Goal: Task Accomplishment & Management: Use online tool/utility

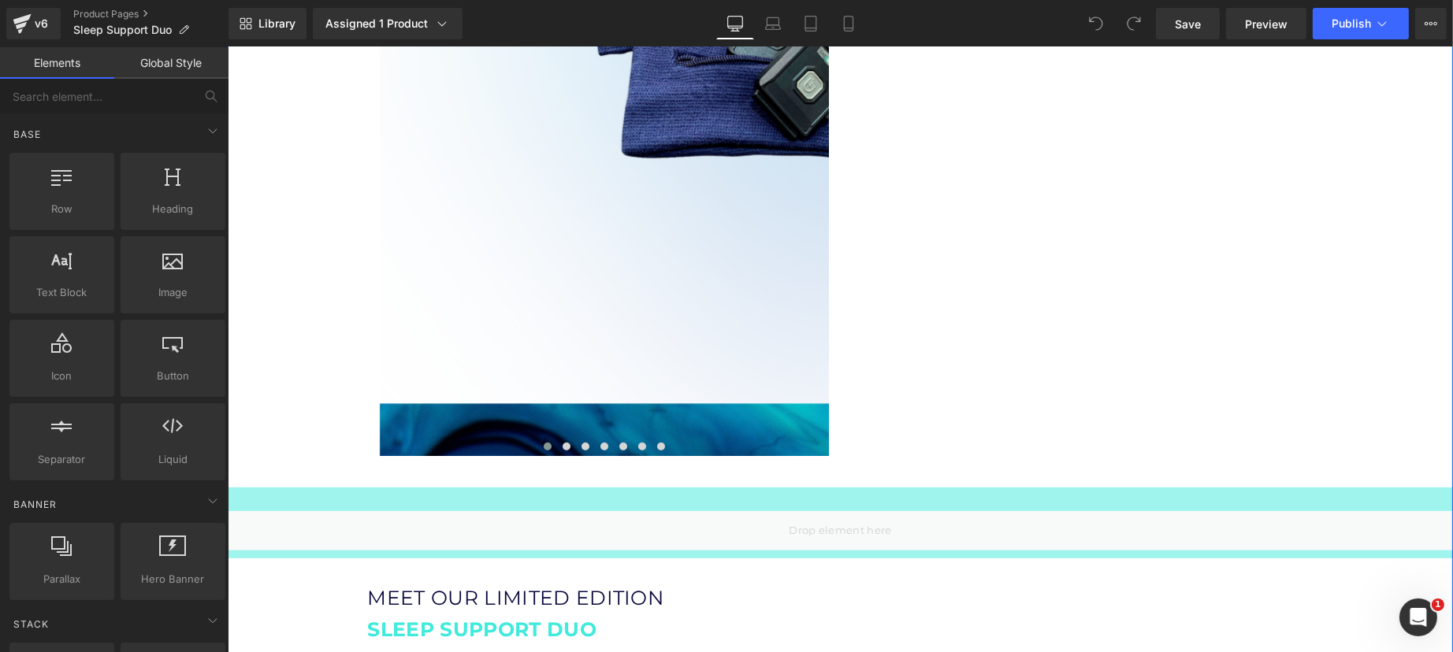
scroll to position [1280, 0]
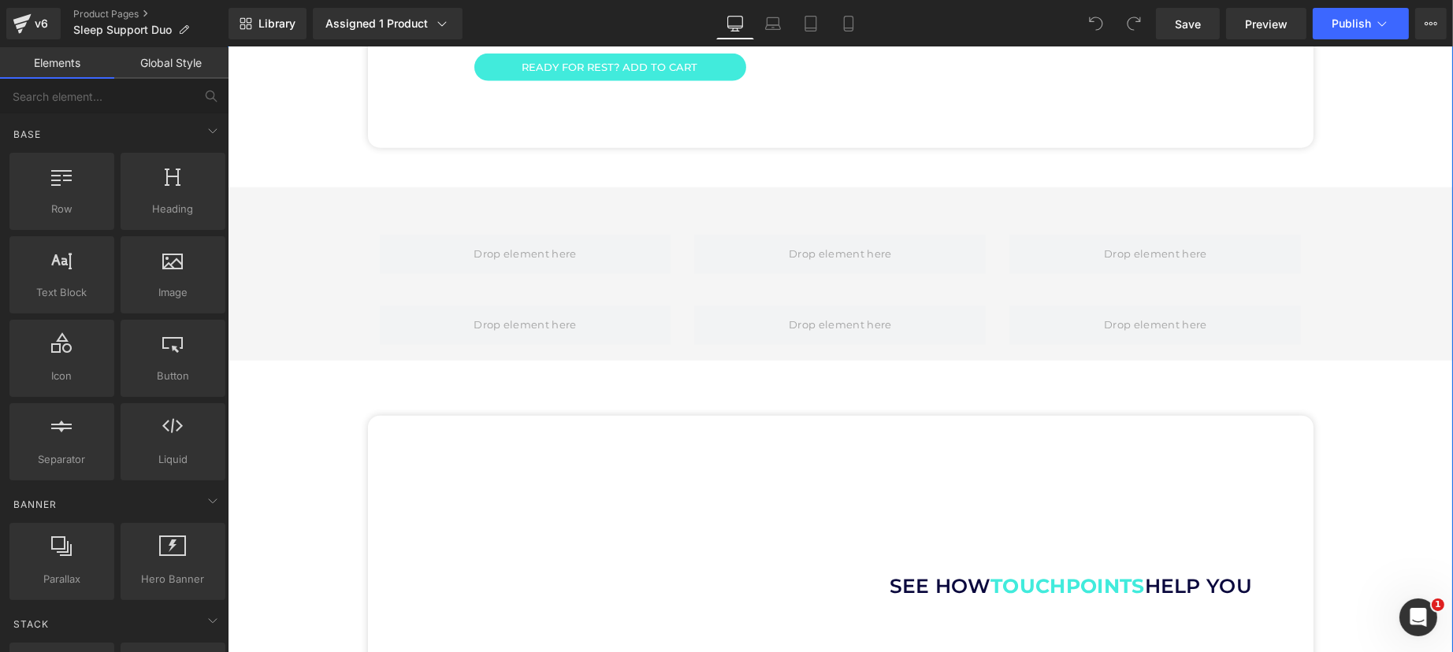
scroll to position [2560, 0]
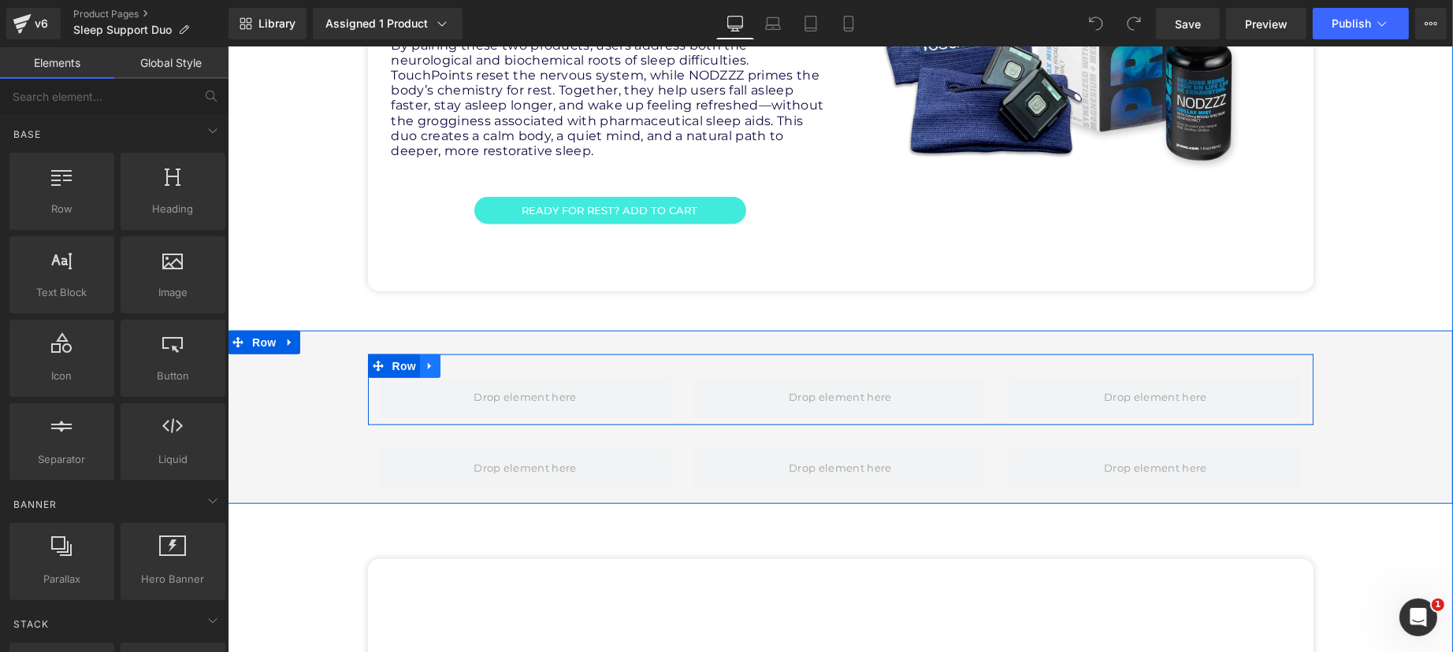
click at [426, 361] on icon at bounding box center [429, 367] width 11 height 12
click at [469, 355] on link at bounding box center [470, 367] width 20 height 24
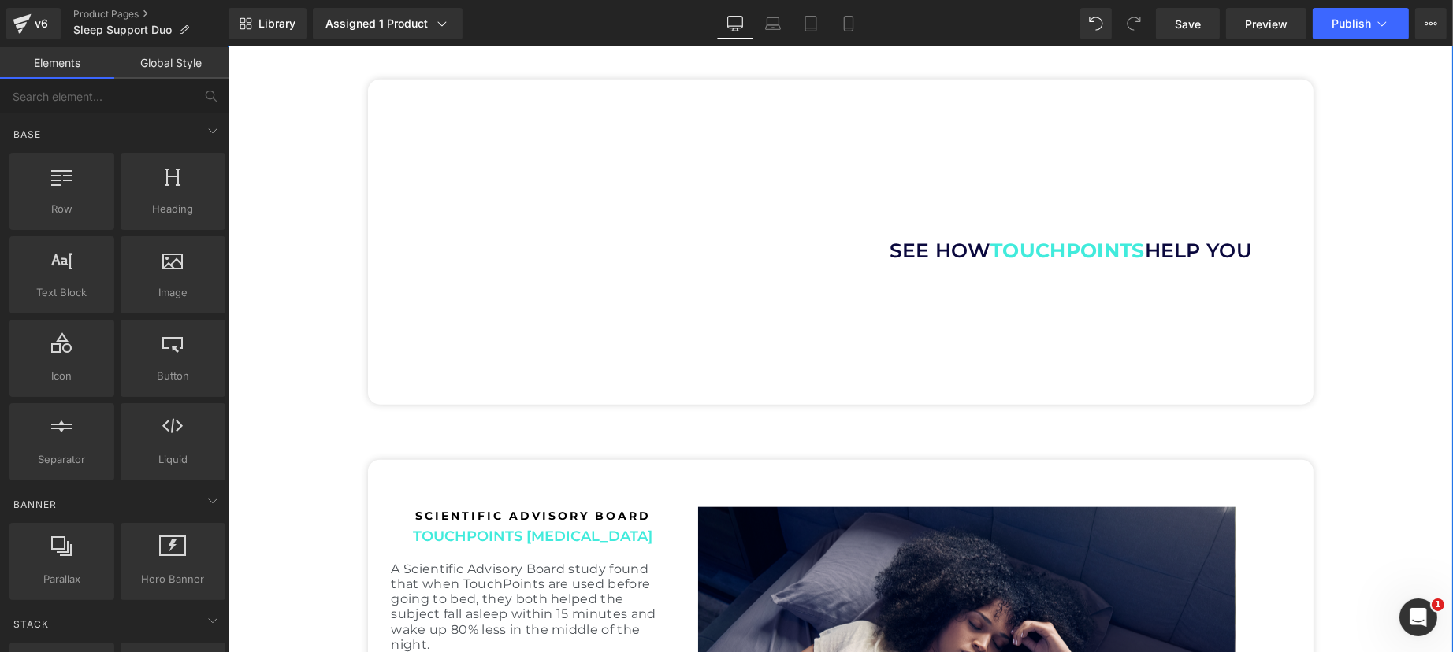
scroll to position [2151, 0]
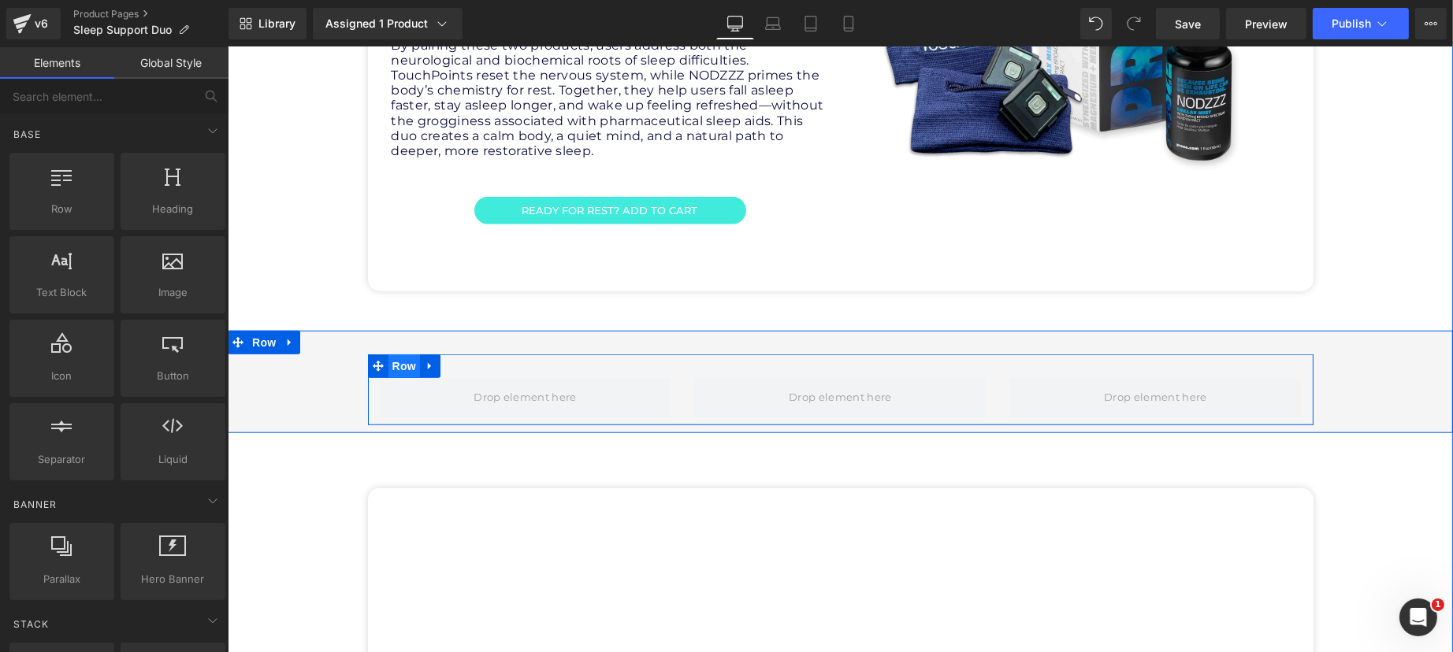
click at [397, 355] on span "Row" at bounding box center [404, 367] width 32 height 24
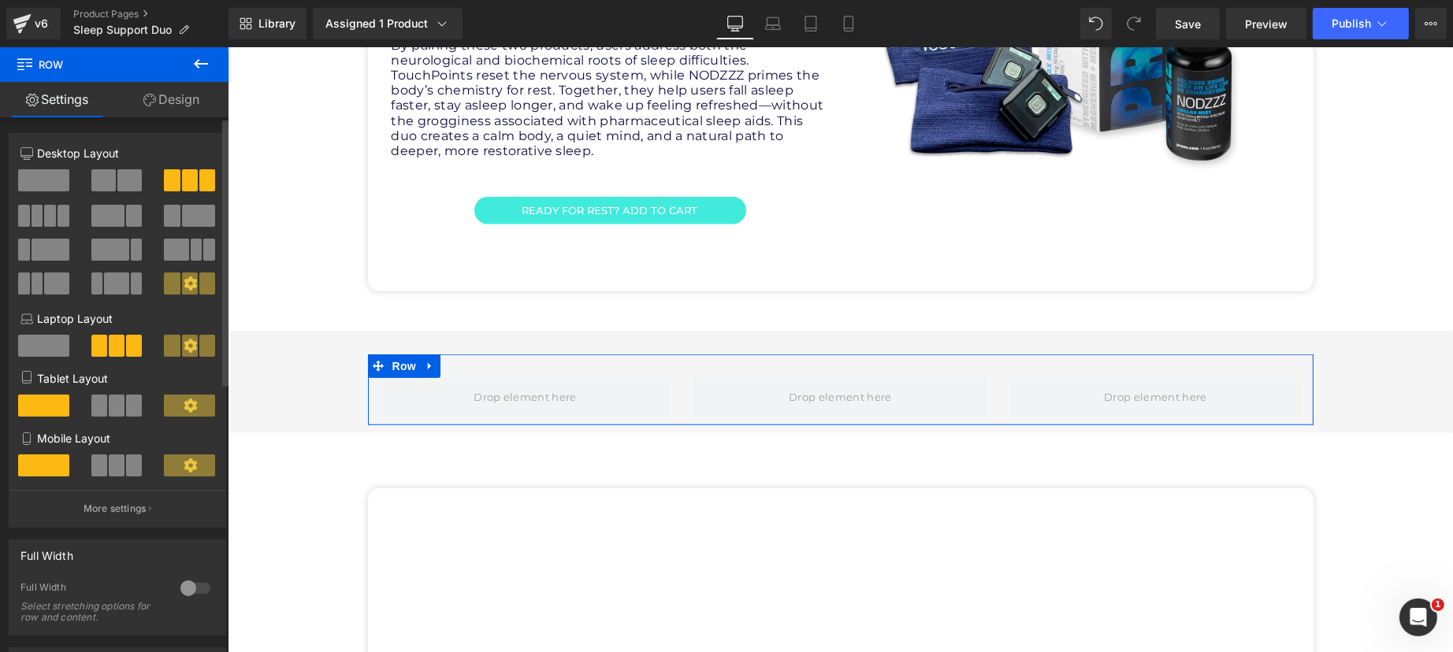
click at [51, 187] on span at bounding box center [43, 180] width 51 height 22
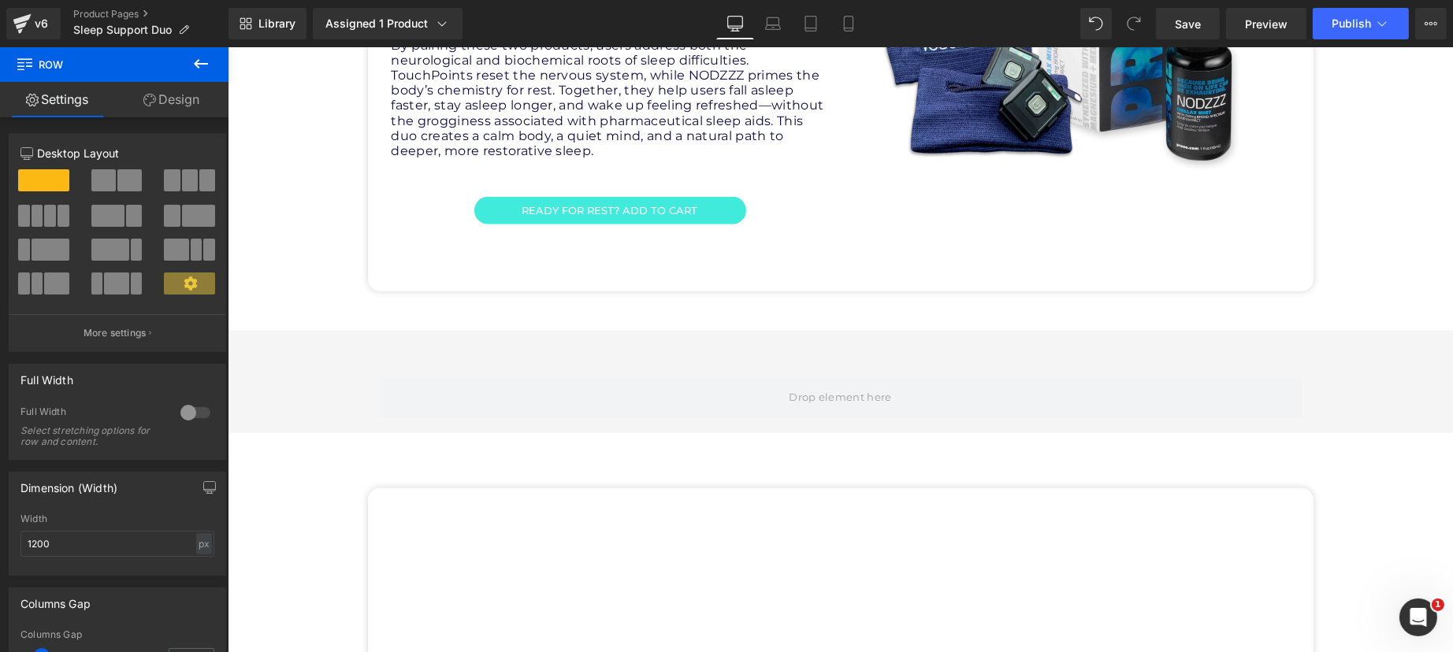
click at [212, 65] on button at bounding box center [200, 64] width 55 height 35
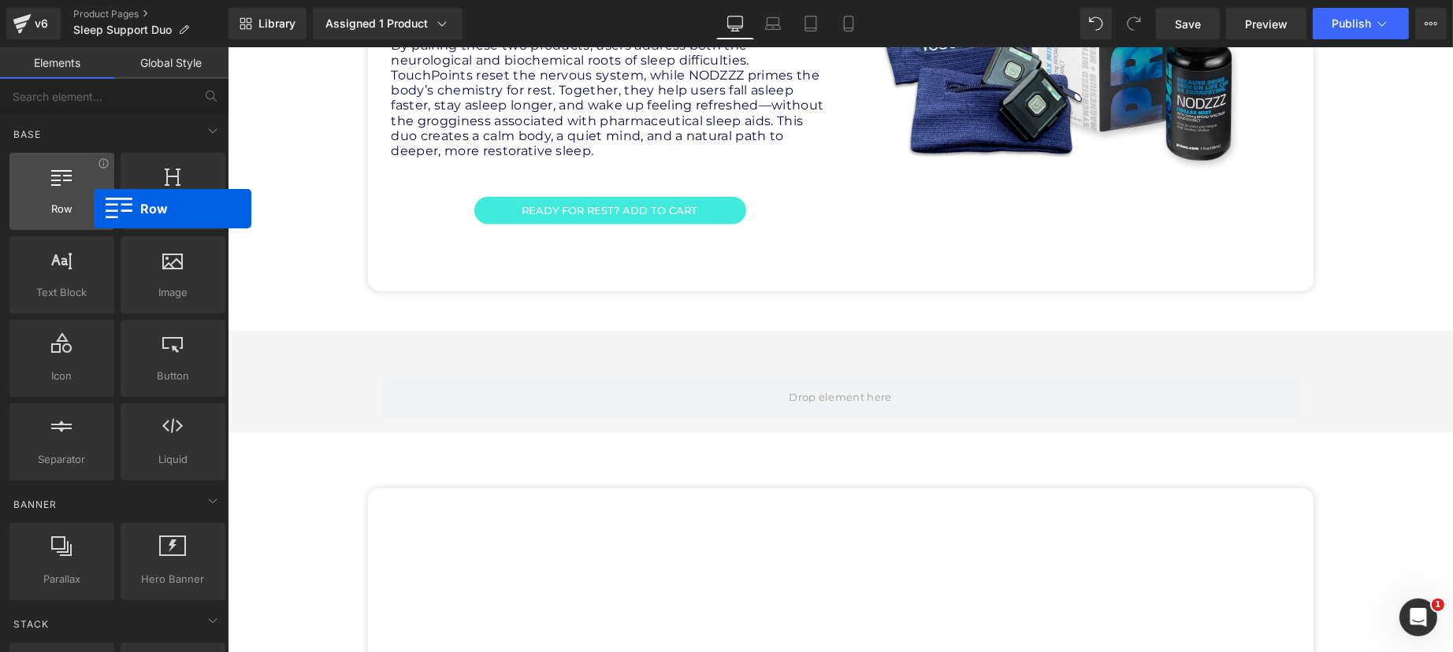
click at [94, 209] on span "Row" at bounding box center [61, 209] width 95 height 17
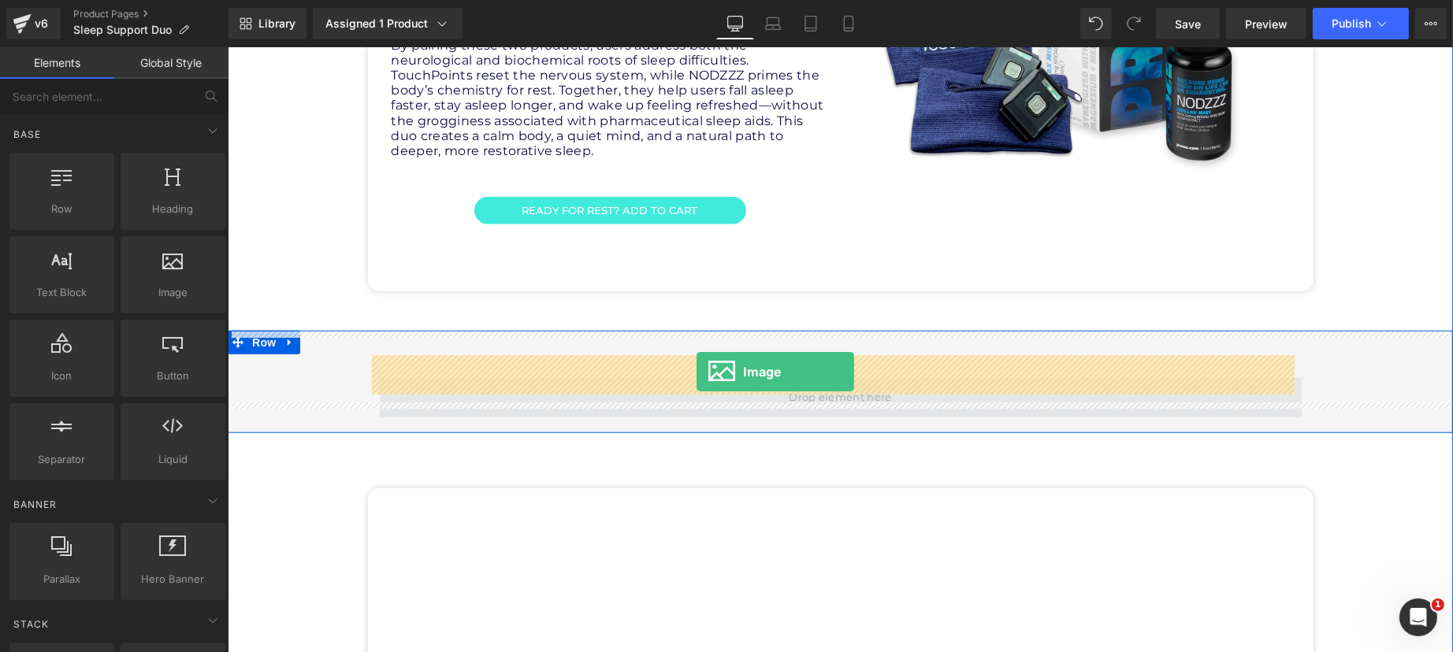
drag, startPoint x: 402, startPoint y: 332, endPoint x: 696, endPoint y: 372, distance: 296.5
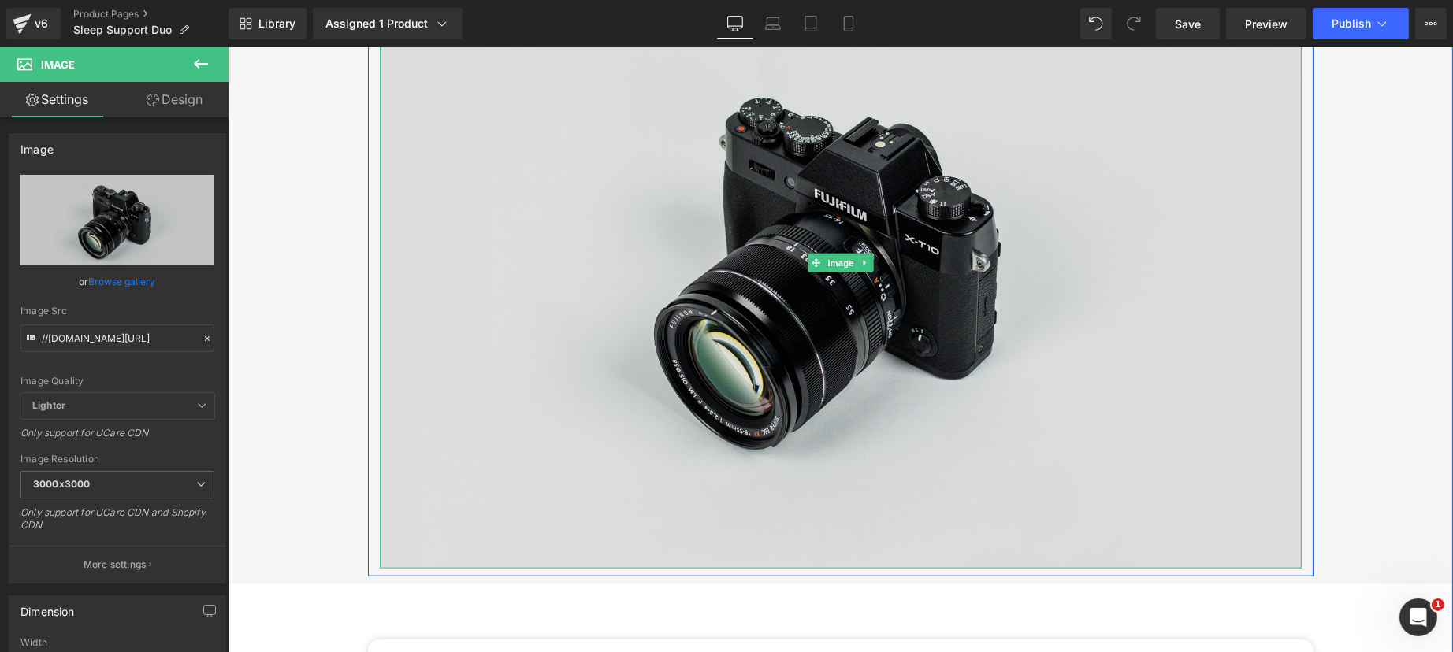
scroll to position [2643, 0]
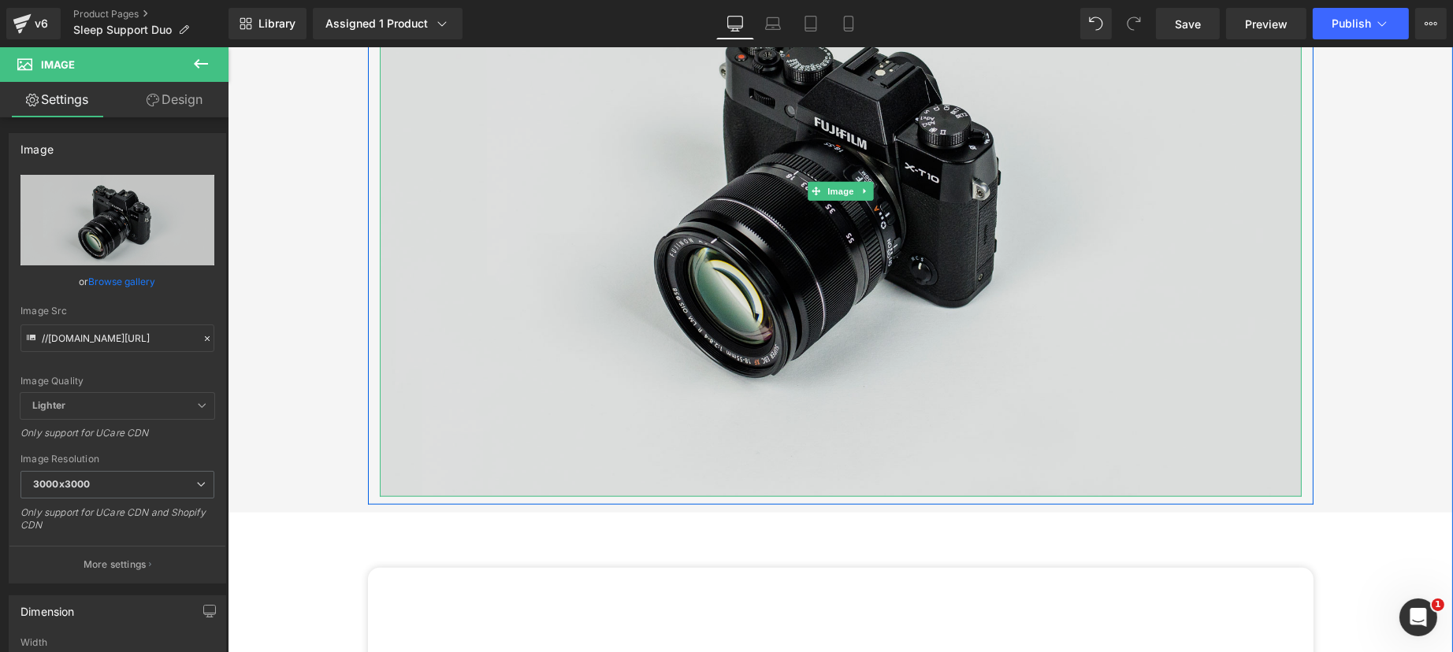
click at [550, 357] on img at bounding box center [840, 191] width 922 height 611
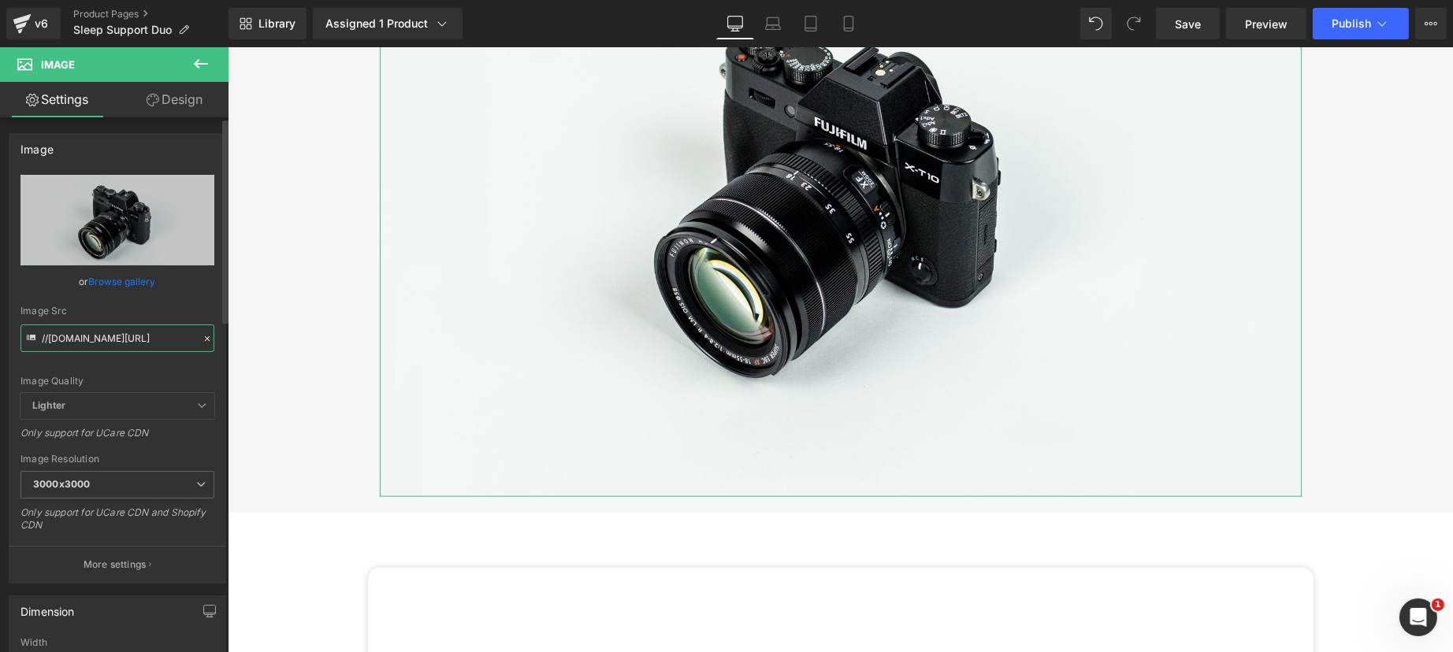
click at [152, 338] on input "//d1um8515vdn9kb.cloudfront.net/images/parallax.jpg" at bounding box center [117, 339] width 194 height 28
click at [152, 337] on input "//d1um8515vdn9kb.cloudfront.net/images/parallax.jpg" at bounding box center [117, 339] width 194 height 28
paste input "https://cdn.shopify.com/s/files/1/1529/9657/files/Step_by_Step_for_Proze_x_TP.p…"
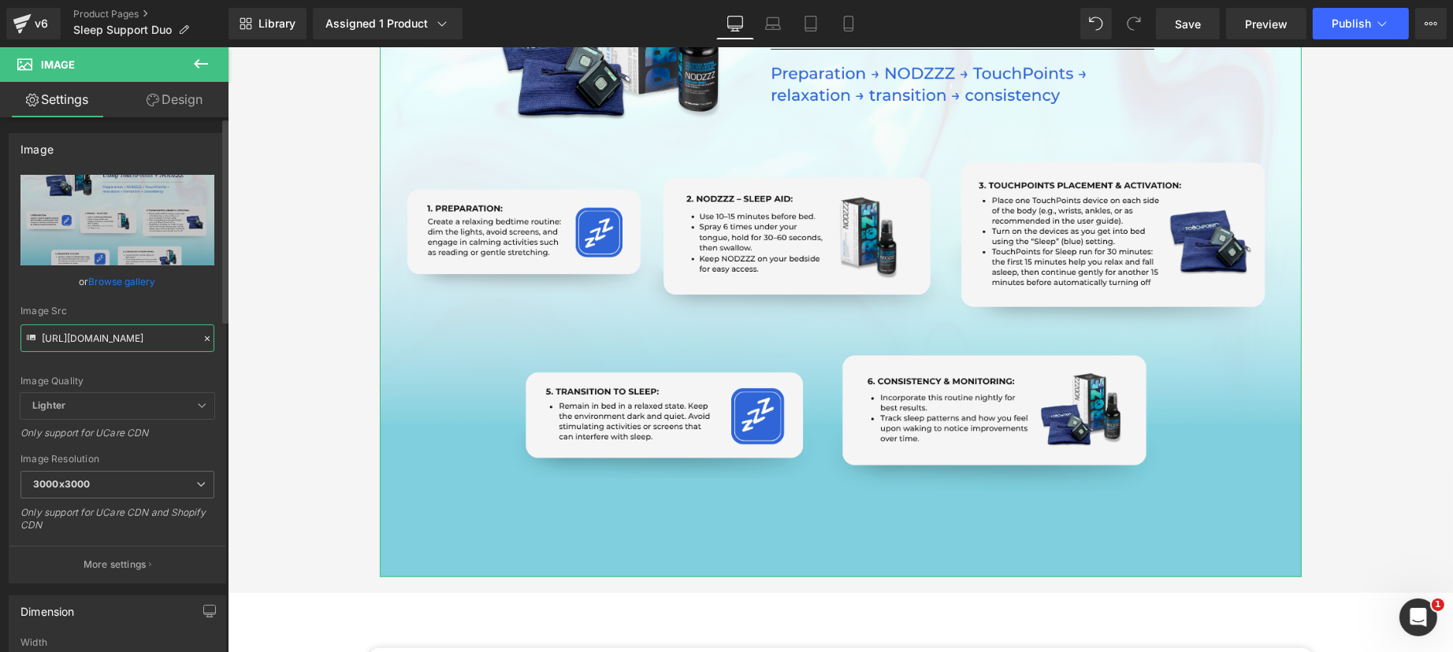
type input "https://cdn.shopify.com/s/files/1/1529/9657/files/Step_by_Step_for_Proze_x_TP_3…"
click at [184, 316] on div "Image Src" at bounding box center [117, 311] width 194 height 11
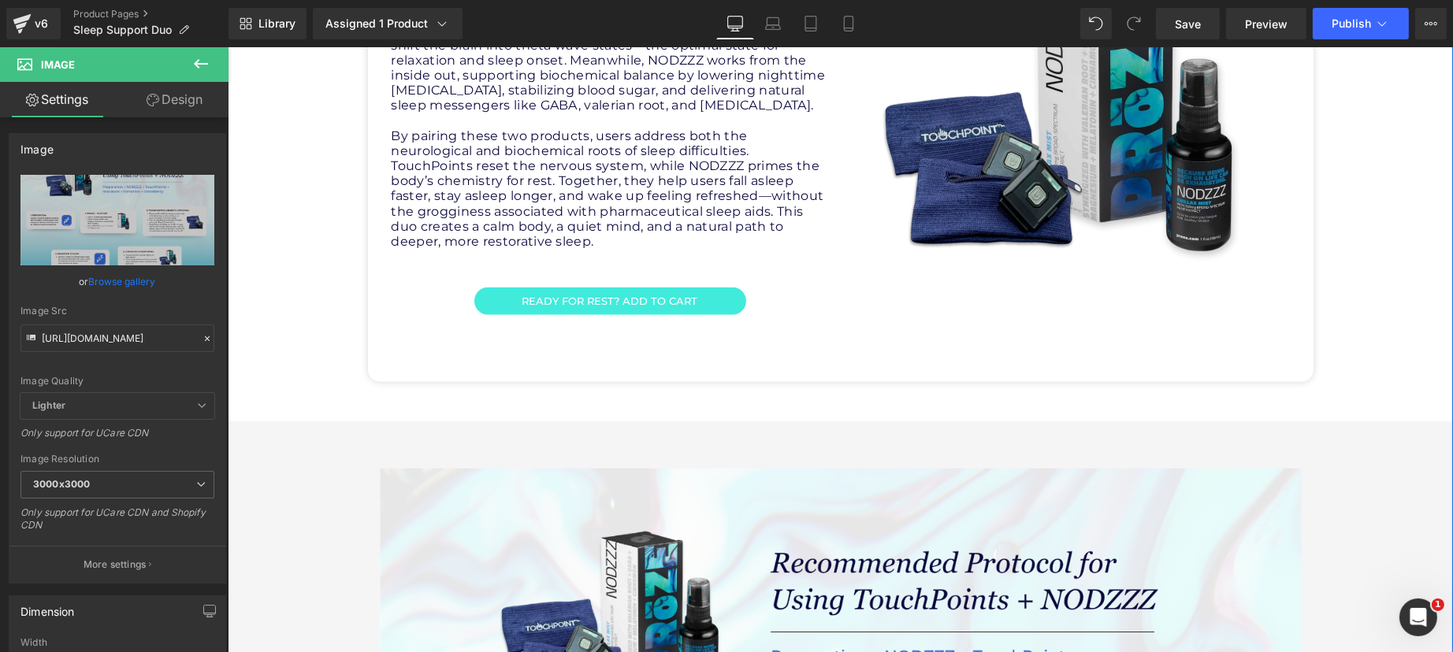
scroll to position [2052, 0]
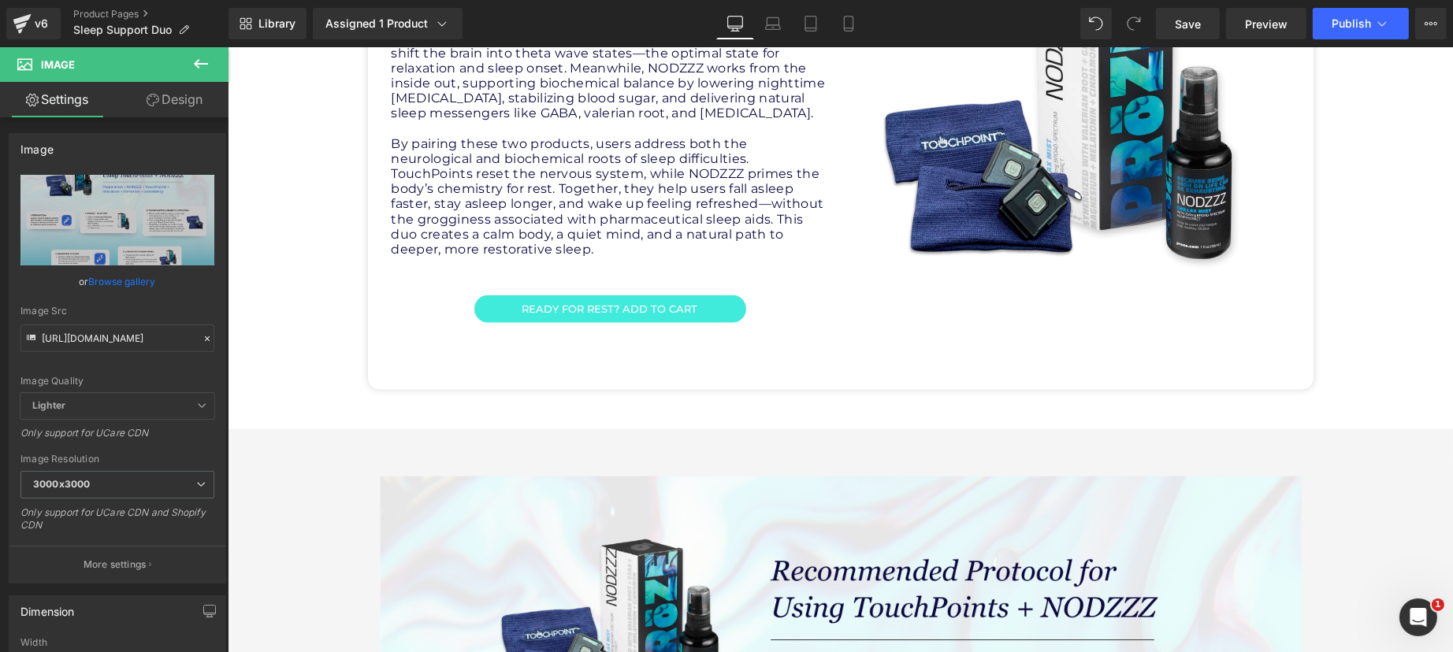
drag, startPoint x: 213, startPoint y: 85, endPoint x: 213, endPoint y: 72, distance: 13.4
click at [213, 85] on link "Design" at bounding box center [174, 99] width 114 height 35
click at [213, 72] on button at bounding box center [200, 64] width 55 height 35
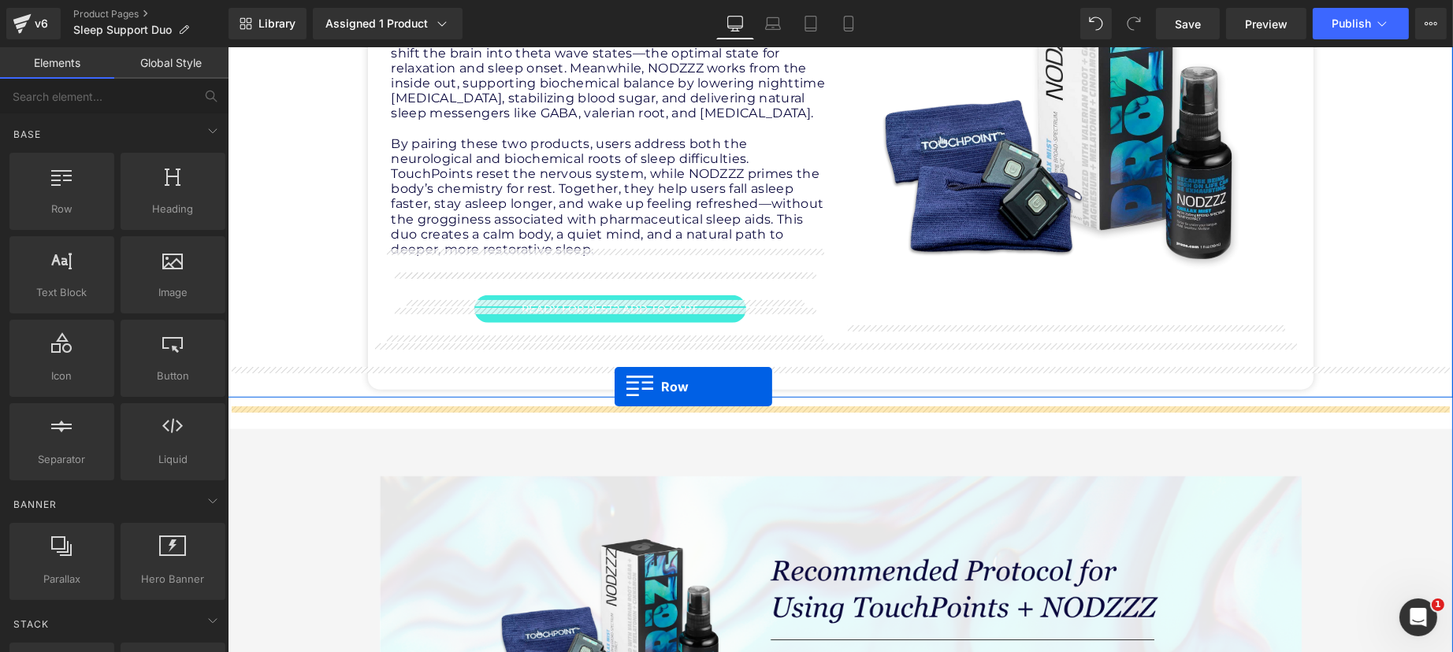
drag, startPoint x: 314, startPoint y: 243, endPoint x: 614, endPoint y: 386, distance: 332.3
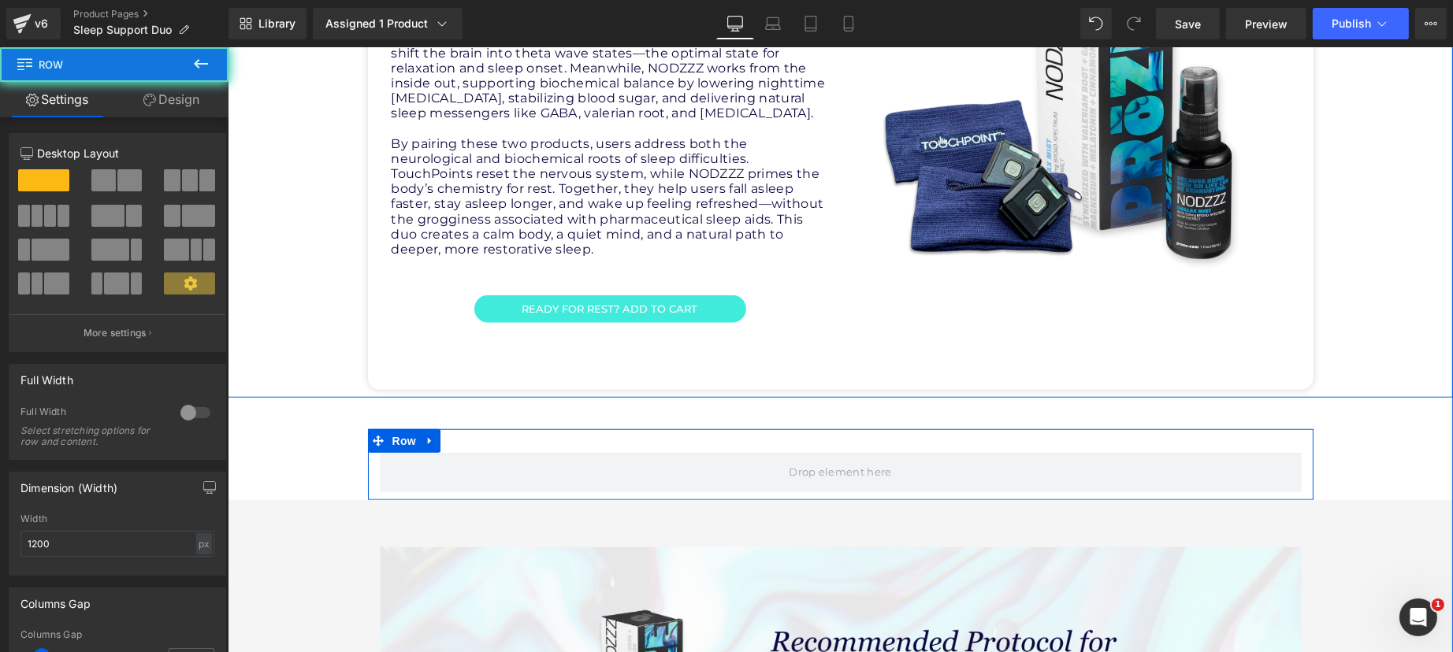
click at [534, 429] on div "Row" at bounding box center [839, 464] width 945 height 71
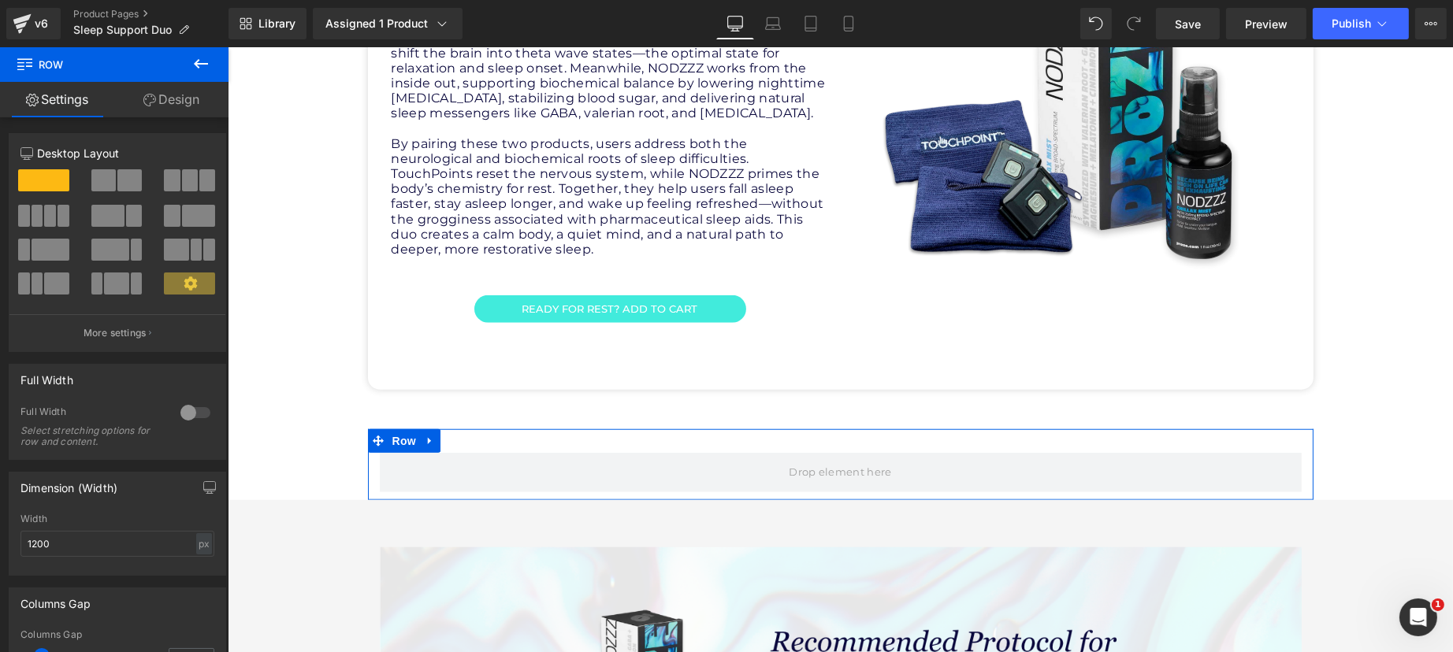
click at [176, 408] on div at bounding box center [195, 412] width 38 height 25
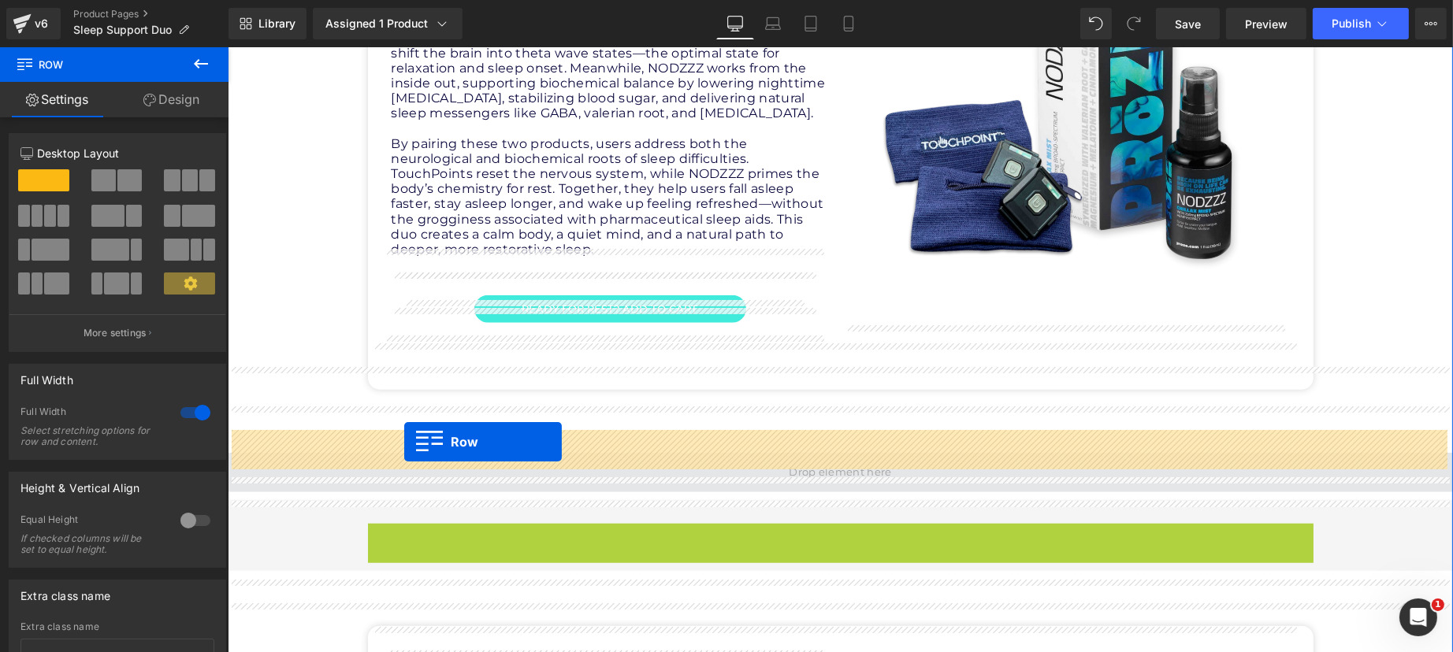
drag, startPoint x: 371, startPoint y: 513, endPoint x: 403, endPoint y: 442, distance: 77.9
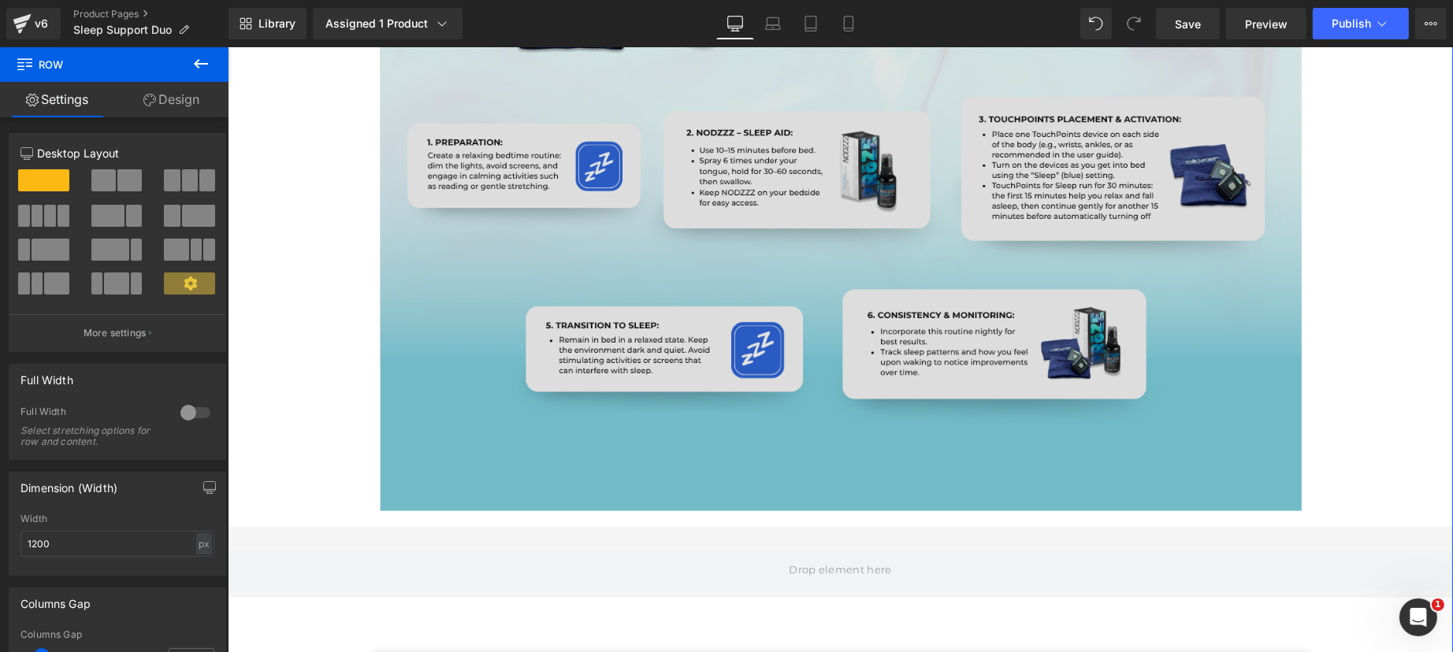
scroll to position [2742, 0]
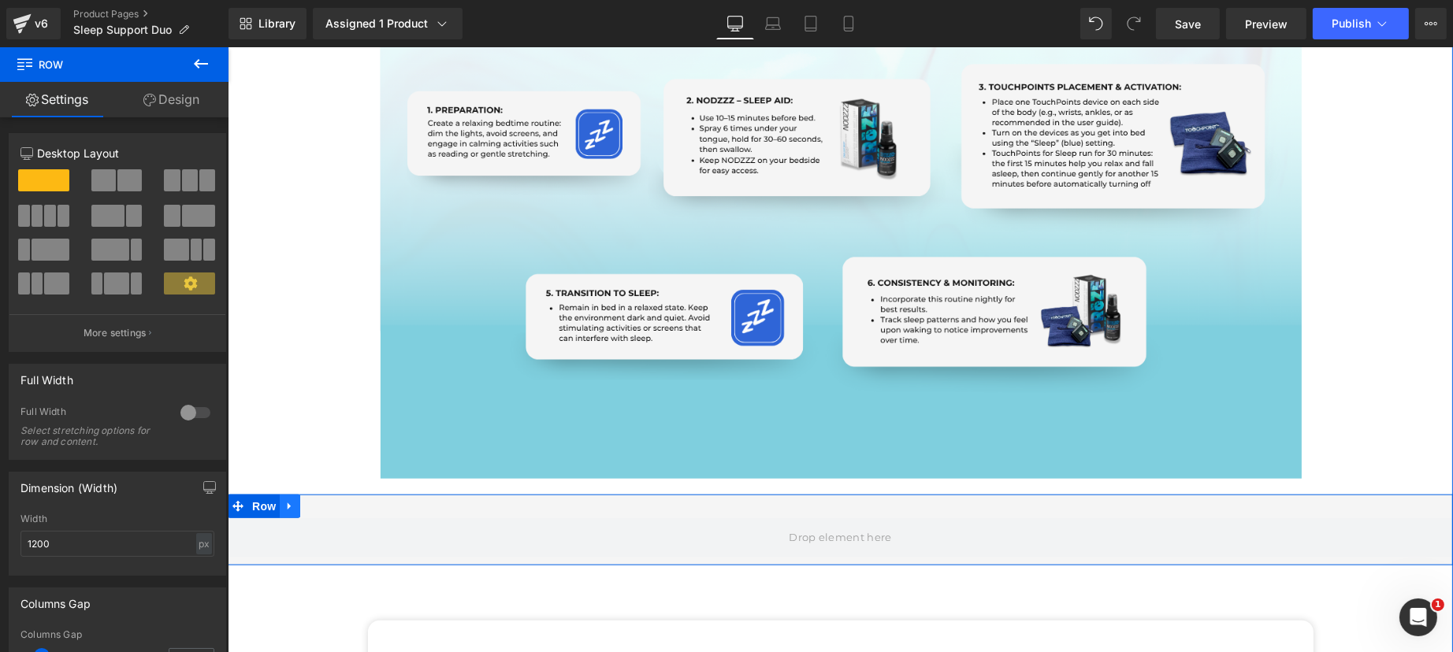
click at [285, 500] on icon at bounding box center [289, 506] width 11 height 12
click at [325, 501] on icon at bounding box center [330, 506] width 11 height 11
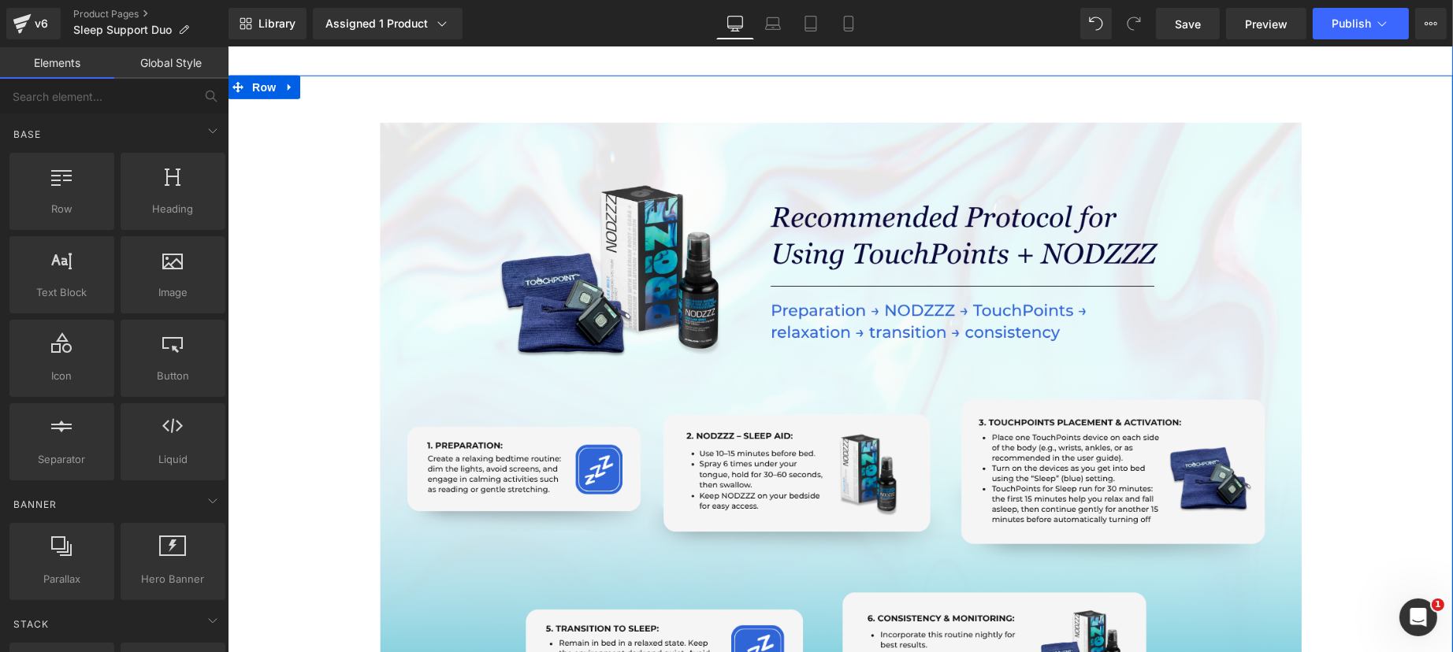
scroll to position [2249, 0]
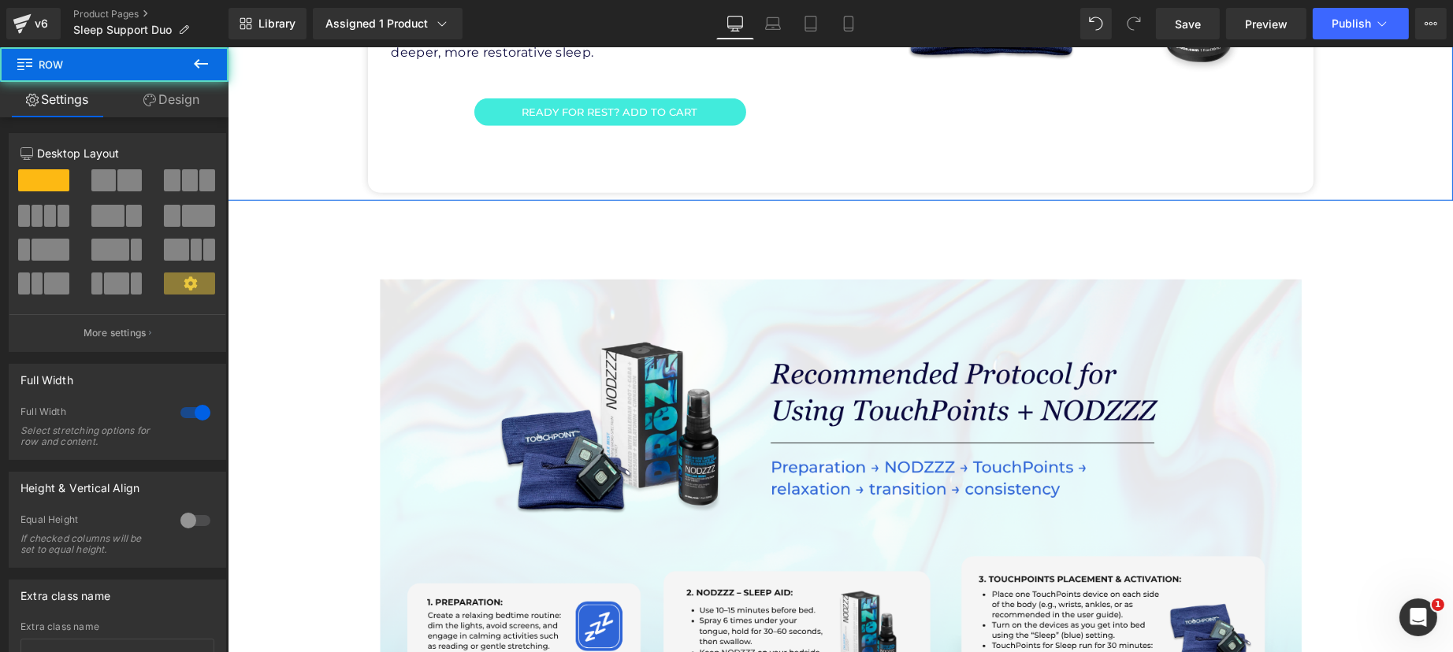
drag, startPoint x: 168, startPoint y: 100, endPoint x: 65, endPoint y: 171, distance: 124.6
click at [168, 100] on link "Design" at bounding box center [171, 99] width 114 height 35
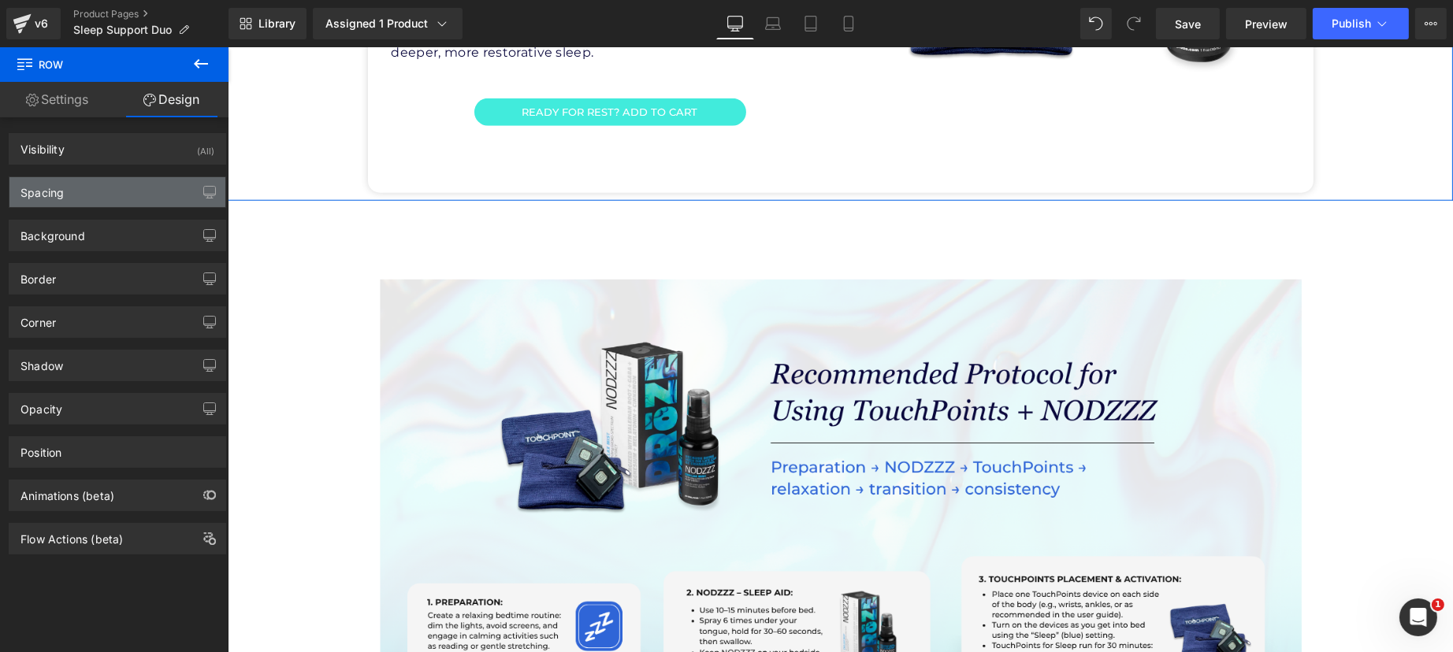
click at [60, 190] on div "Spacing" at bounding box center [41, 188] width 43 height 22
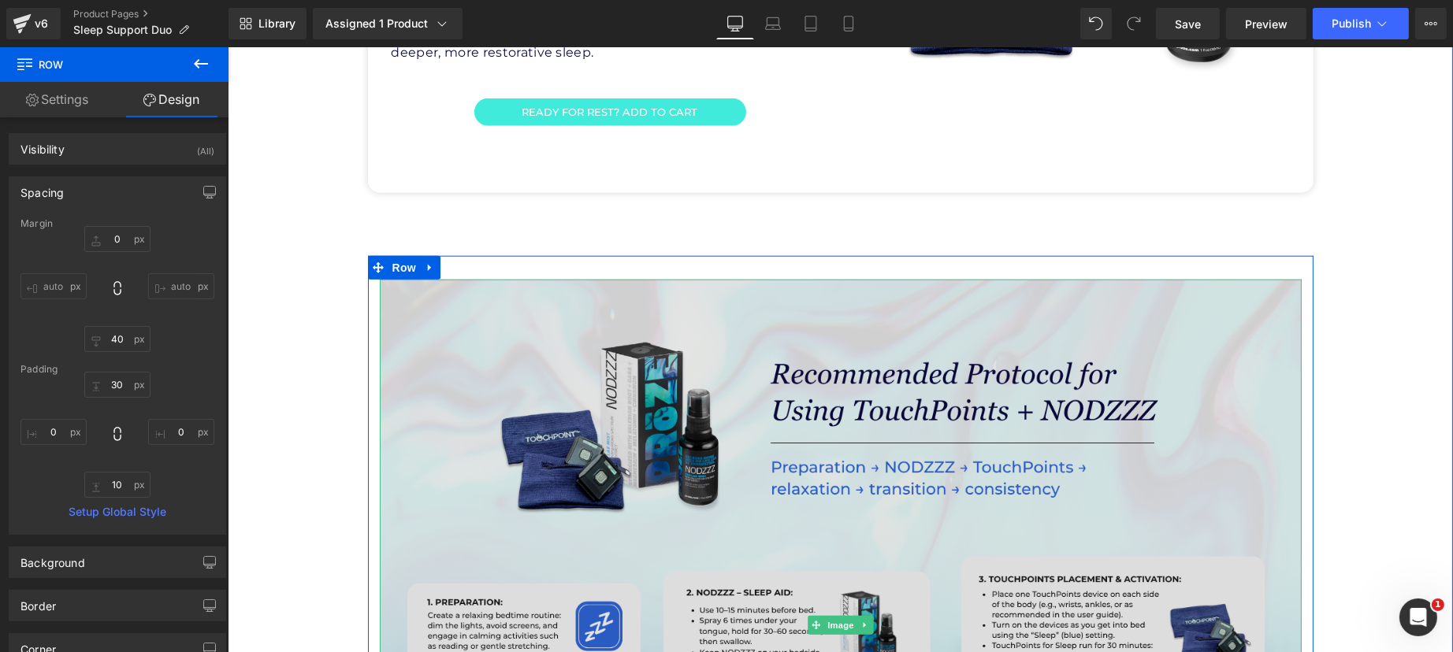
scroll to position [2938, 0]
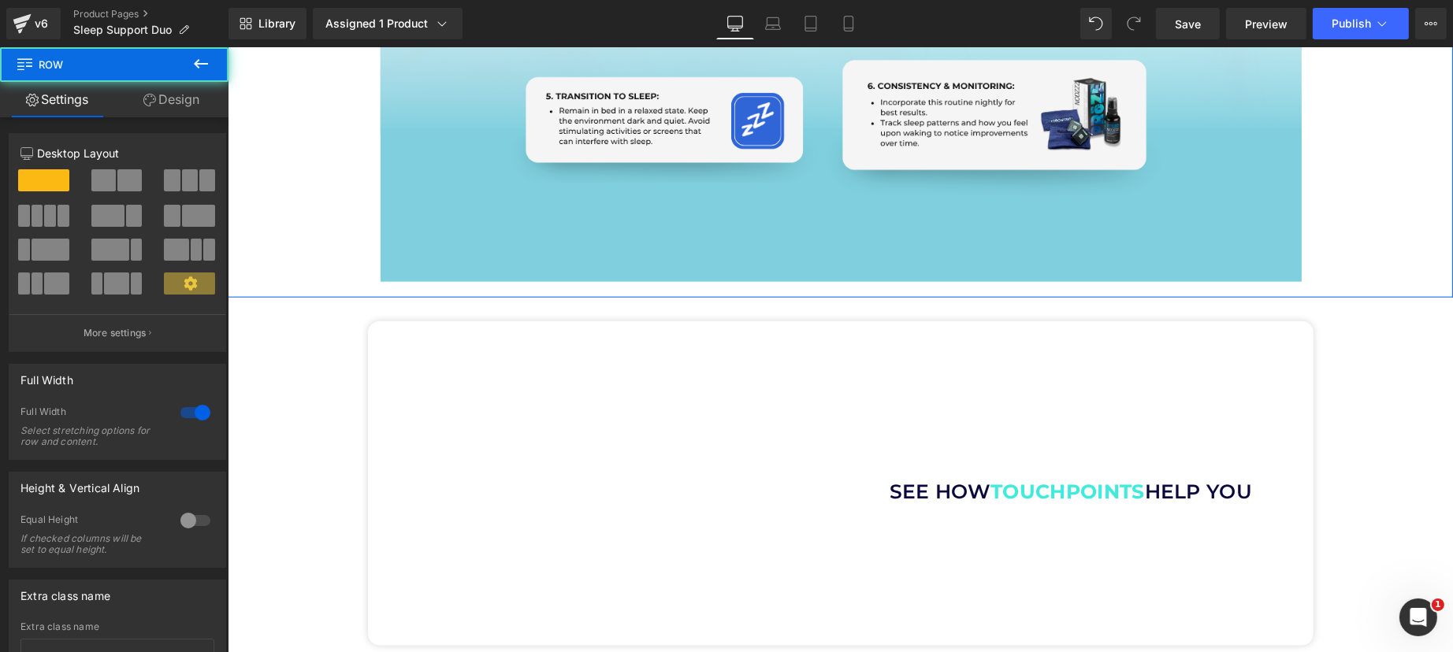
click at [185, 113] on link "Design" at bounding box center [171, 99] width 114 height 35
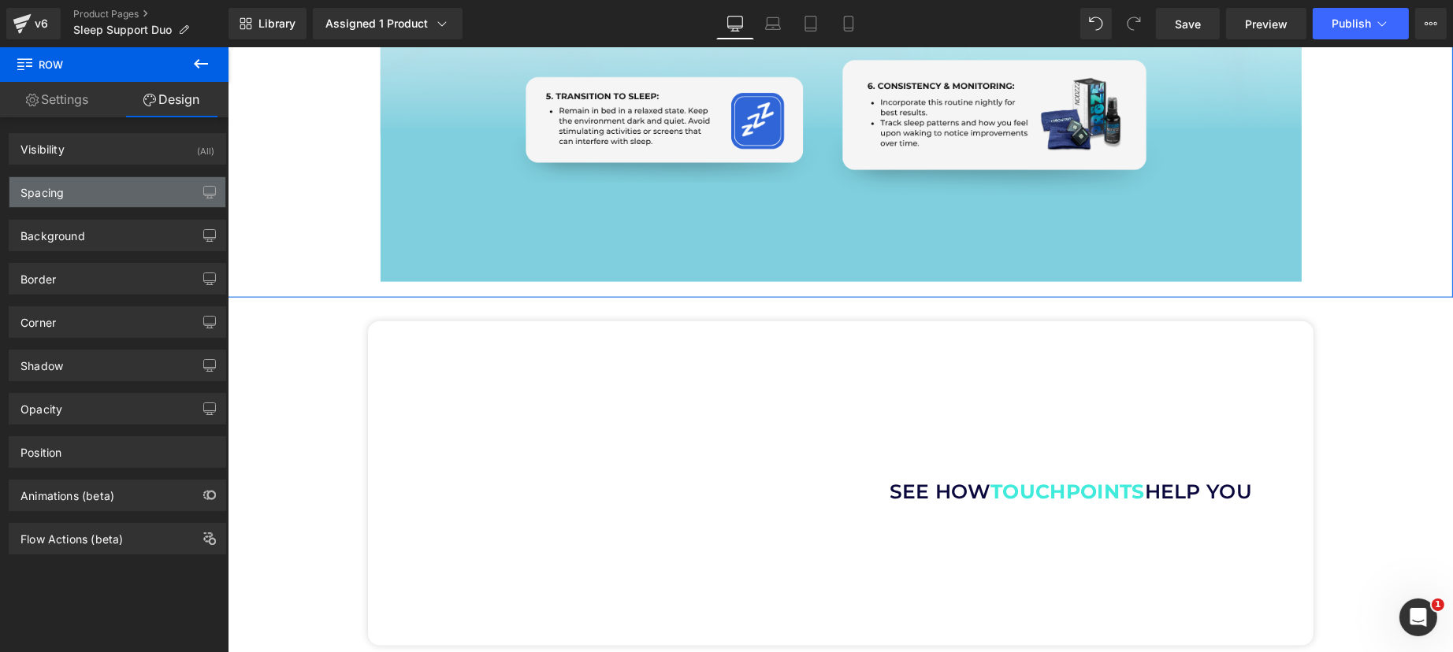
click at [103, 186] on div "Spacing" at bounding box center [117, 192] width 216 height 30
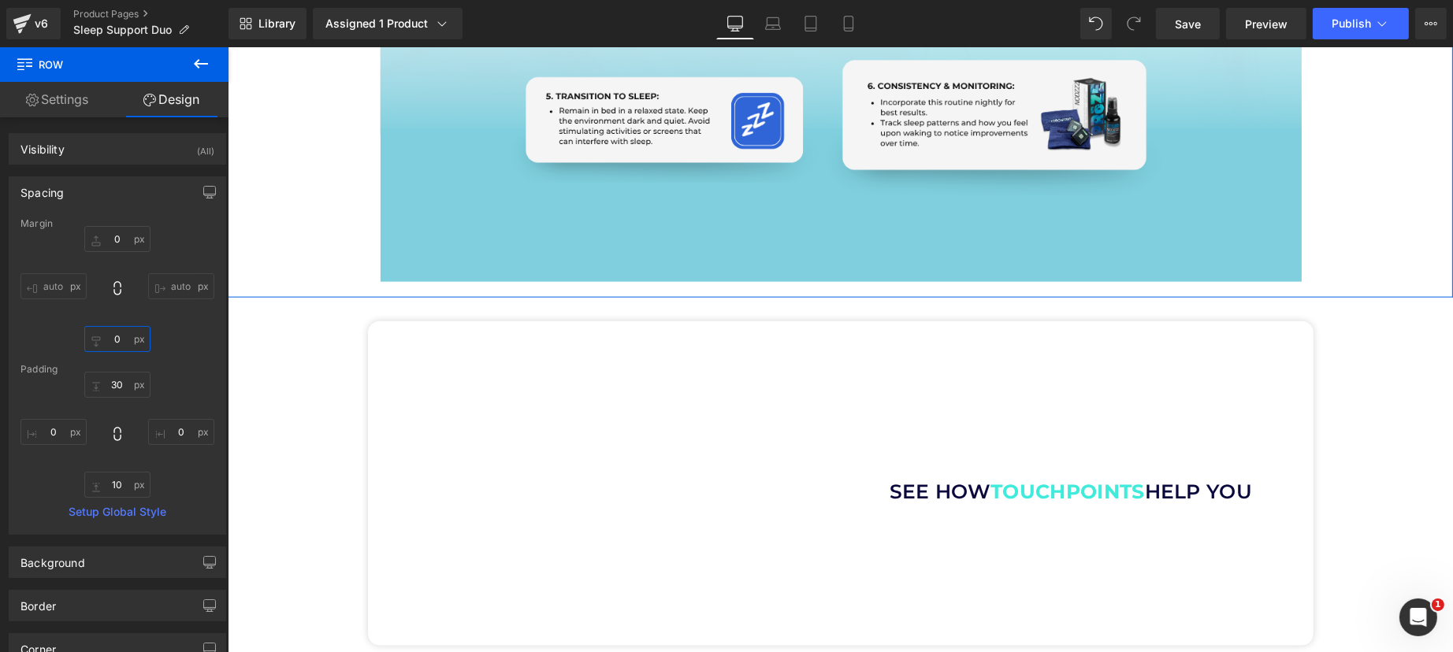
click at [132, 336] on input "0" at bounding box center [117, 339] width 66 height 26
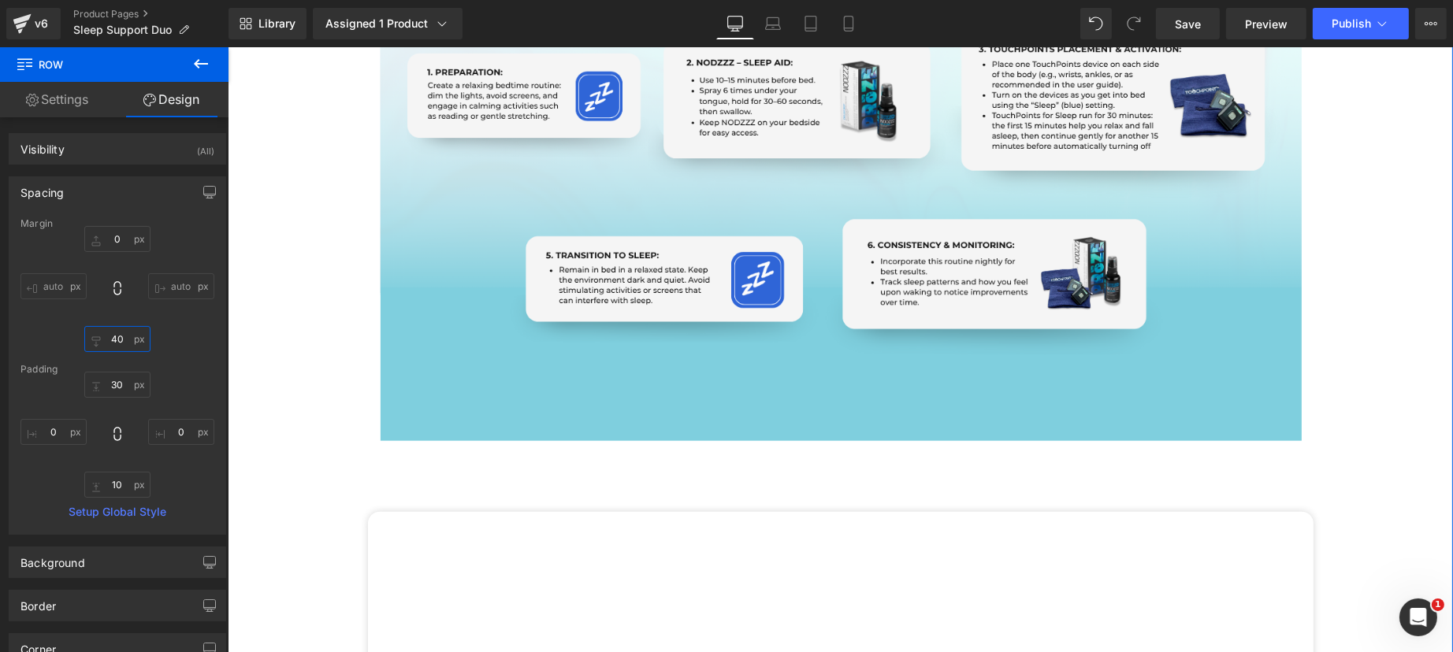
scroll to position [2545, 0]
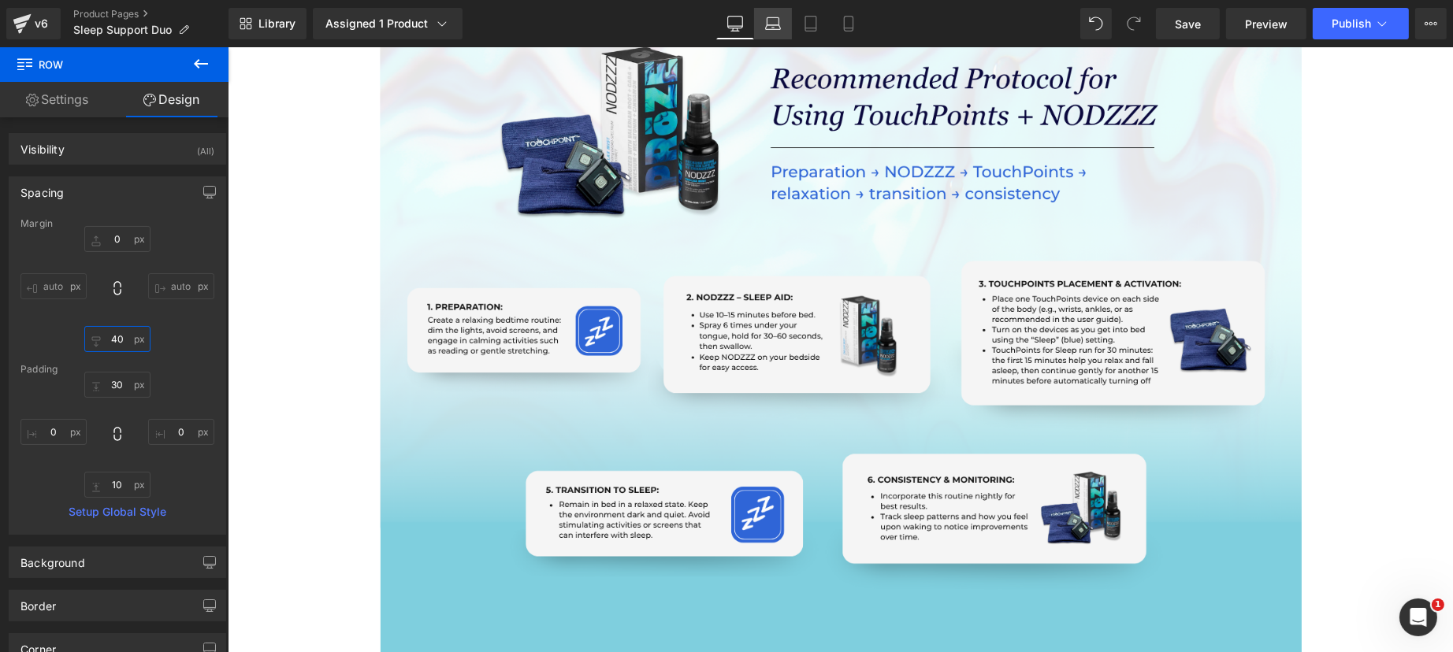
type input "40"
click at [766, 23] on icon at bounding box center [773, 24] width 16 height 16
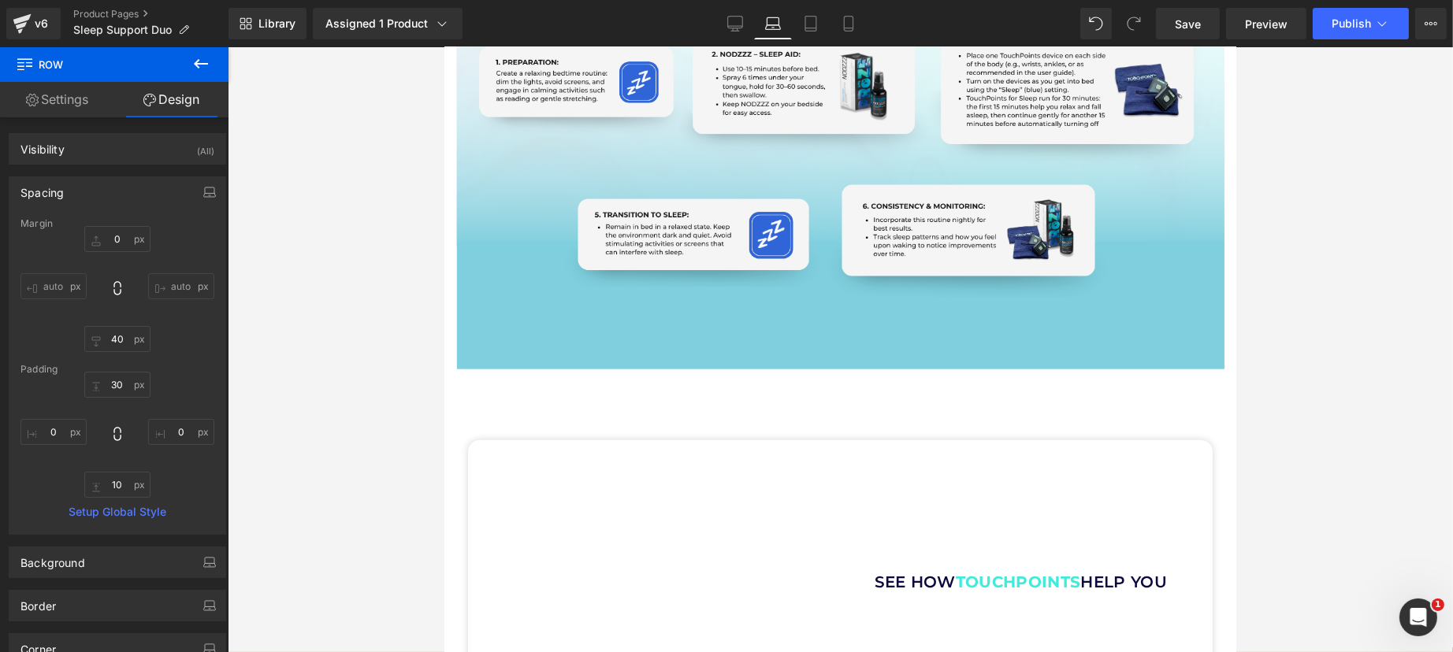
type input "0"
type input "40"
type input "30"
type input "0"
type input "10"
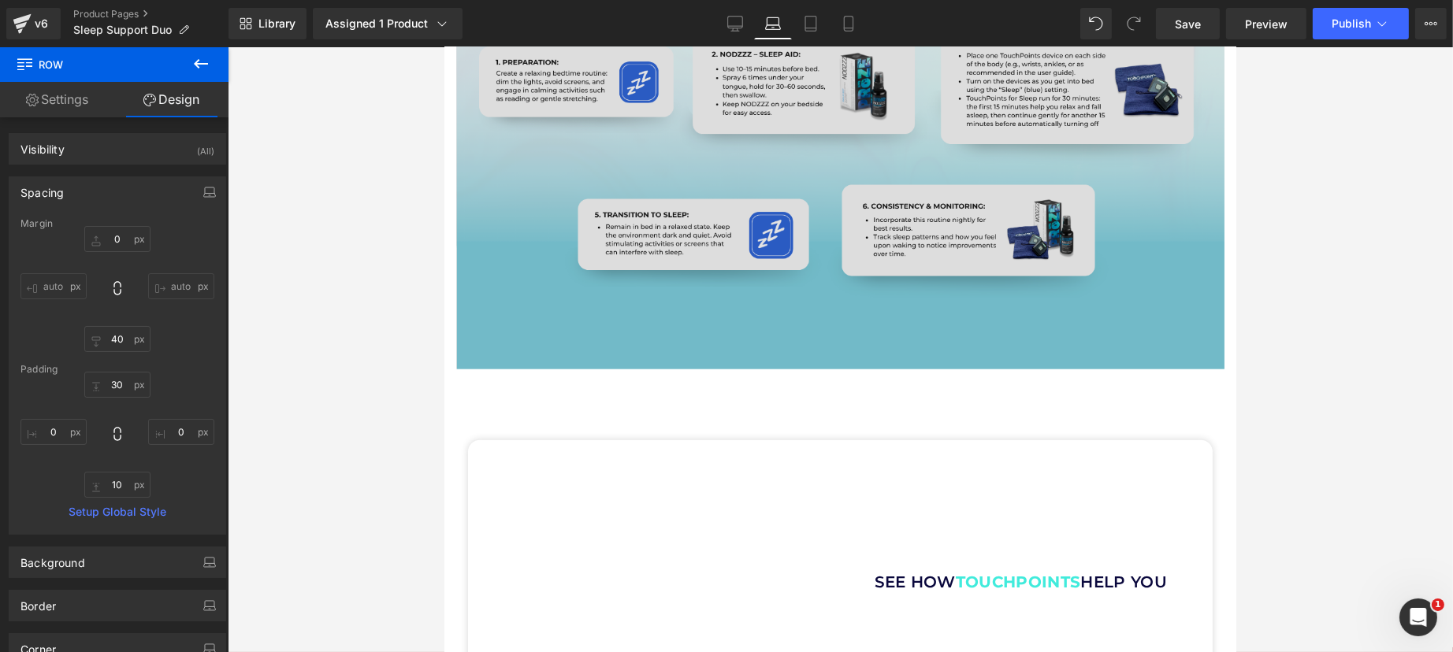
scroll to position [2019, 0]
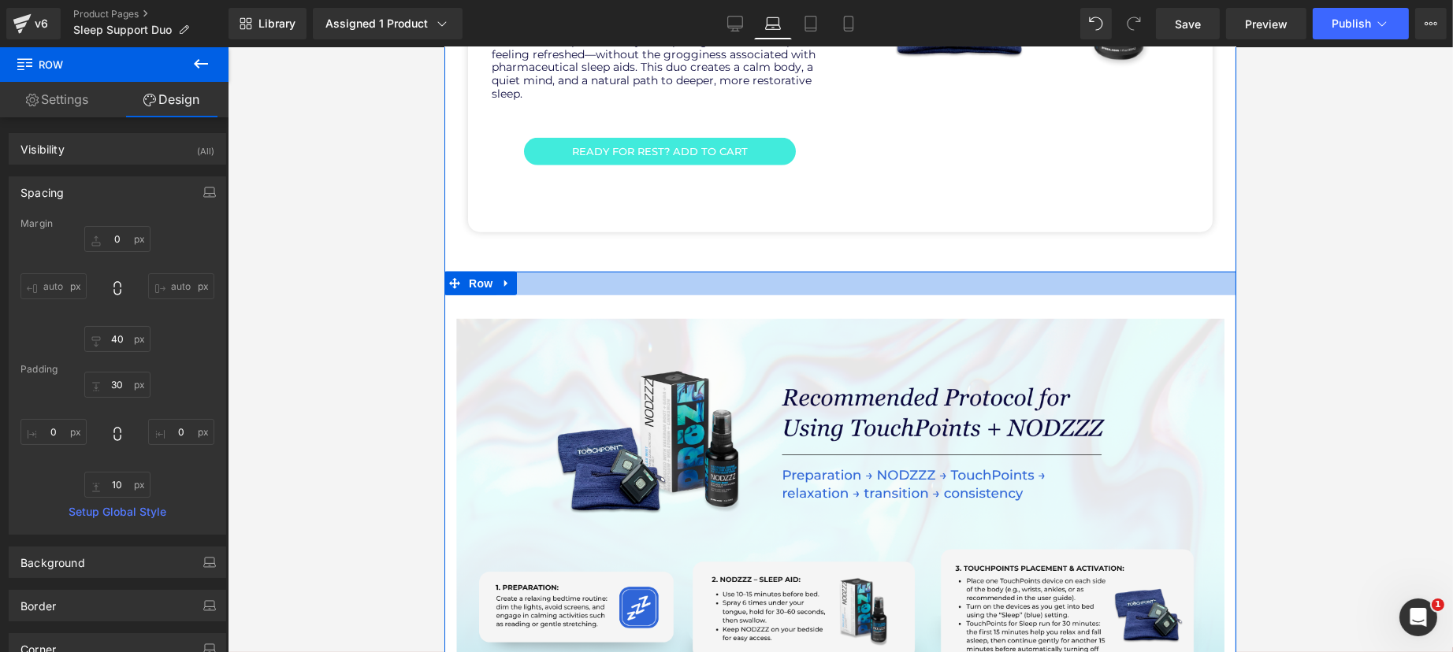
click at [544, 272] on div at bounding box center [840, 284] width 792 height 24
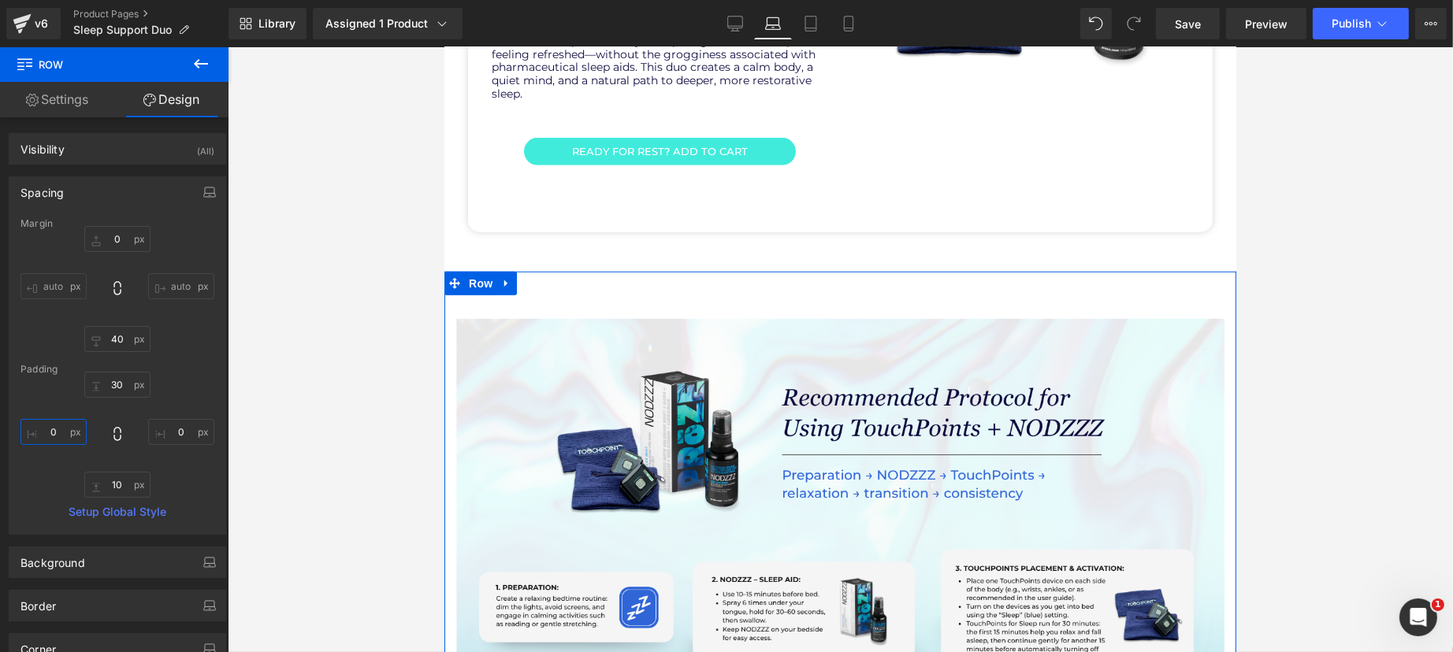
click at [62, 440] on input "0" at bounding box center [53, 432] width 66 height 26
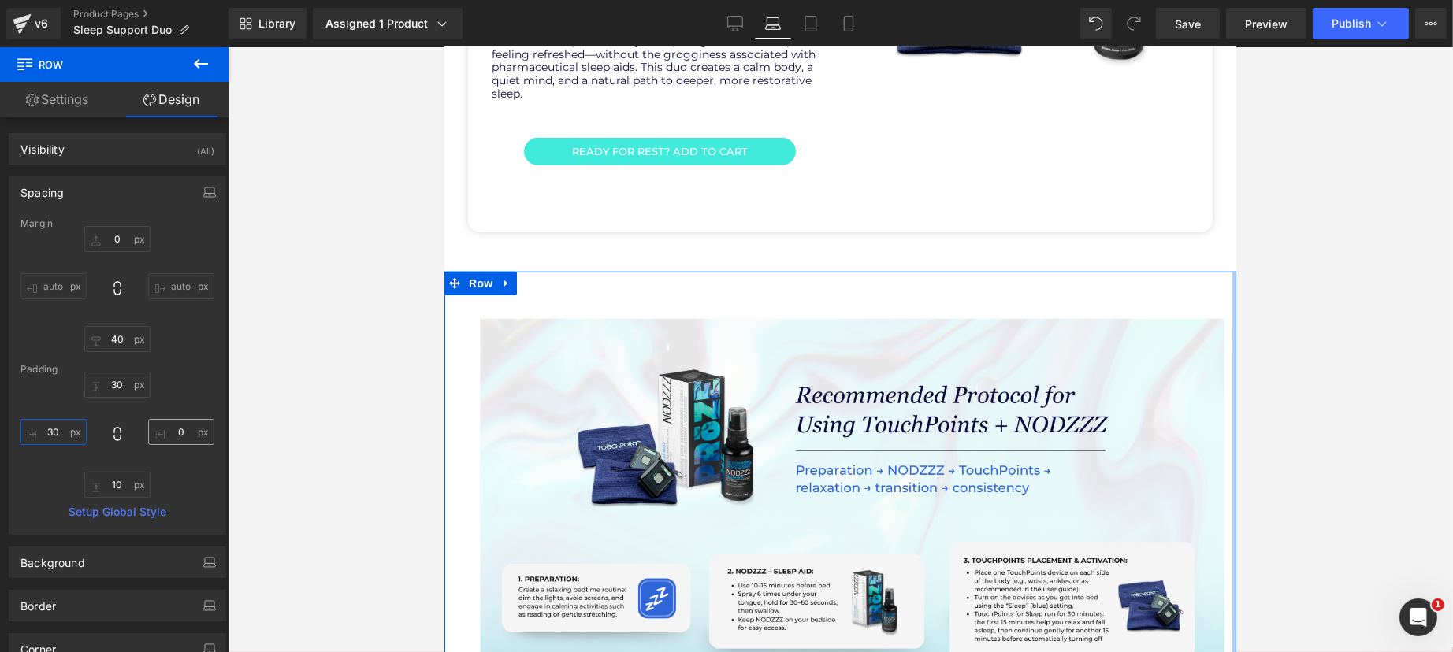
type input "30"
click at [190, 430] on input "0" at bounding box center [181, 432] width 66 height 26
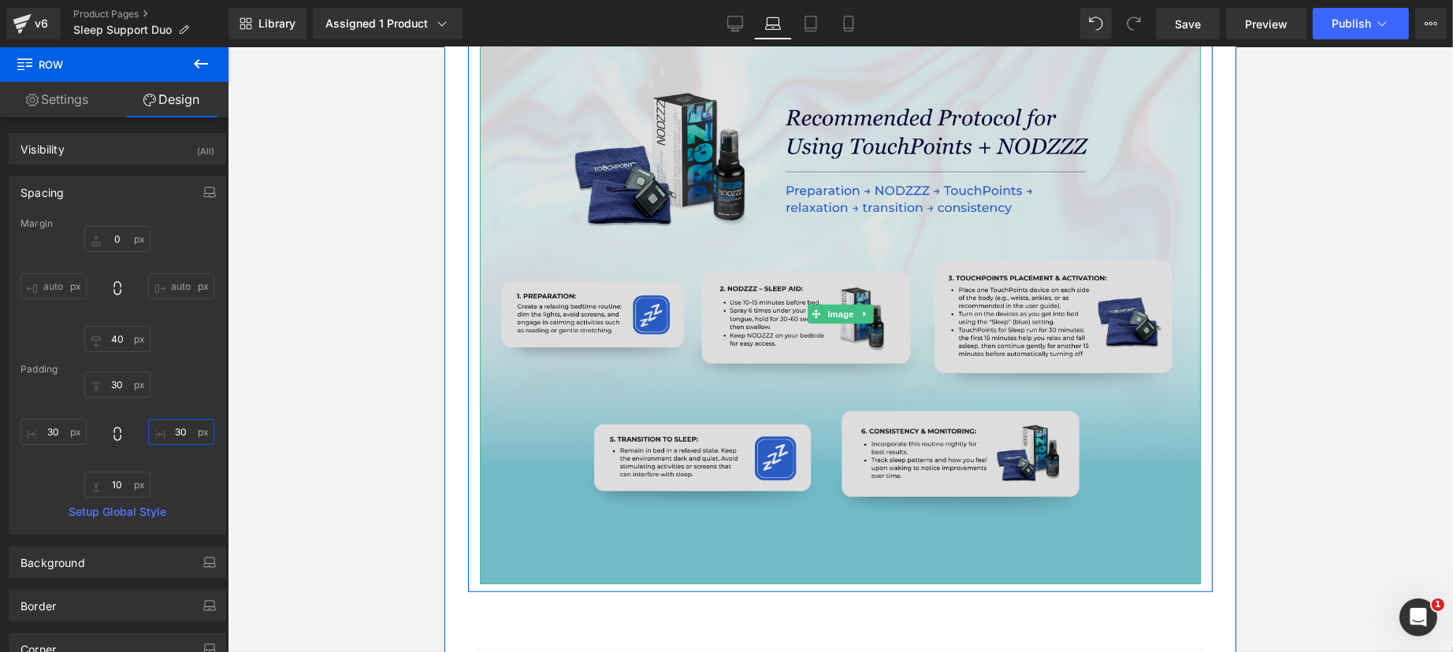
scroll to position [2315, 0]
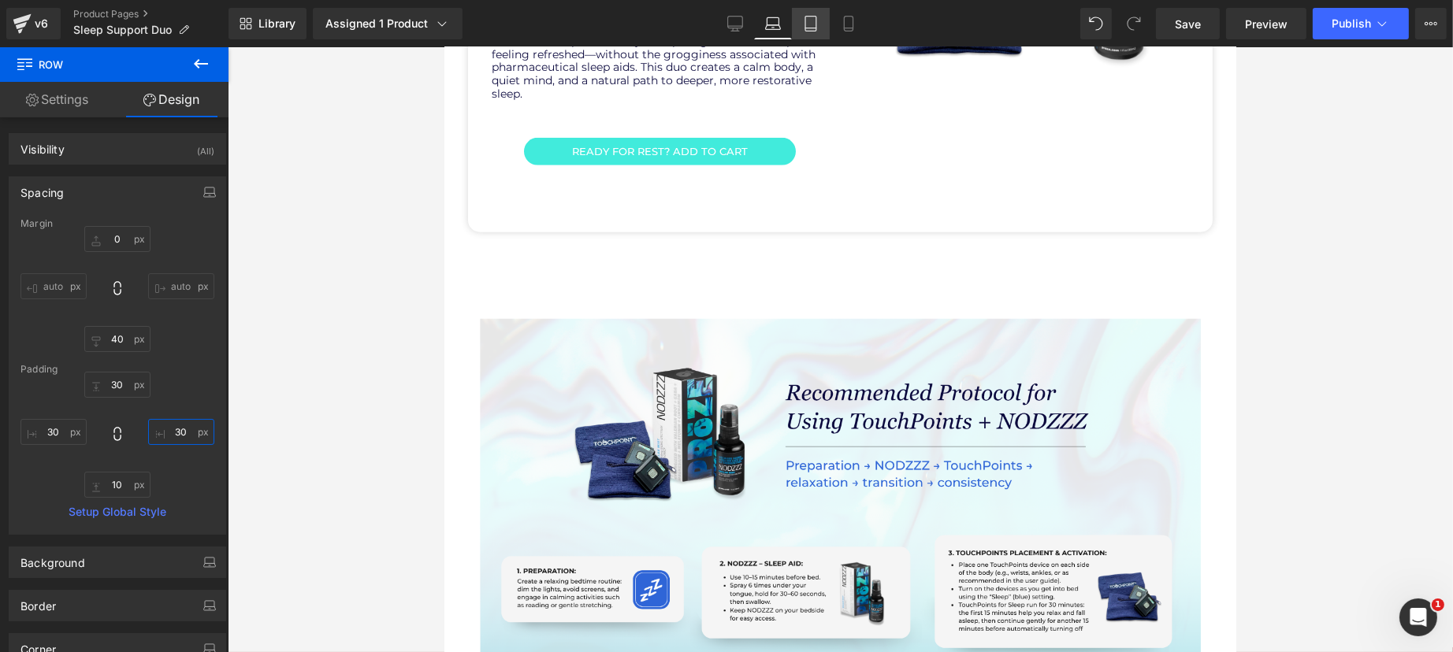
type input "30"
click at [805, 18] on icon at bounding box center [811, 24] width 16 height 16
type input "0"
type input "40"
type input "30"
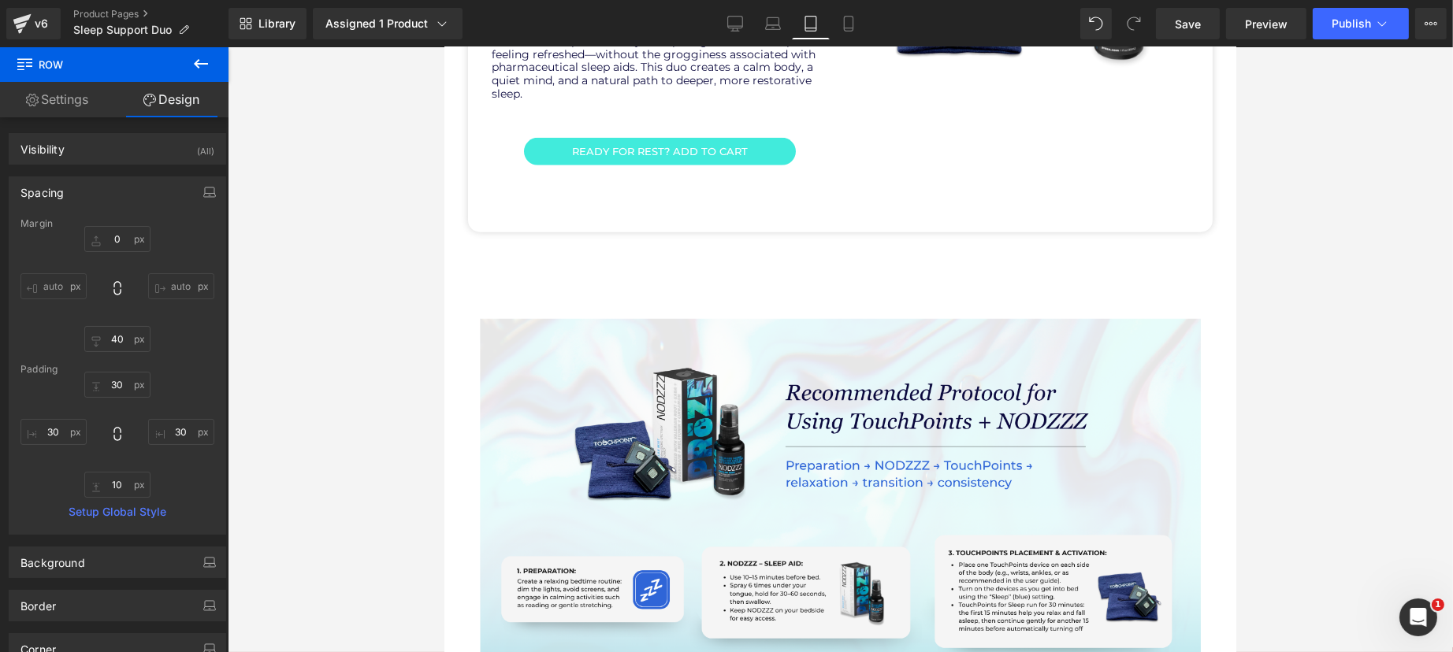
type input "0"
type input "10"
type input "0"
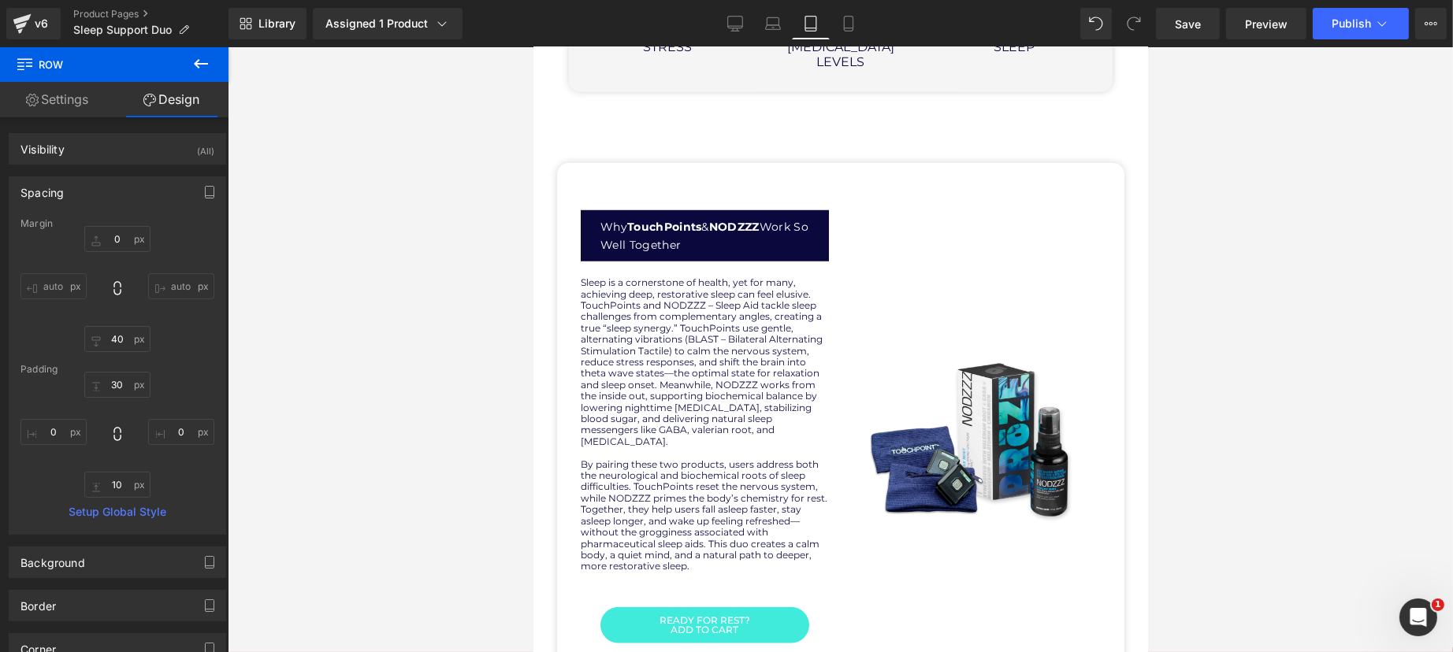
scroll to position [2504, 0]
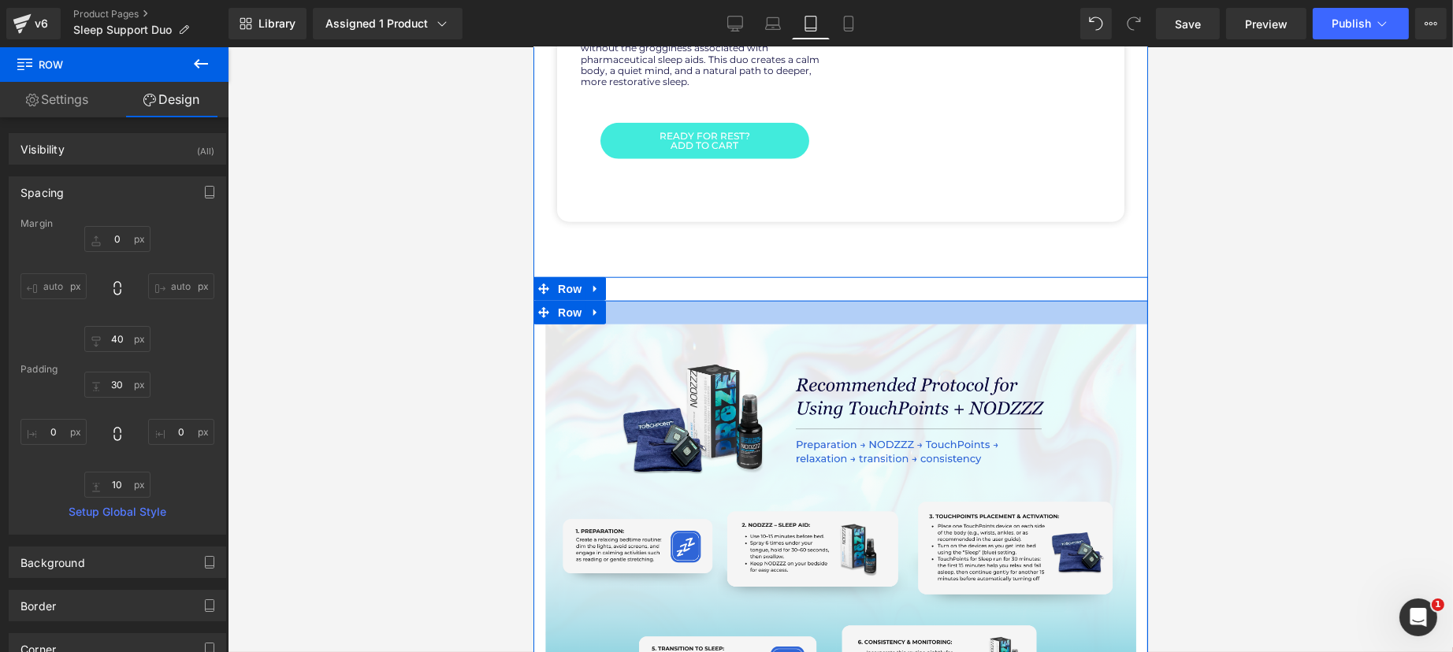
click at [633, 301] on div at bounding box center [840, 313] width 614 height 24
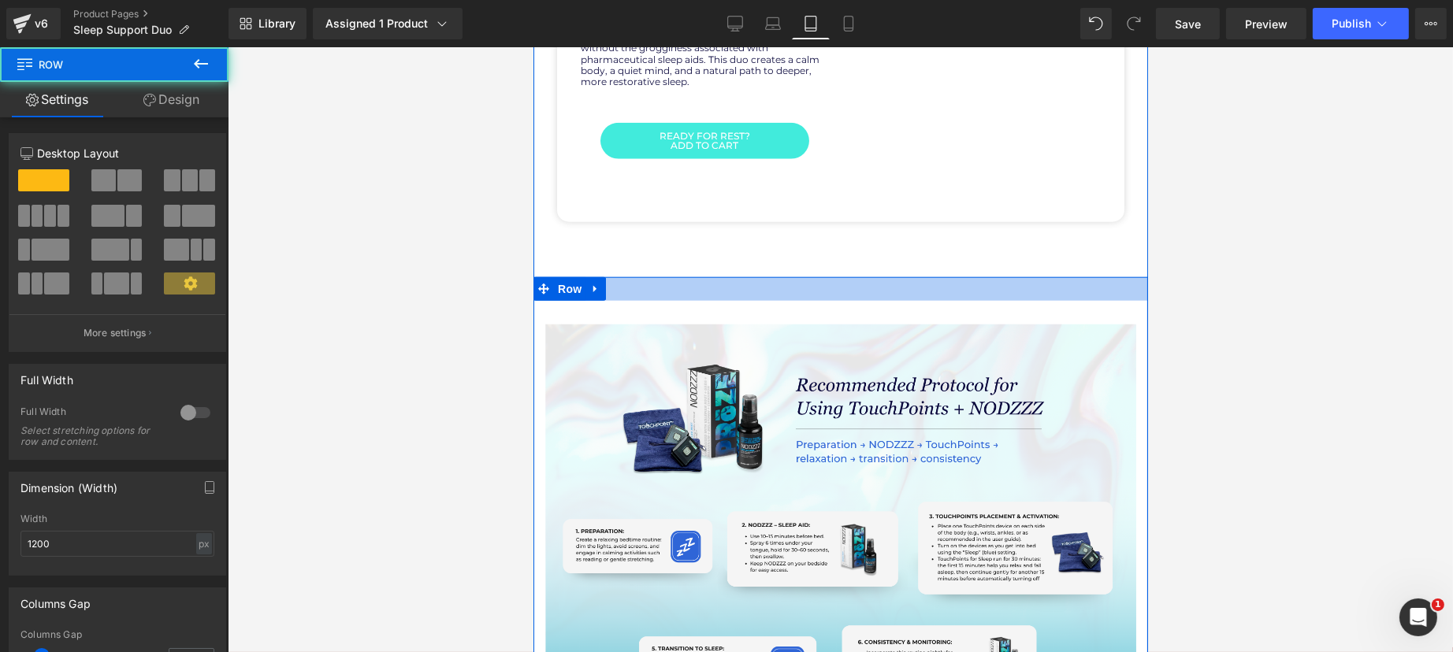
click at [639, 277] on div at bounding box center [840, 289] width 614 height 24
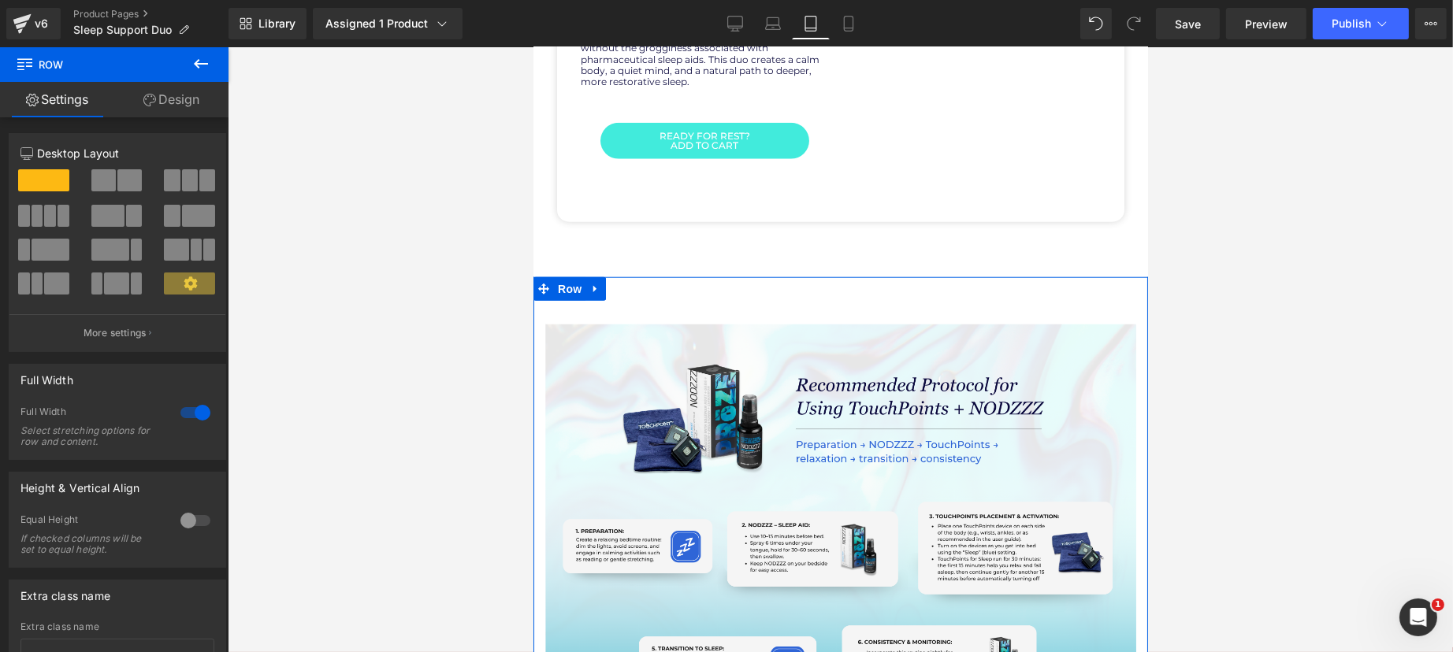
click at [182, 94] on link "Design" at bounding box center [171, 99] width 114 height 35
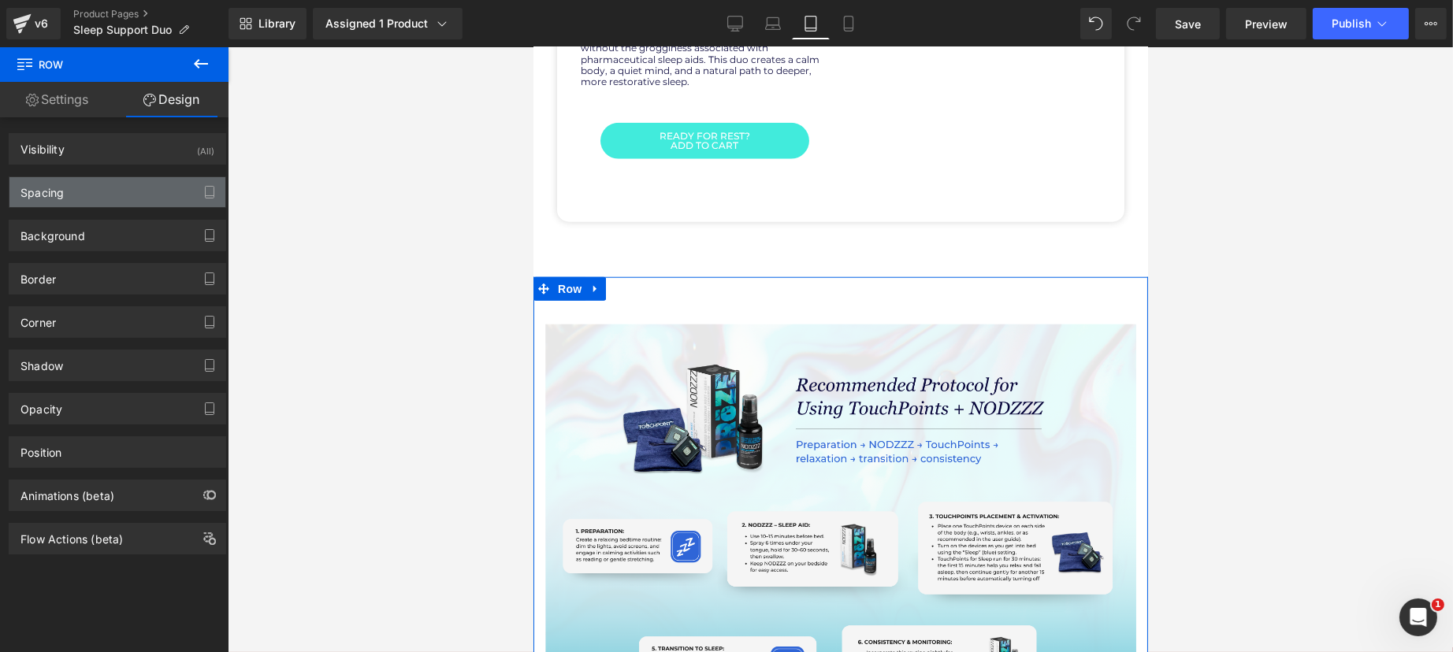
click at [65, 199] on div "Spacing" at bounding box center [117, 192] width 216 height 30
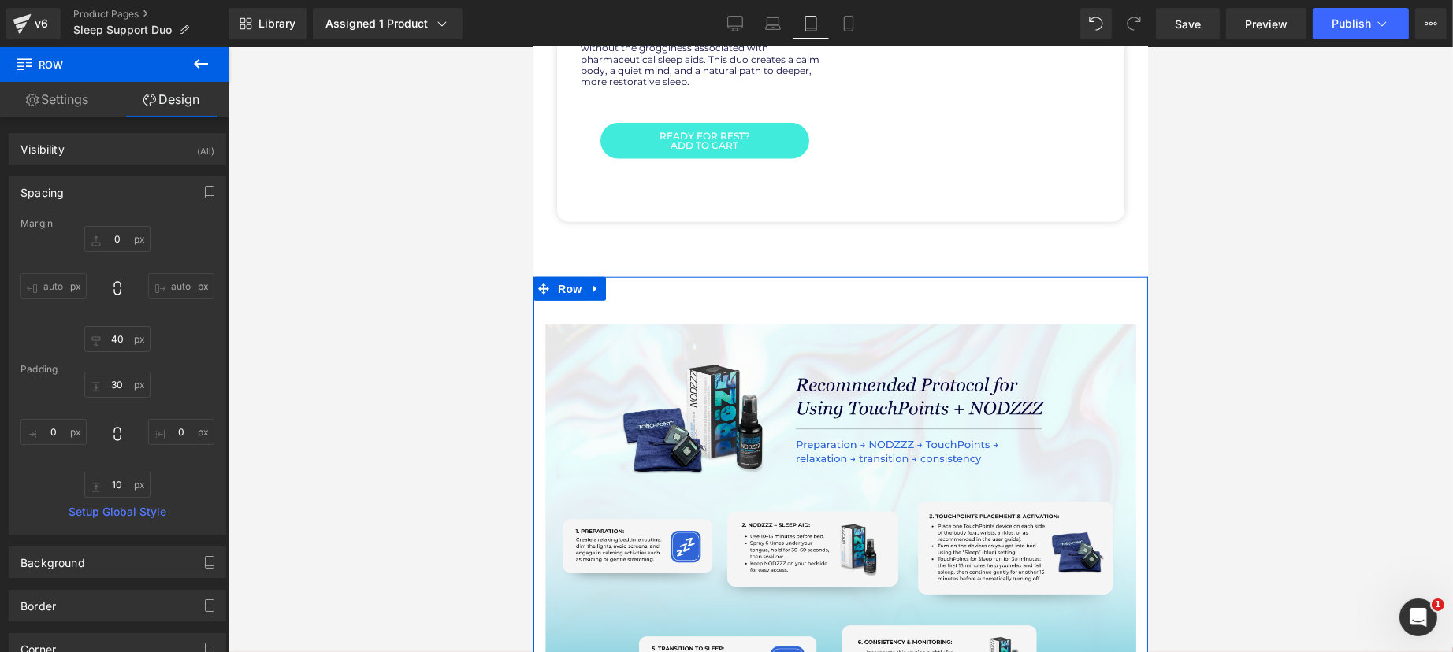
click at [59, 444] on div "30px 30 0px 0 10px 10 0px 0" at bounding box center [117, 435] width 194 height 126
click at [59, 433] on input "0" at bounding box center [53, 432] width 66 height 26
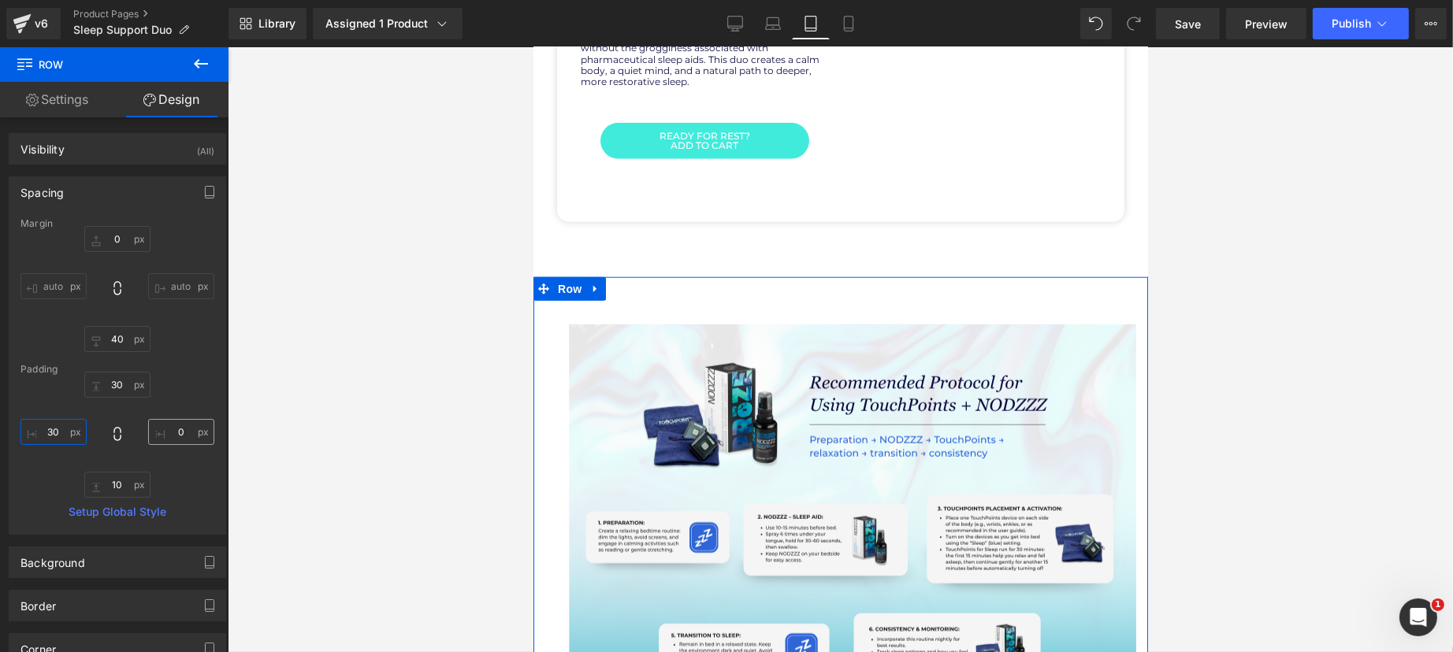
type input "30"
click at [175, 425] on input "0" at bounding box center [181, 432] width 66 height 26
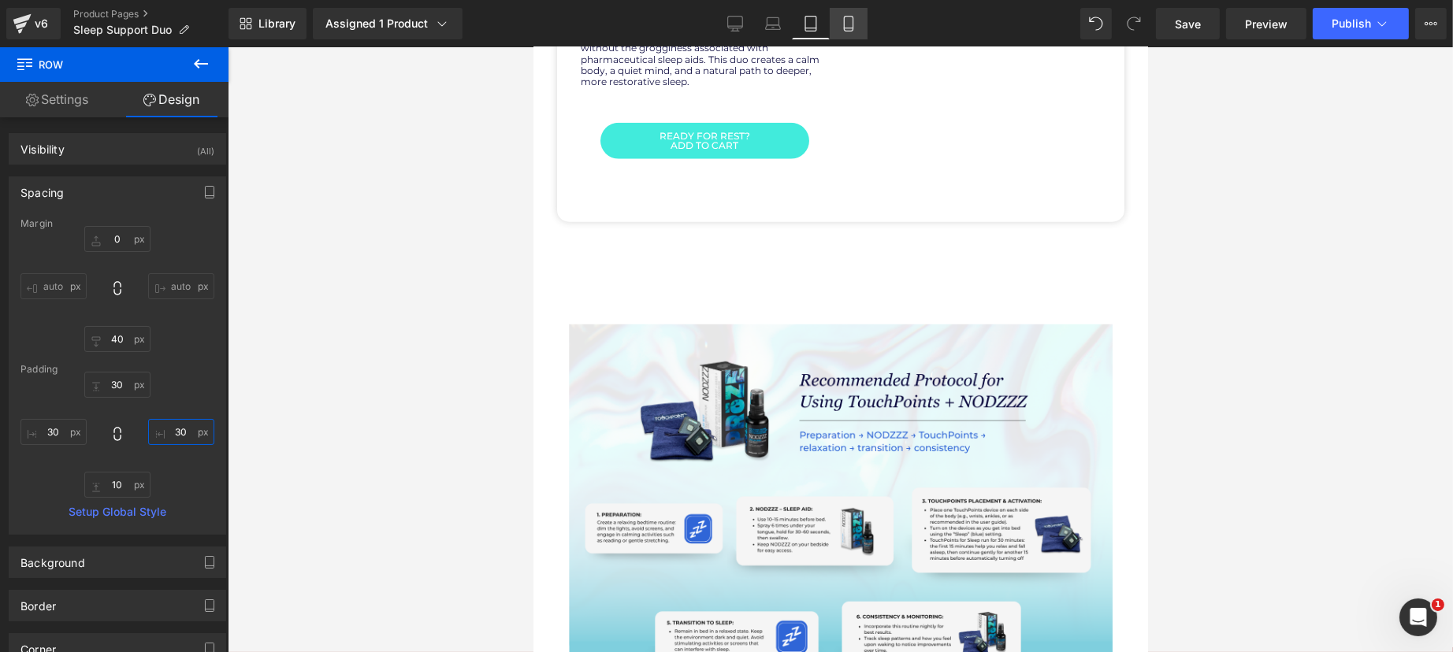
type input "30"
click at [834, 19] on link "Mobile" at bounding box center [849, 24] width 38 height 32
type input "0"
type input "40"
type input "30"
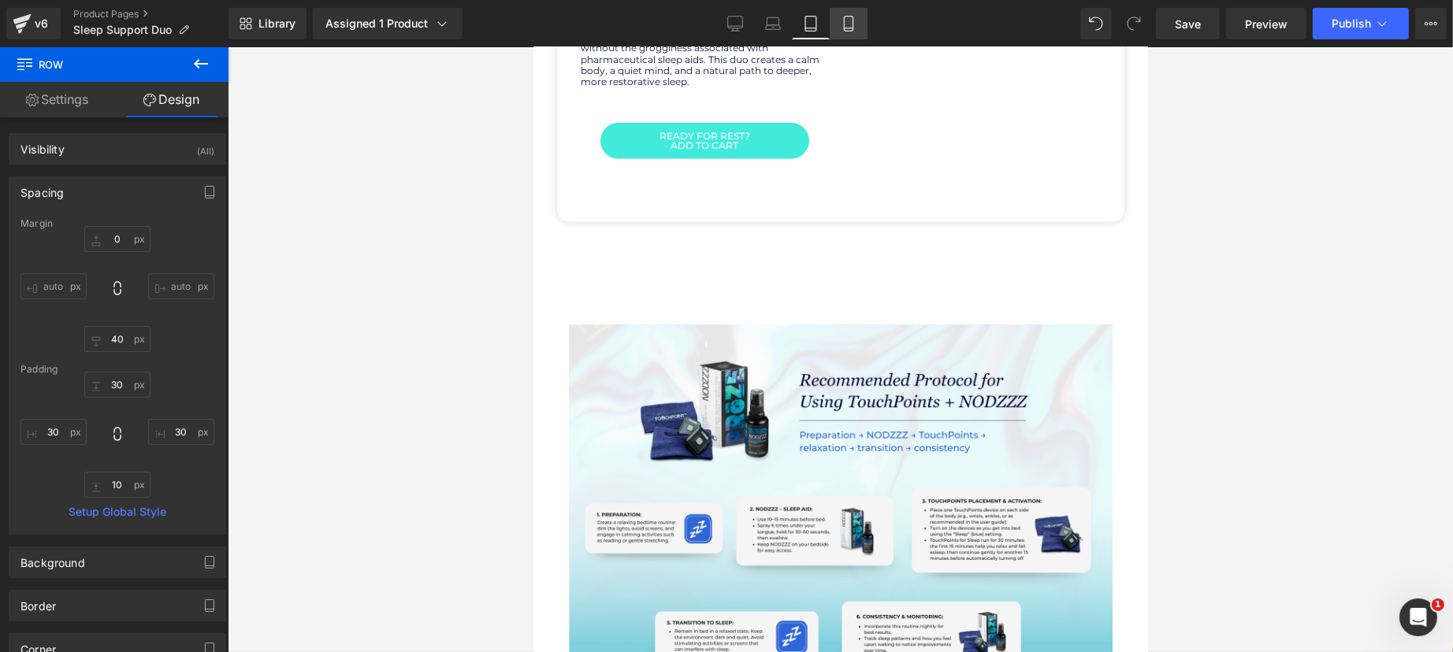
type input "0"
type input "10"
type input "0"
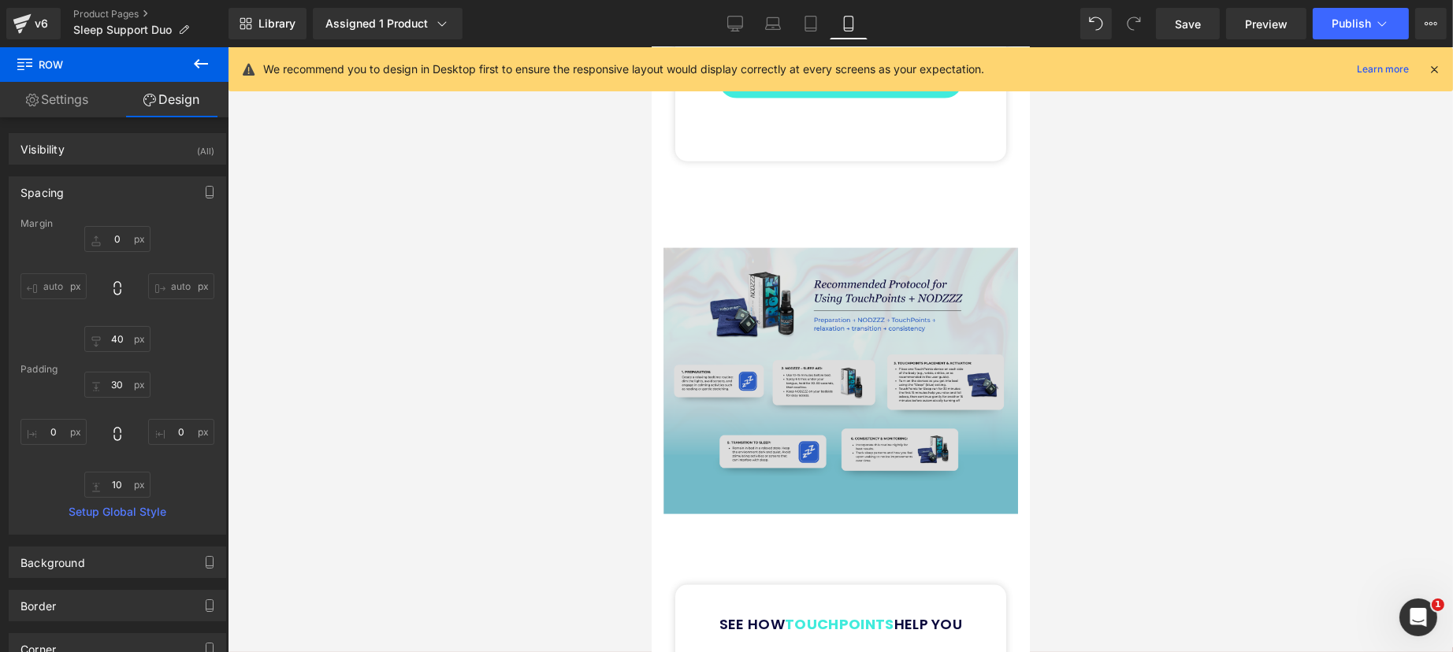
scroll to position [3235, 0]
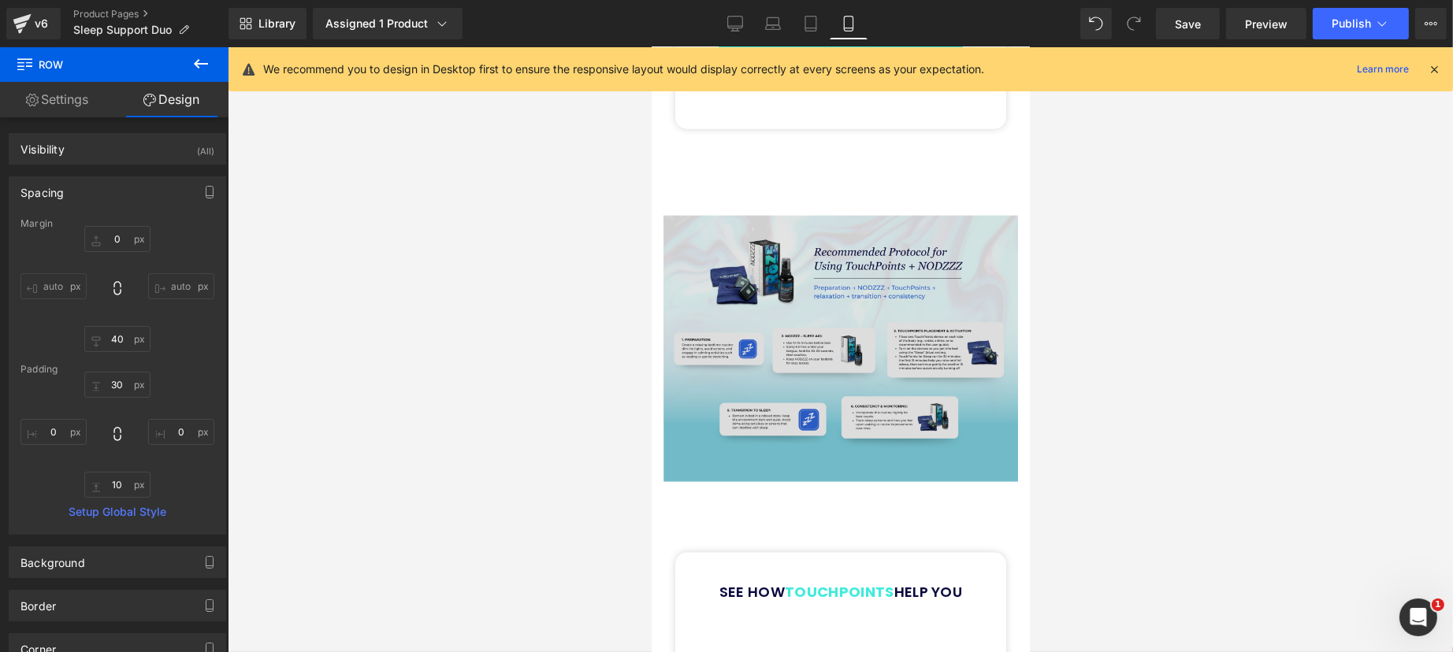
click at [887, 318] on img at bounding box center [840, 349] width 355 height 266
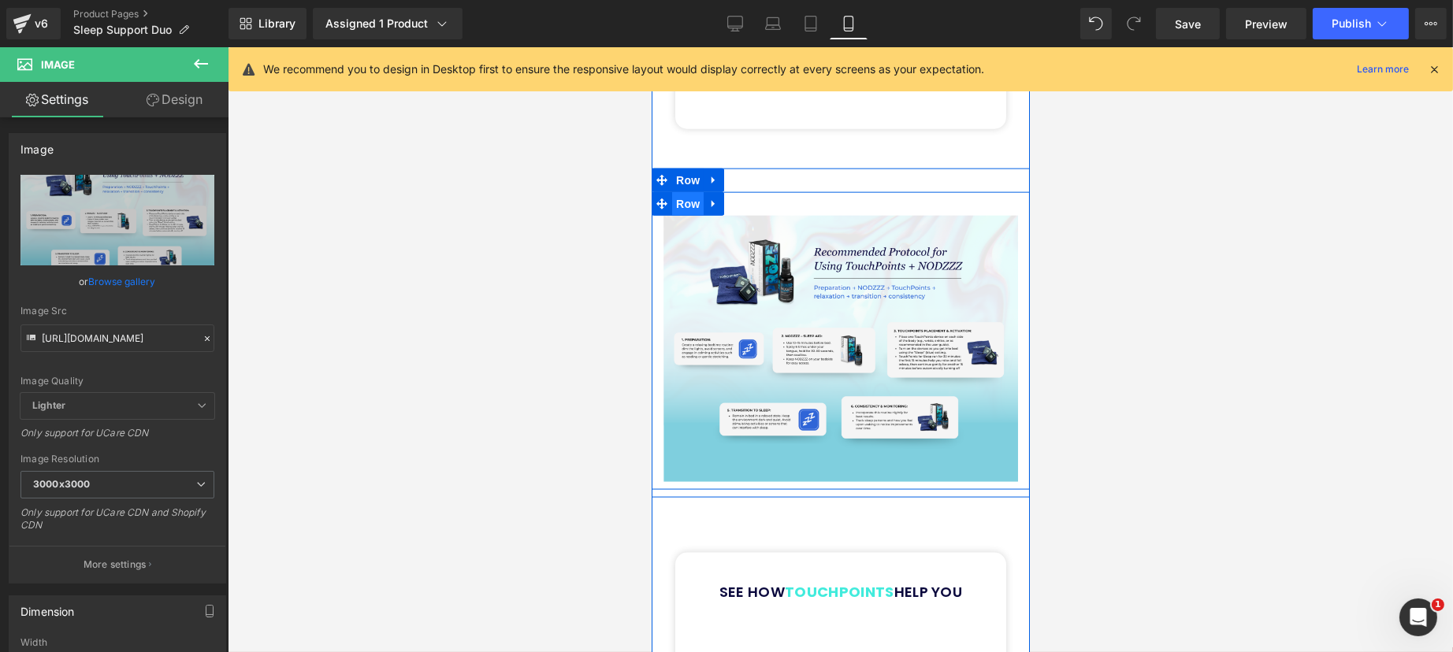
click at [686, 192] on span "Row" at bounding box center [687, 204] width 32 height 24
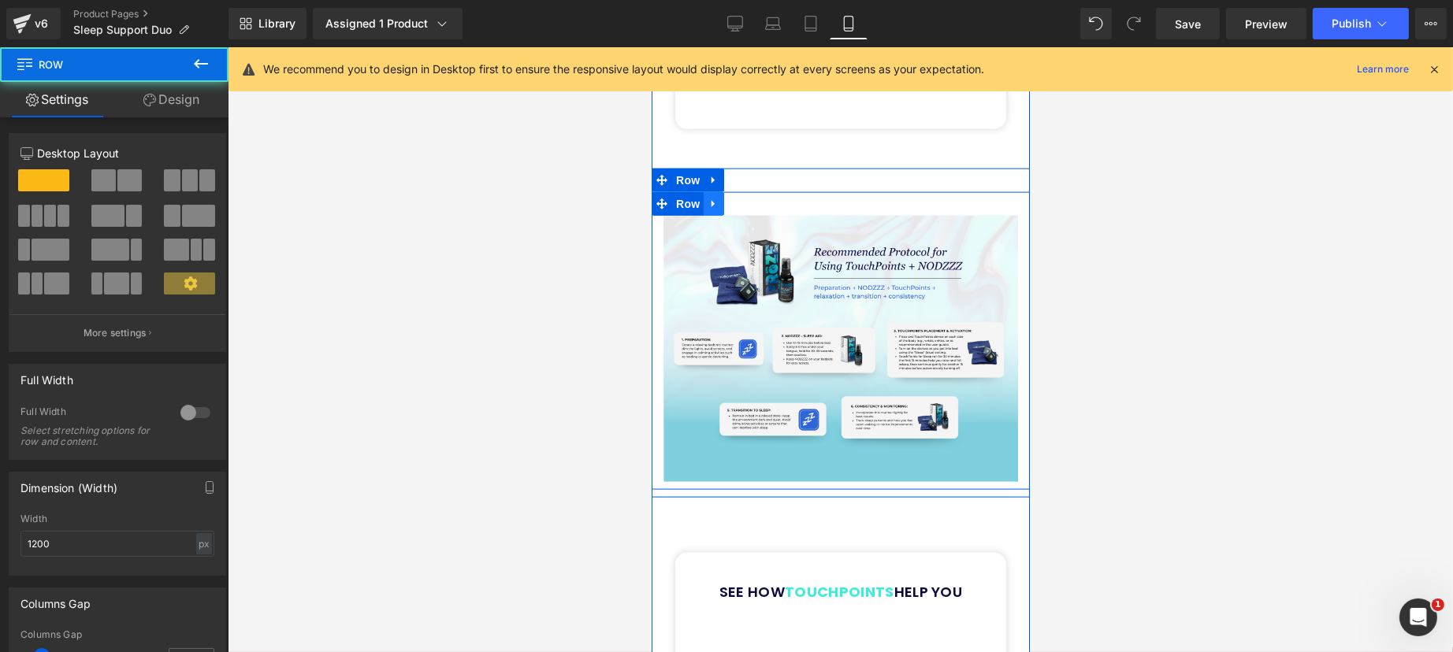
click at [711, 201] on icon at bounding box center [712, 204] width 3 height 7
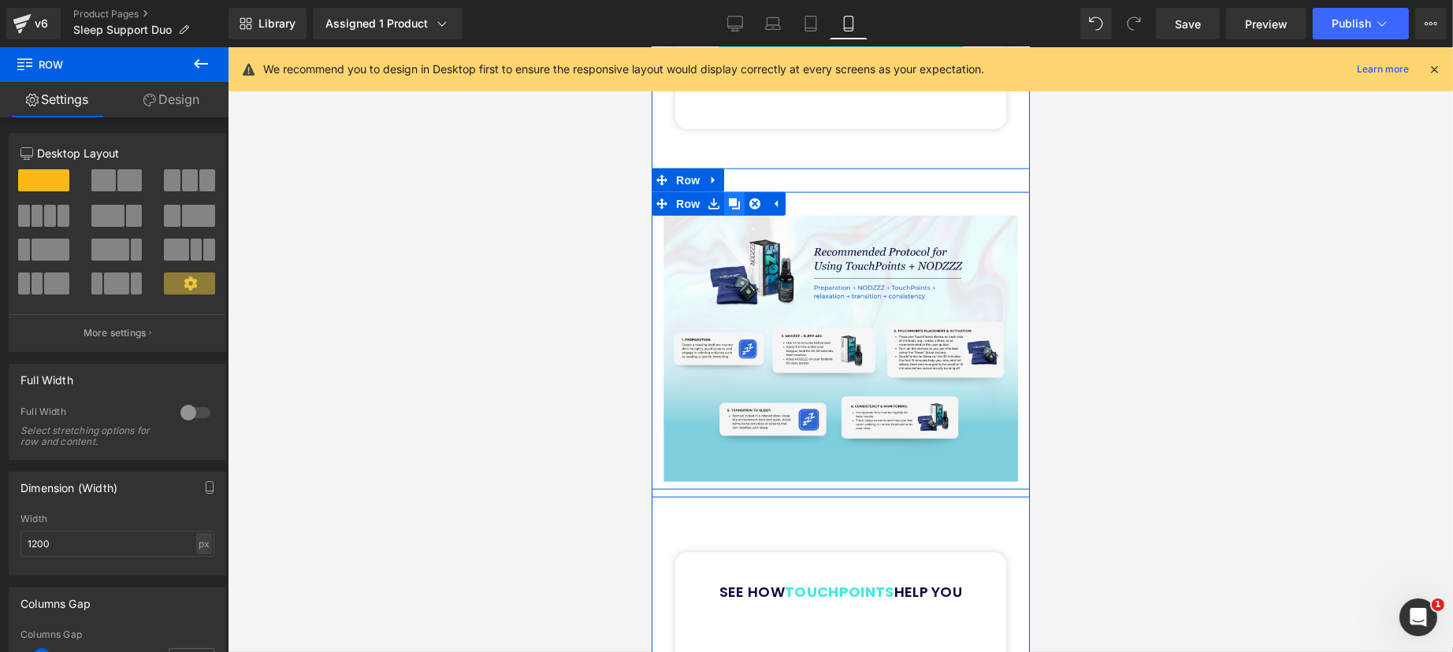
click at [728, 199] on icon at bounding box center [733, 204] width 11 height 11
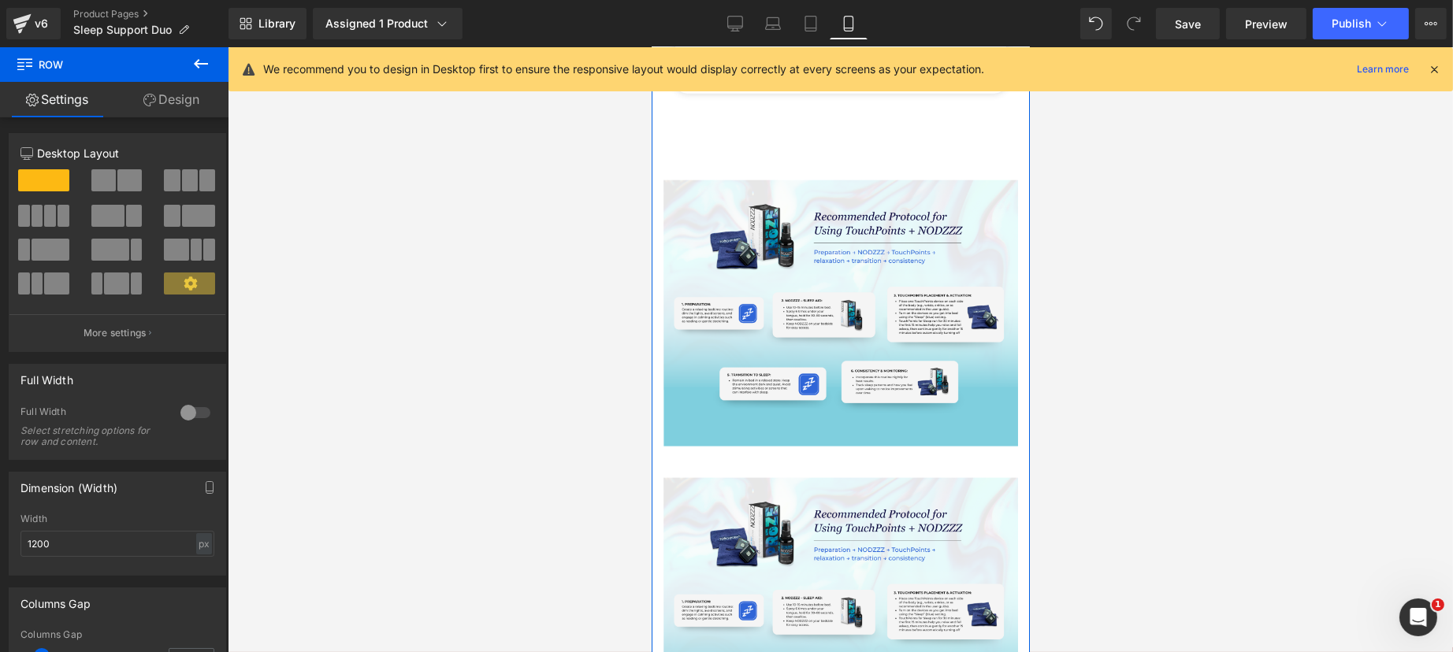
scroll to position [3304, 0]
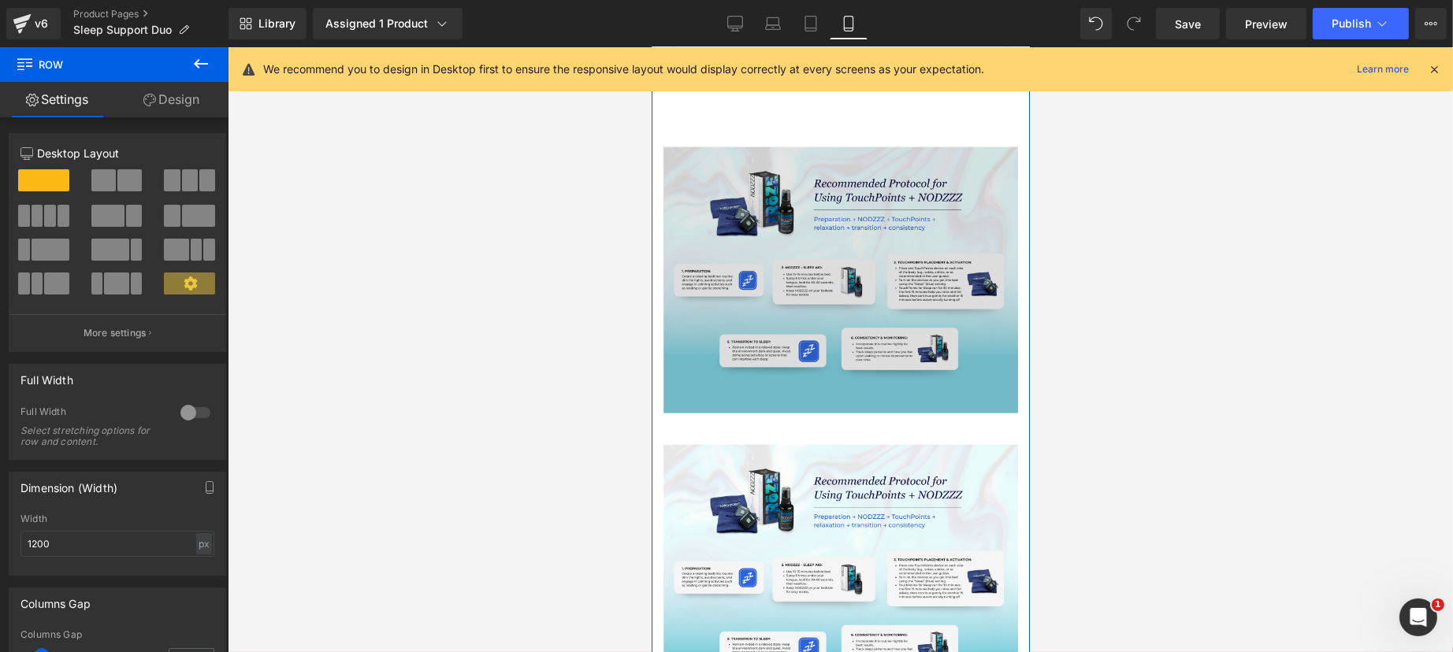
click at [749, 366] on img at bounding box center [840, 280] width 355 height 266
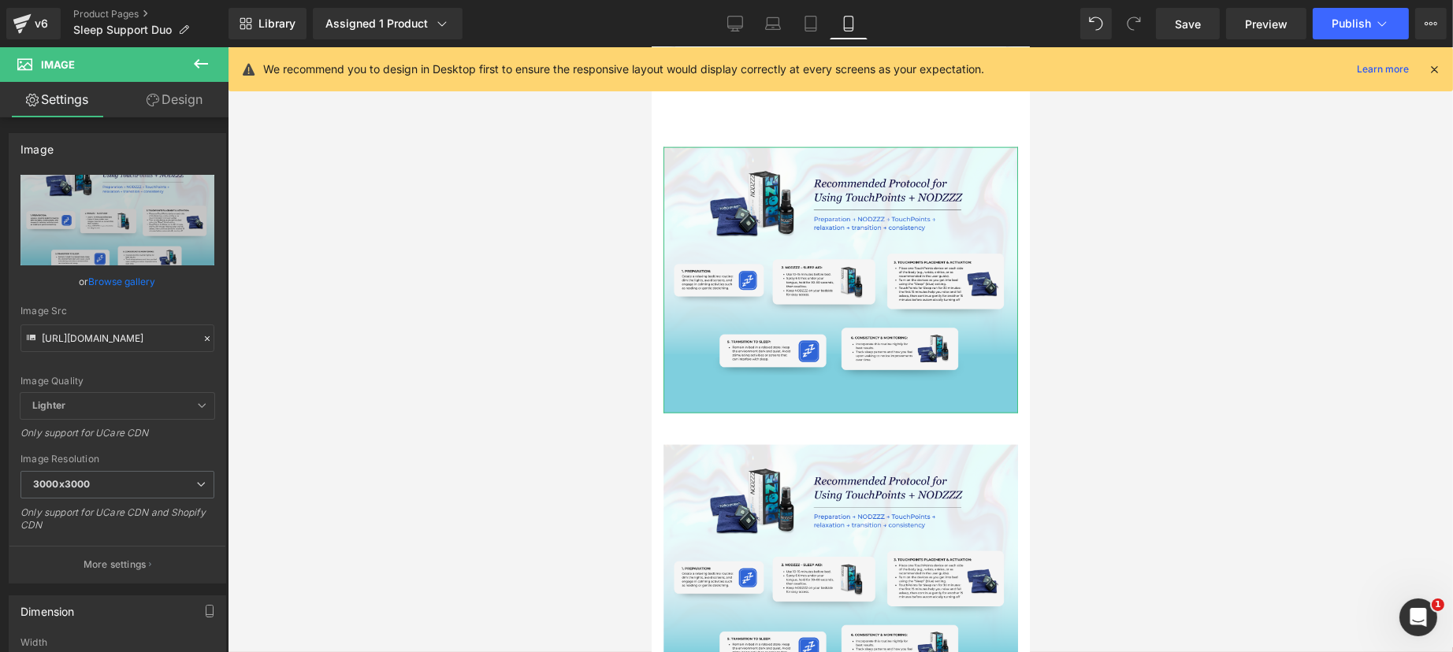
click at [195, 105] on link "Design" at bounding box center [174, 99] width 114 height 35
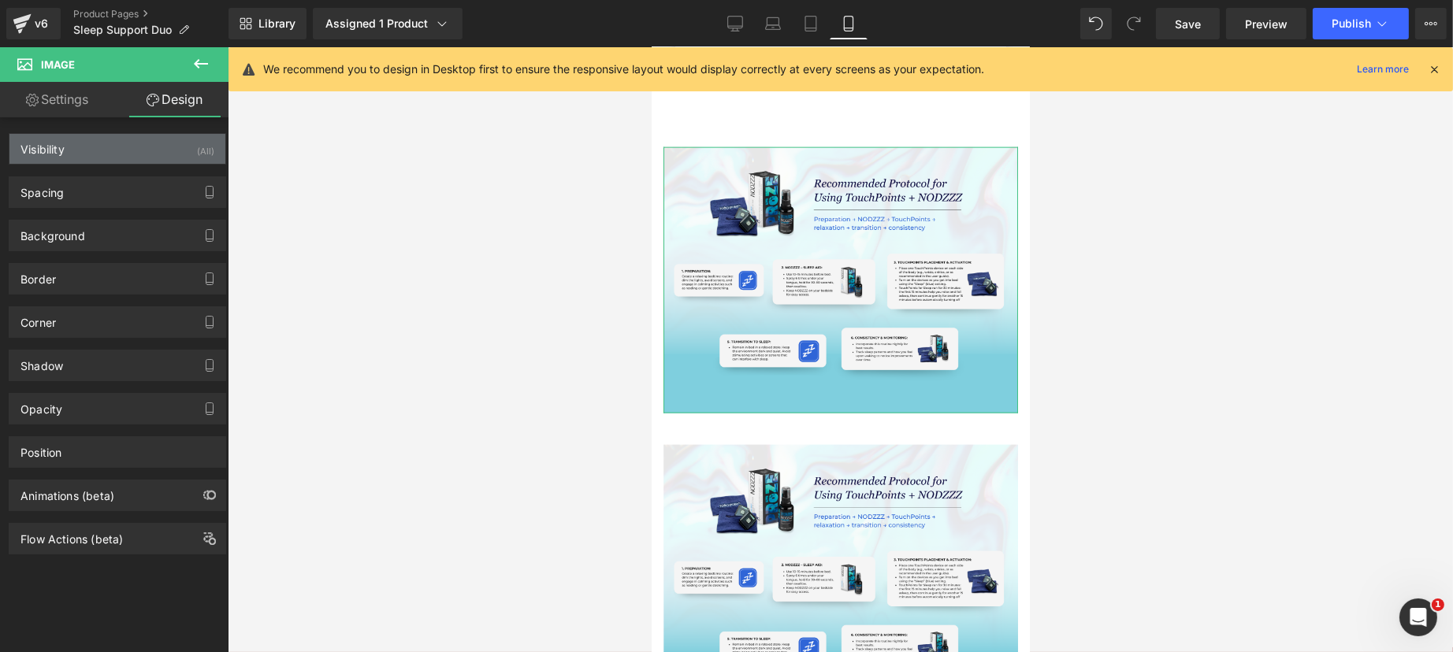
click at [129, 150] on div "Visibility (All)" at bounding box center [117, 149] width 216 height 30
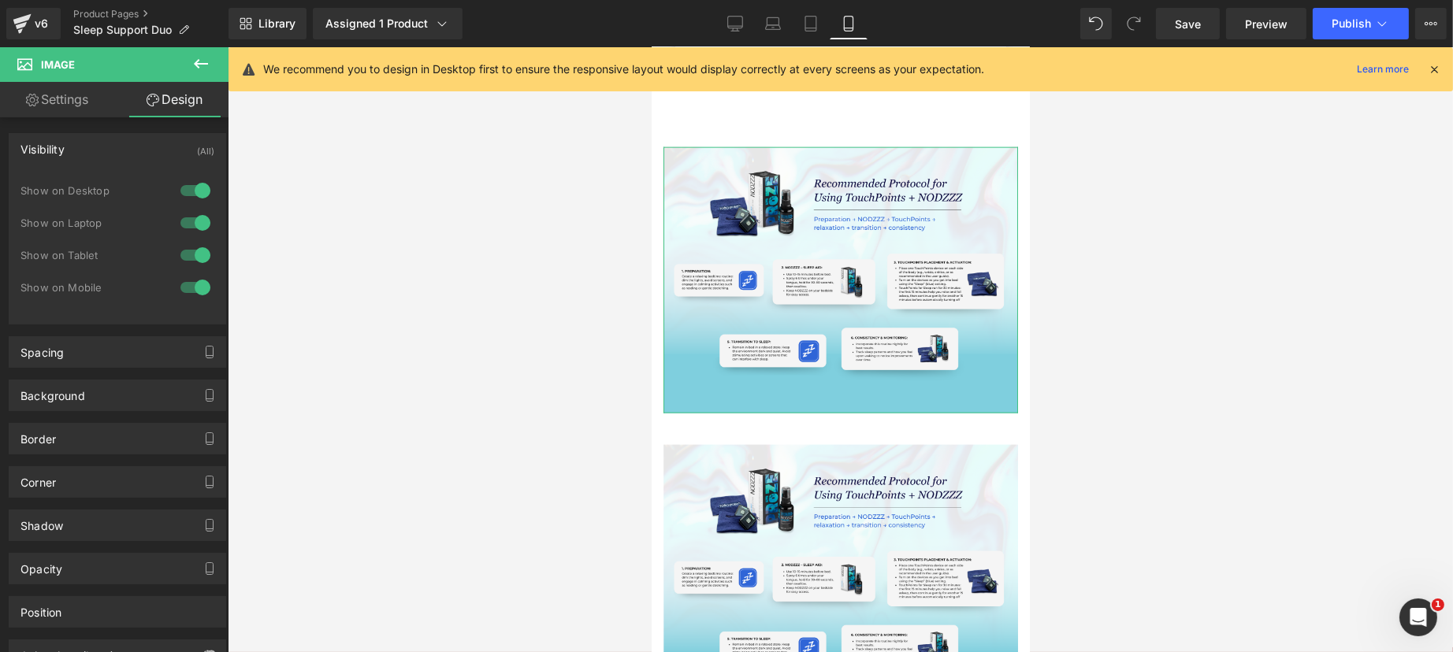
click at [193, 290] on div at bounding box center [195, 287] width 38 height 25
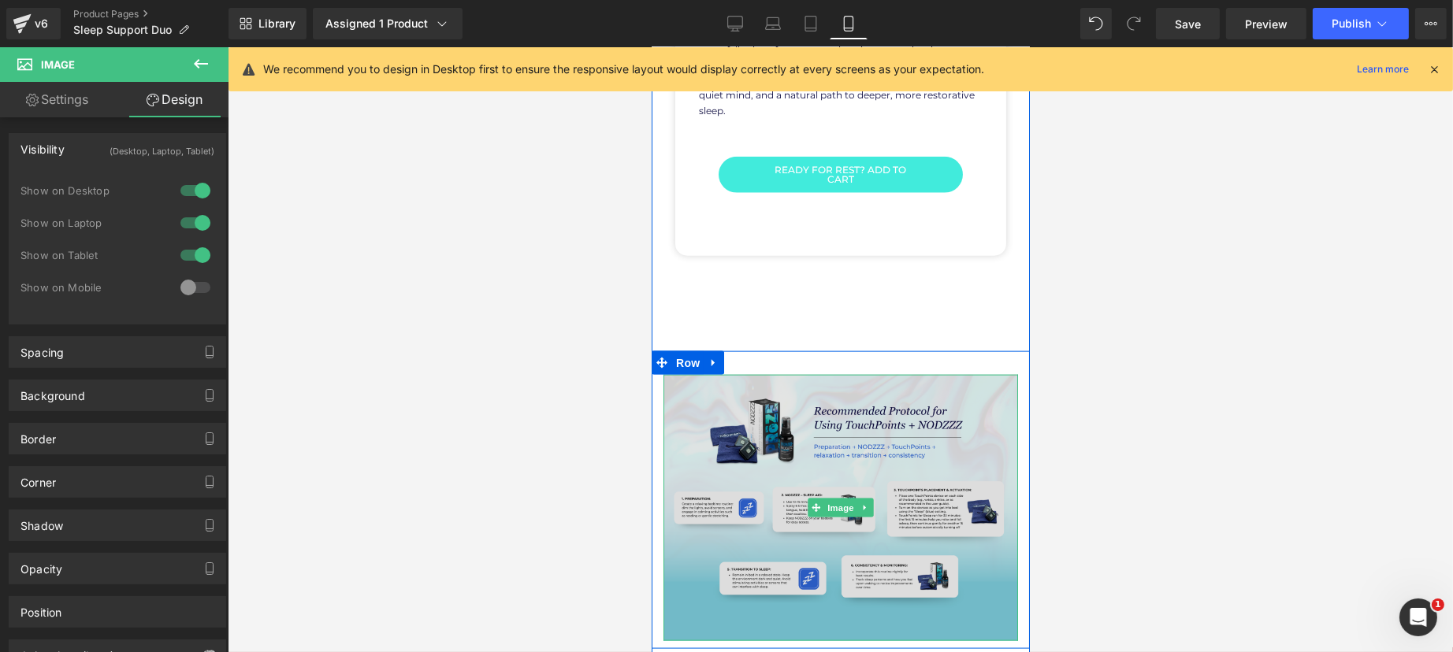
scroll to position [3106, 0]
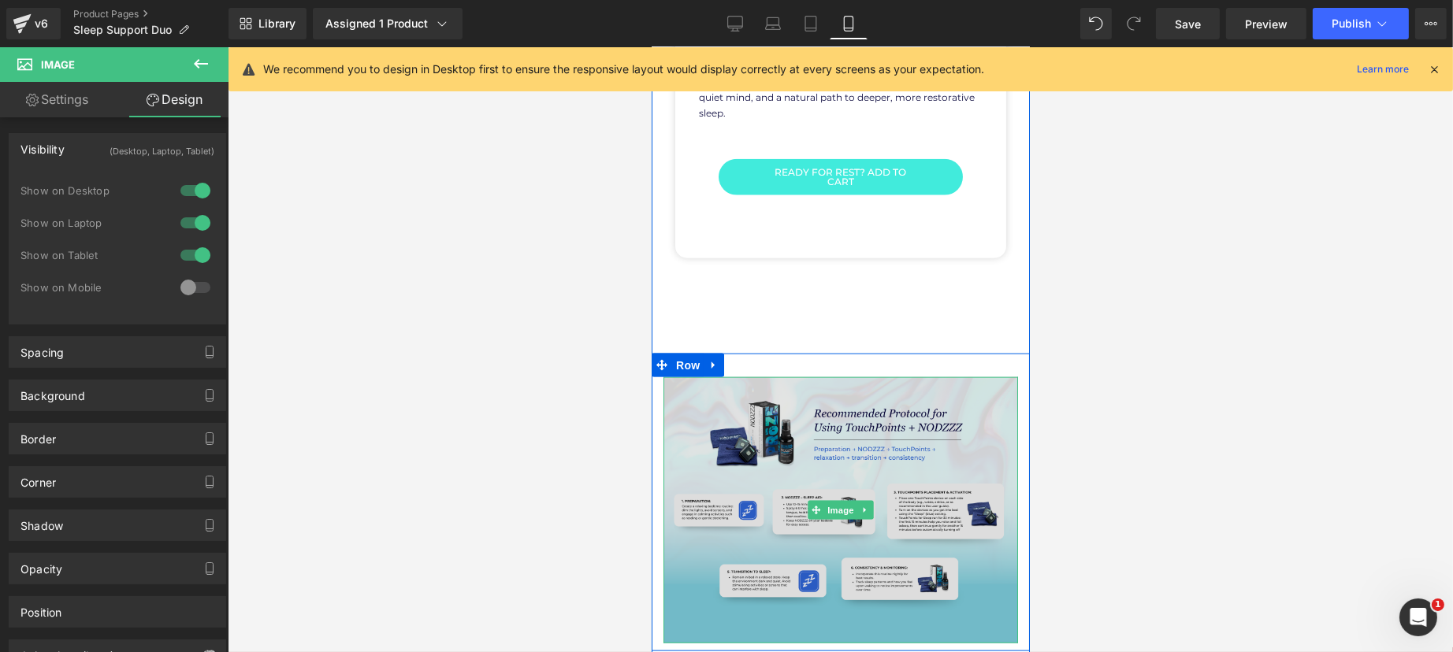
click at [883, 443] on img at bounding box center [840, 510] width 355 height 266
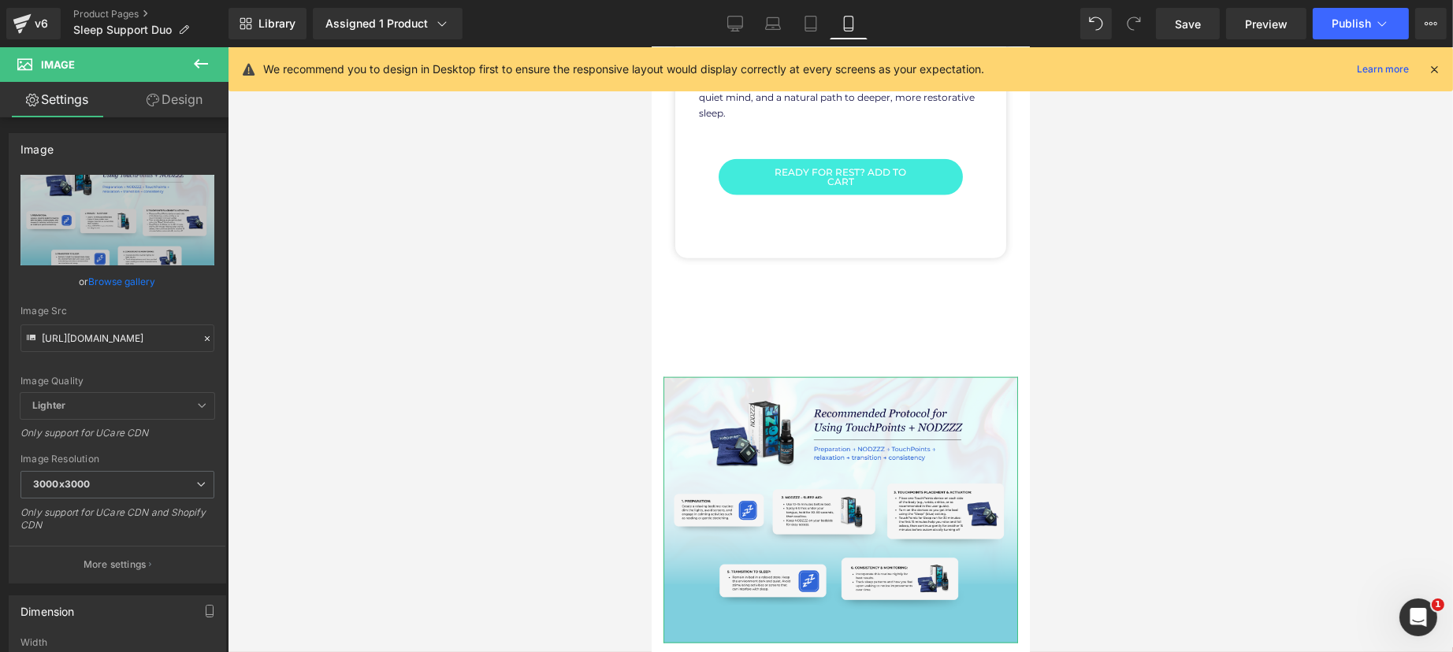
click at [184, 99] on link "Design" at bounding box center [174, 99] width 114 height 35
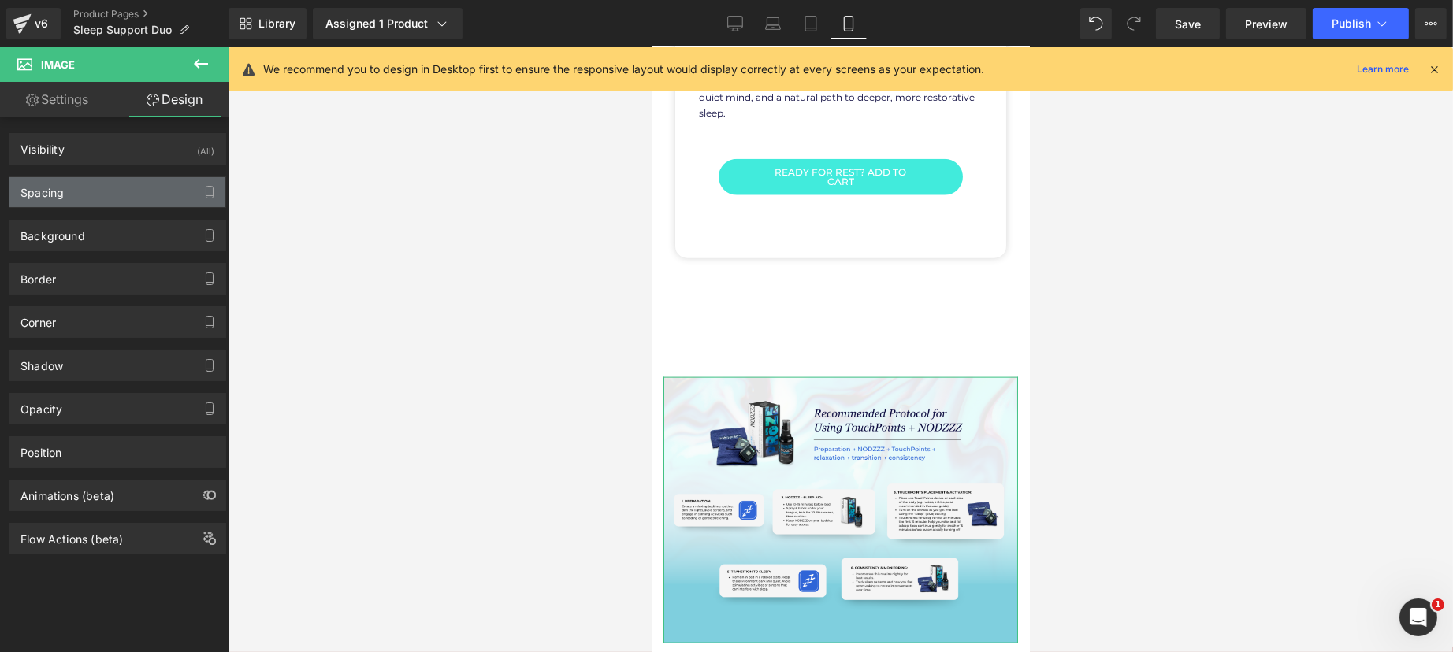
click at [84, 180] on div "Spacing" at bounding box center [117, 192] width 216 height 30
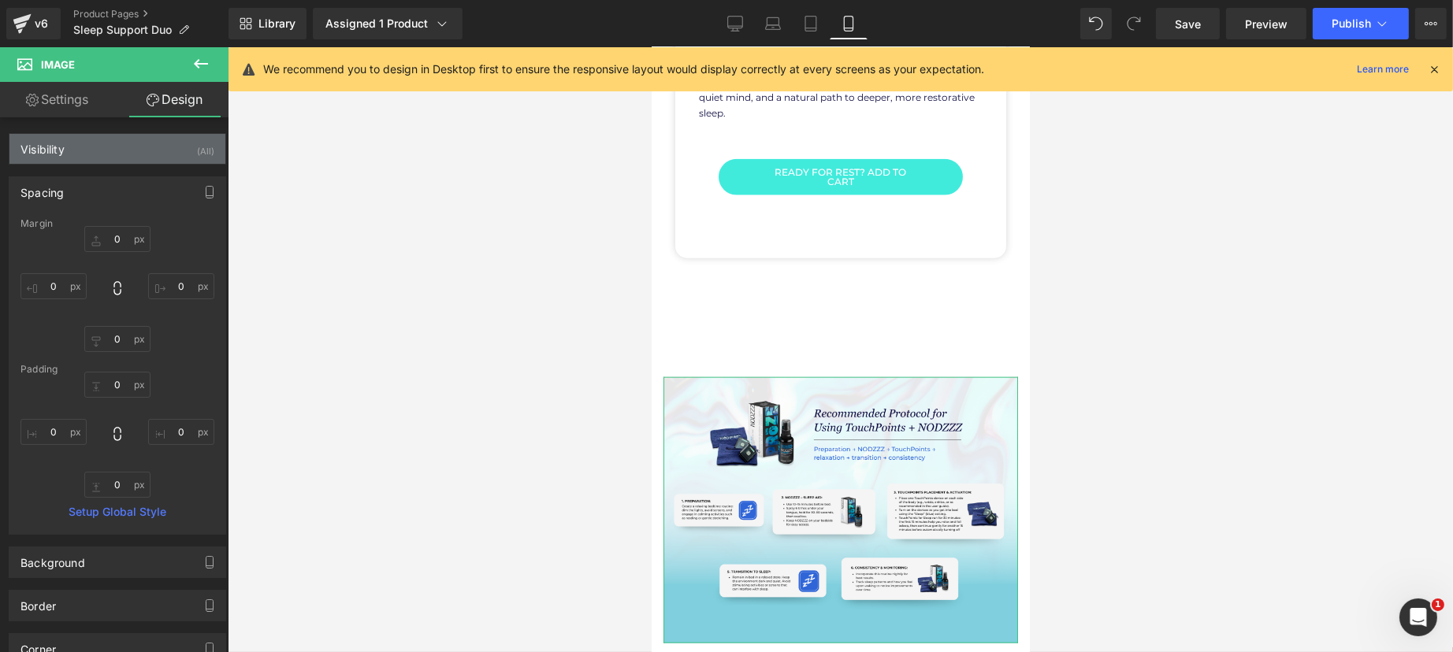
click at [95, 150] on div "Visibility (All)" at bounding box center [117, 149] width 216 height 30
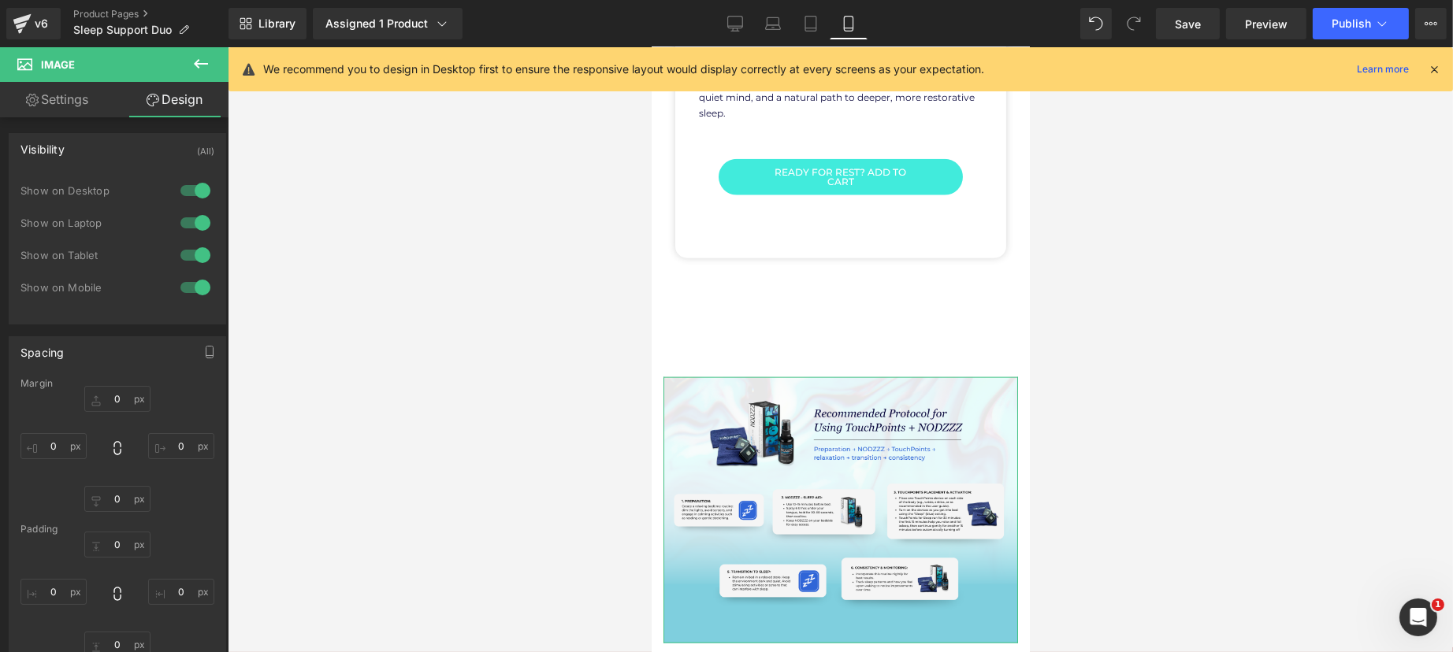
drag, startPoint x: 191, startPoint y: 254, endPoint x: 196, endPoint y: 235, distance: 20.5
click at [193, 252] on div at bounding box center [195, 255] width 38 height 25
drag, startPoint x: 196, startPoint y: 221, endPoint x: 196, endPoint y: 184, distance: 36.2
click at [196, 219] on div at bounding box center [195, 222] width 38 height 25
click at [196, 178] on div at bounding box center [195, 190] width 38 height 25
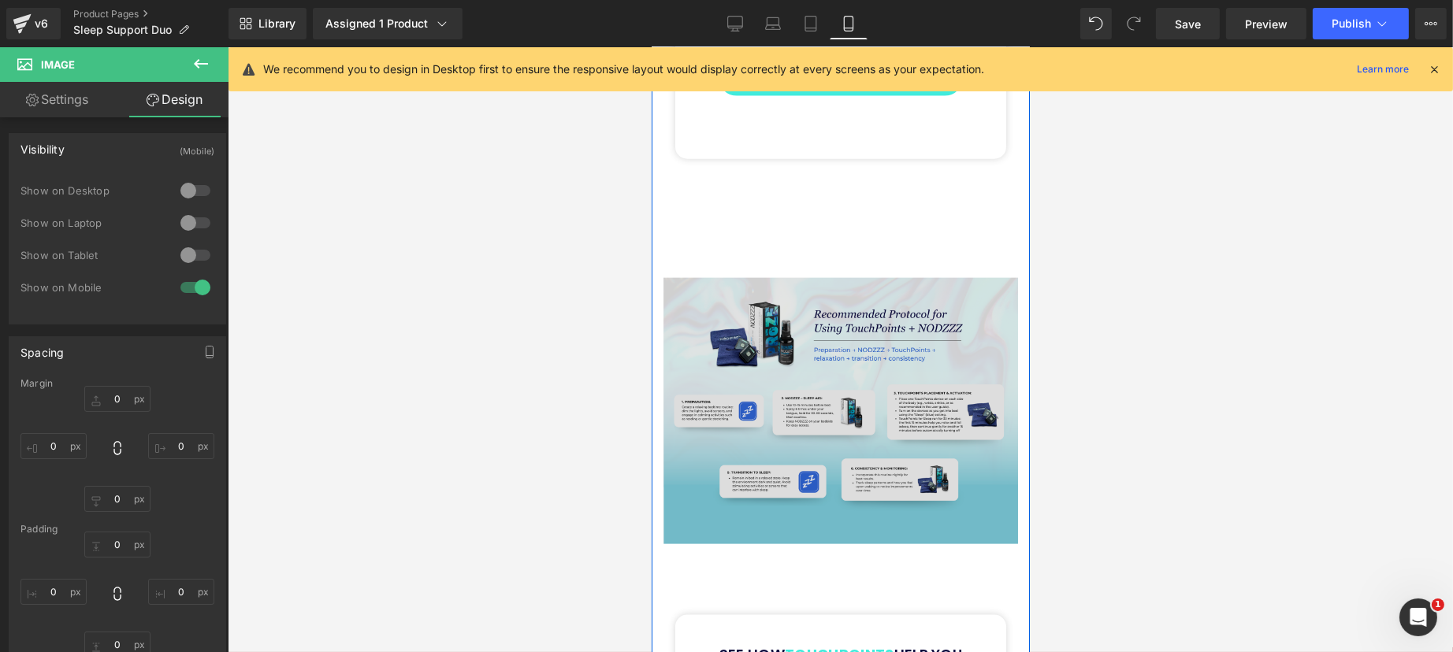
scroll to position [3008, 0]
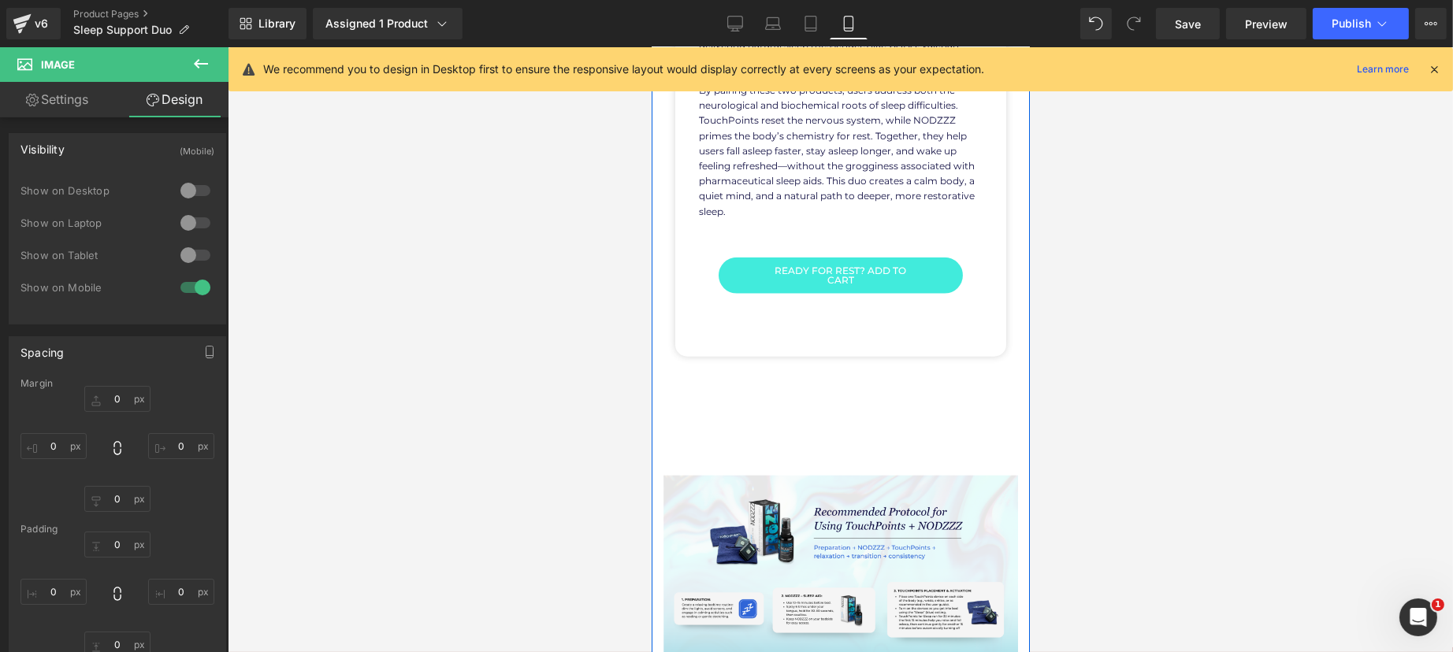
click at [821, 375] on div "Hero Banner Image Image Image Image Image Image Image ‹ › Carousel" at bounding box center [840, 6] width 378 height 5855
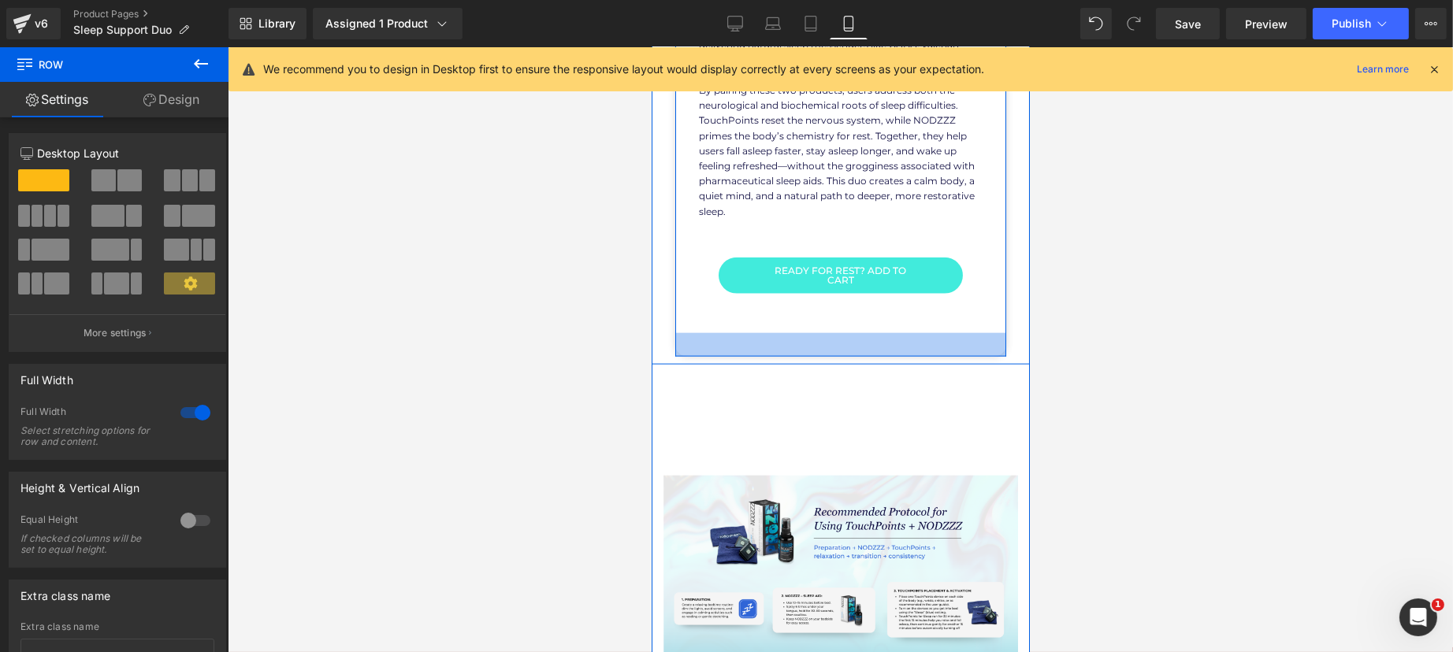
click at [819, 333] on div at bounding box center [839, 345] width 331 height 24
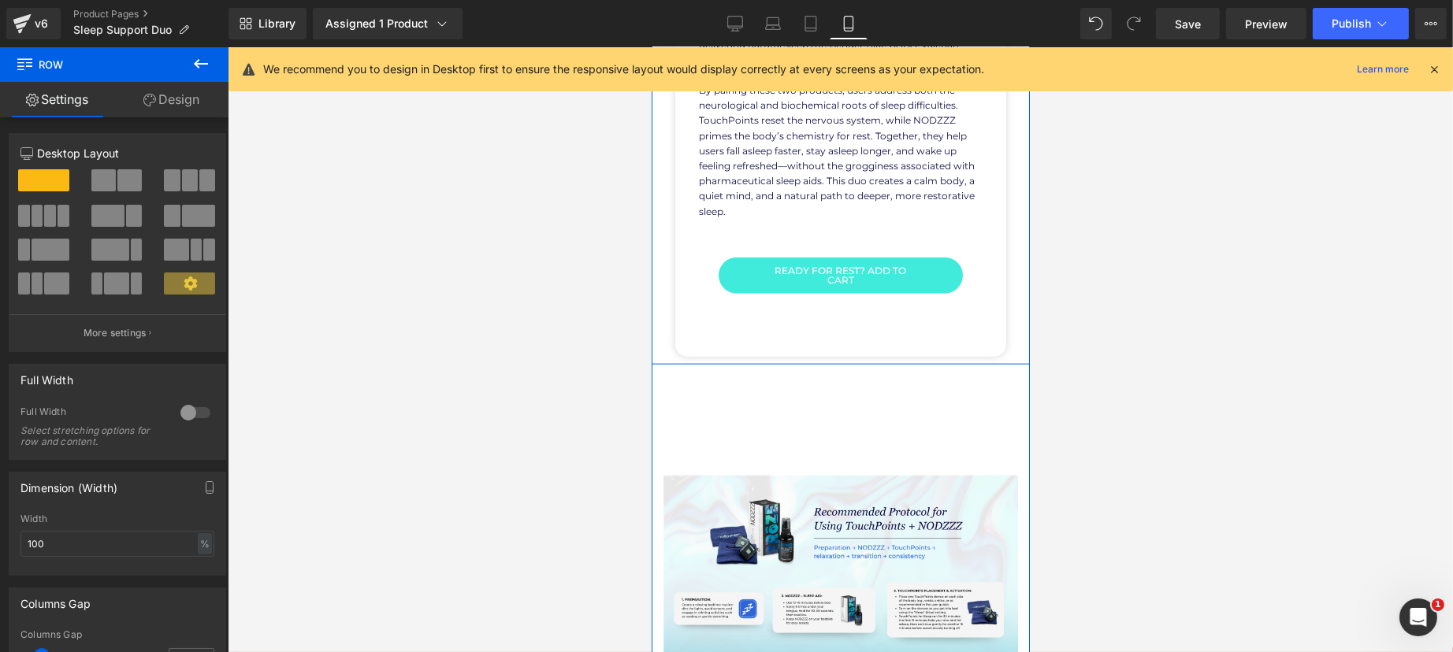
click at [165, 87] on link "Design" at bounding box center [171, 99] width 114 height 35
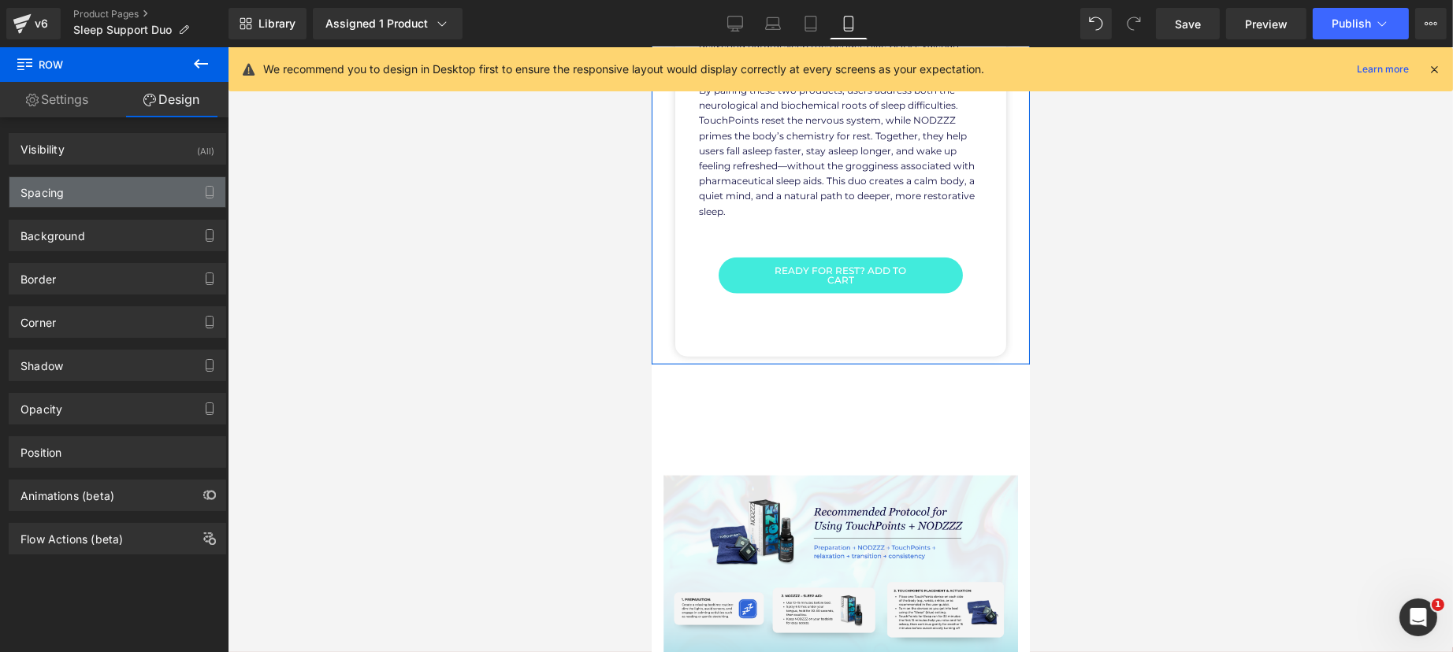
type input "0"
type input "40"
type input "30"
type input "10"
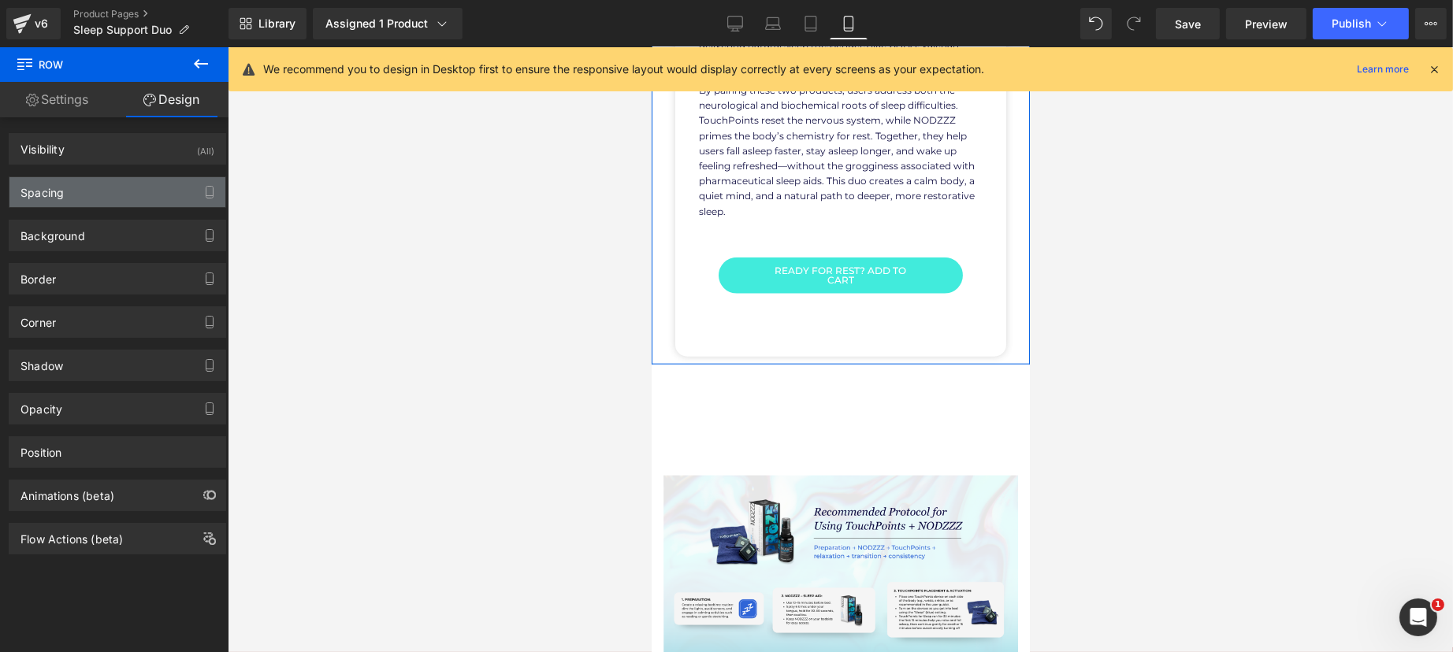
type input "30"
click at [56, 187] on div "Spacing" at bounding box center [41, 188] width 43 height 22
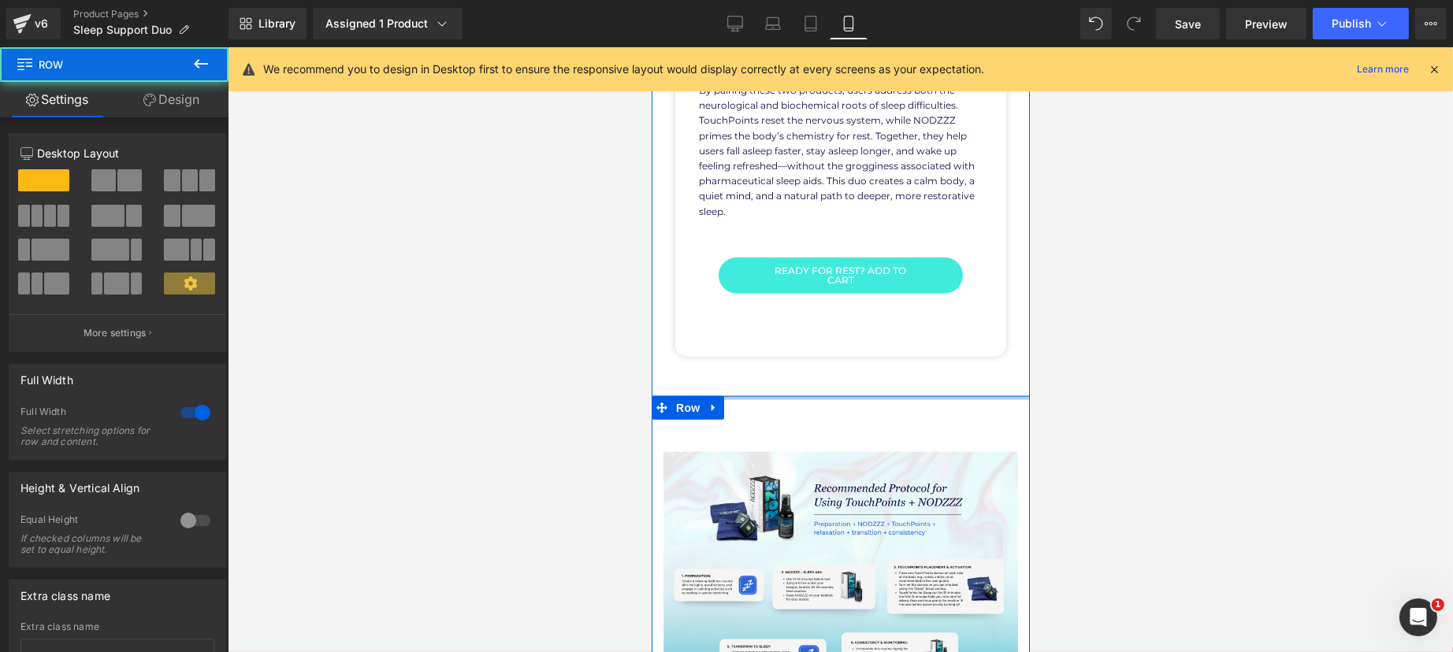
drag, startPoint x: 811, startPoint y: 399, endPoint x: 818, endPoint y: 349, distance: 50.9
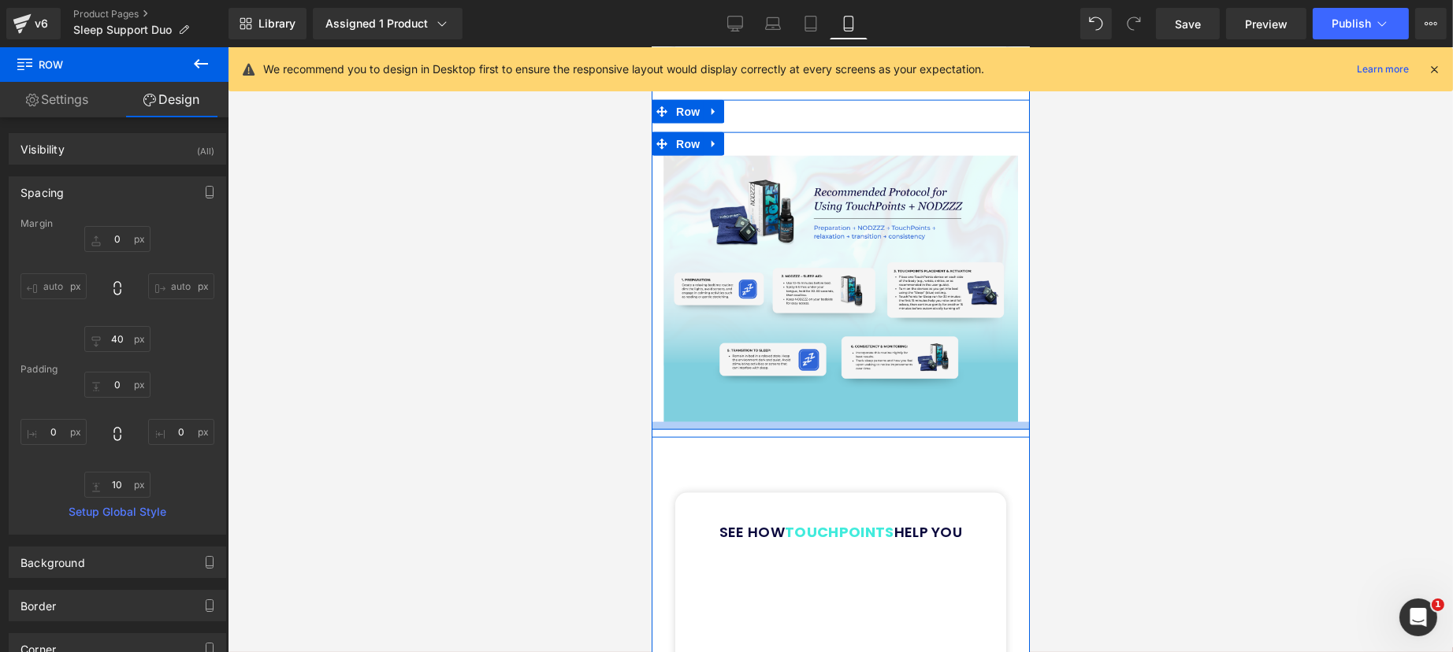
scroll to position [3106, 0]
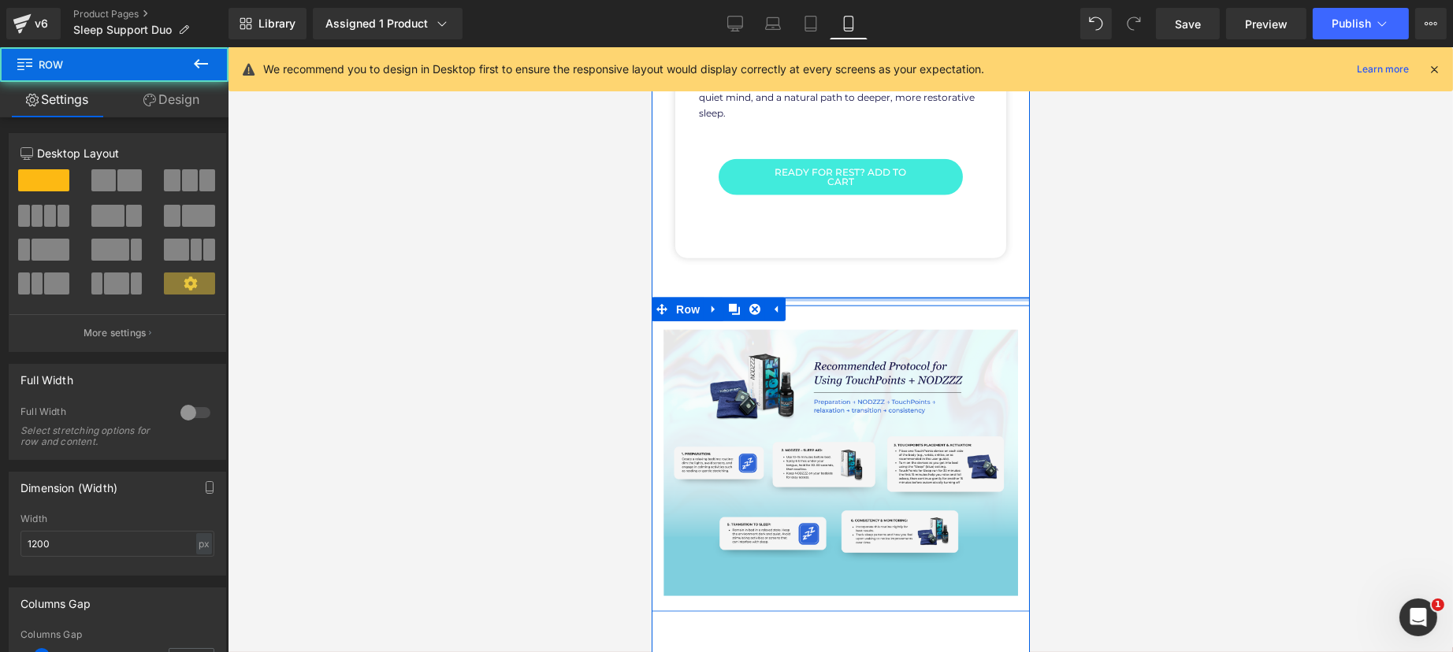
drag, startPoint x: 885, startPoint y: 303, endPoint x: 885, endPoint y: 237, distance: 65.4
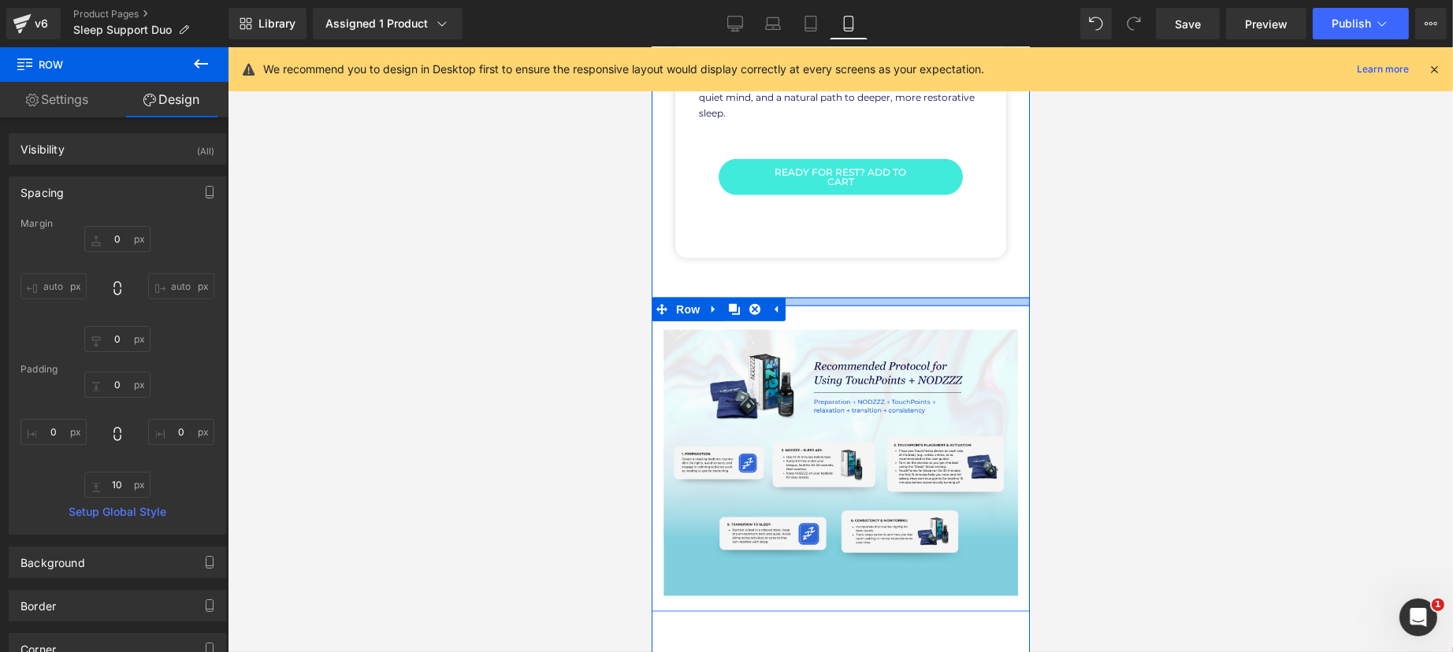
click at [886, 299] on div at bounding box center [840, 303] width 378 height 8
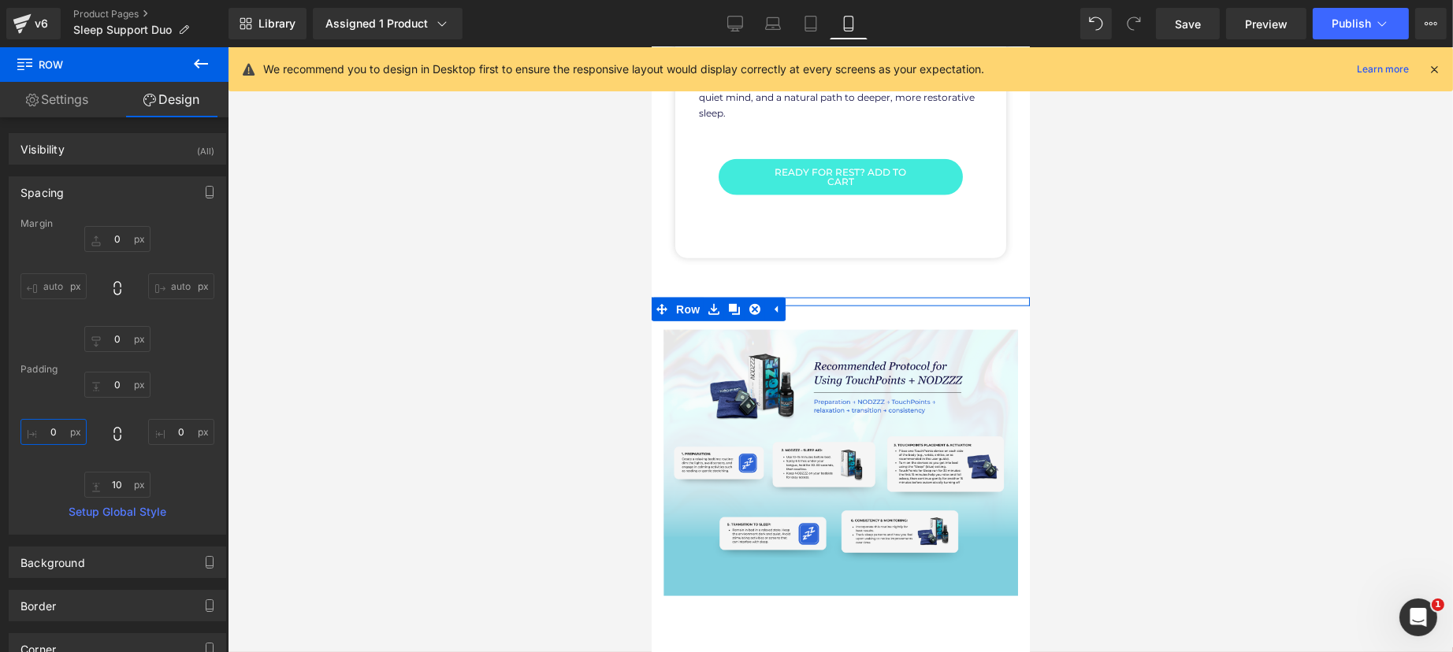
click at [56, 431] on input "0" at bounding box center [53, 432] width 66 height 26
type input "3"
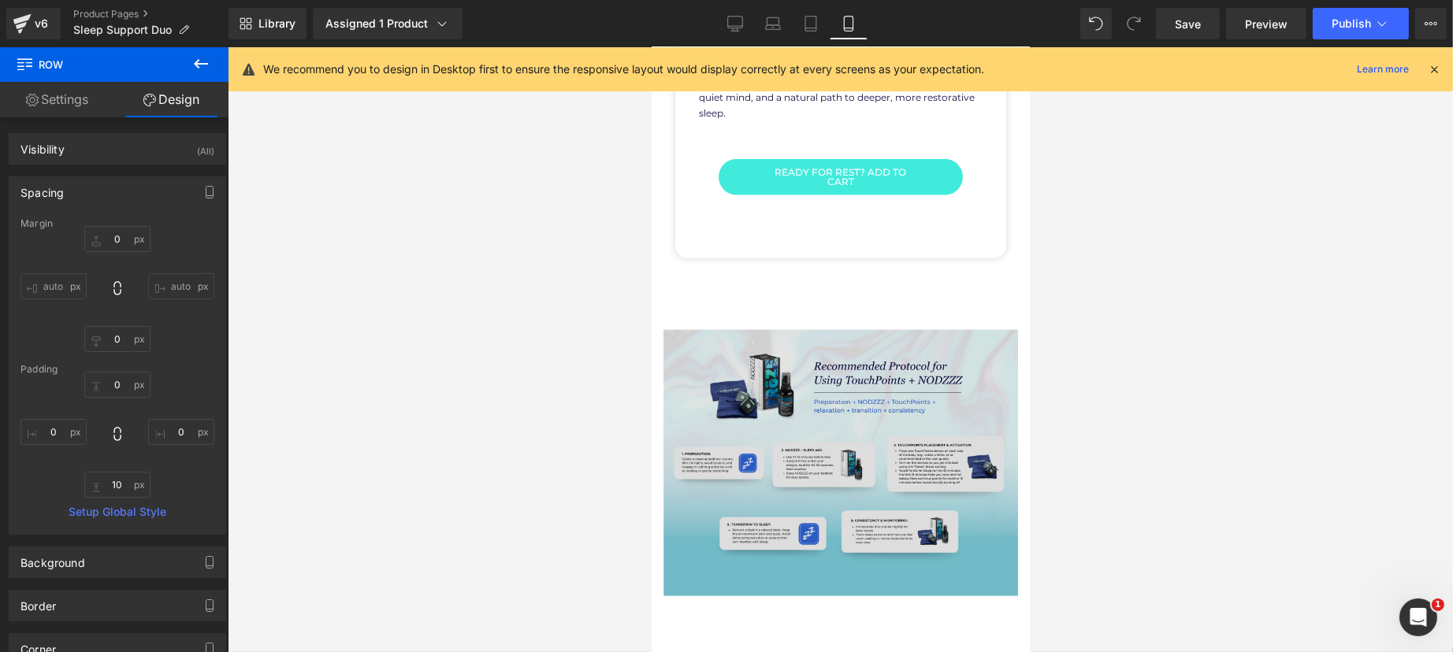
click at [688, 442] on img at bounding box center [840, 463] width 355 height 266
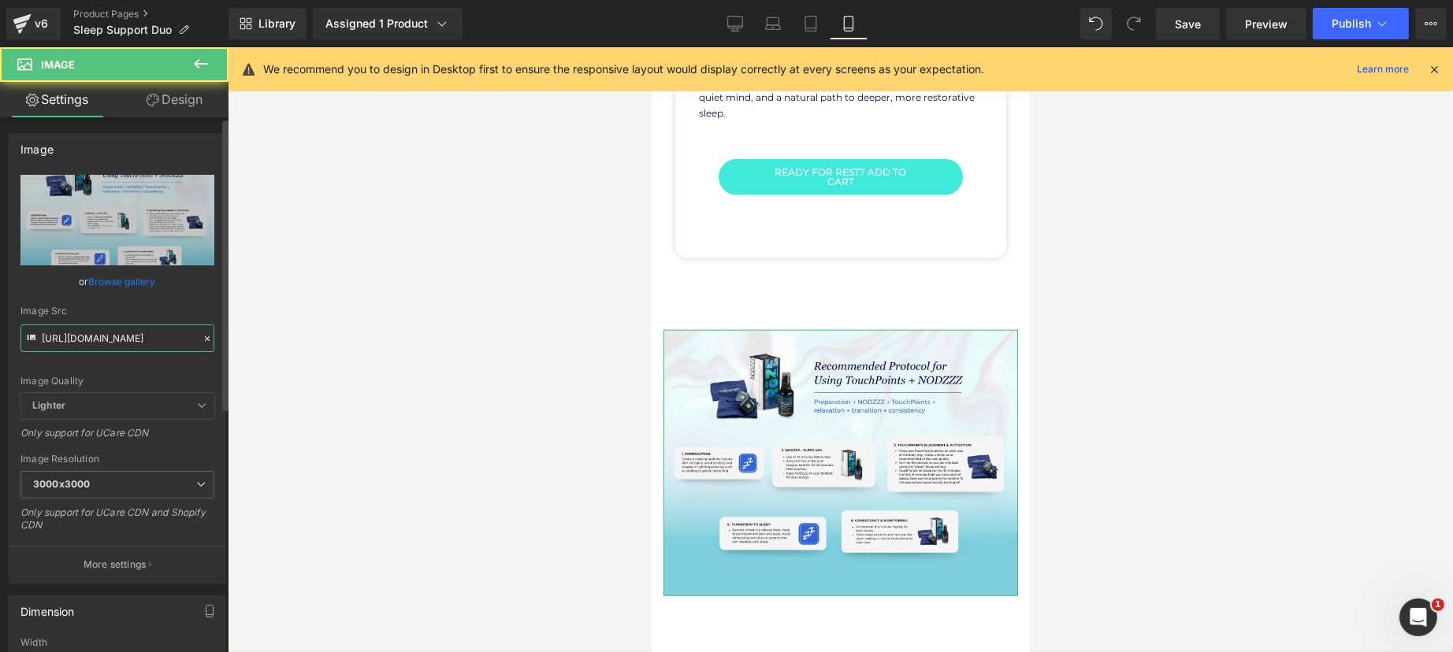
click at [165, 337] on input "https://cdn.shopify.com/s/files/1/1529/9657/files/Step_by_Step_for_Proze_x_TP_3…" at bounding box center [117, 339] width 194 height 28
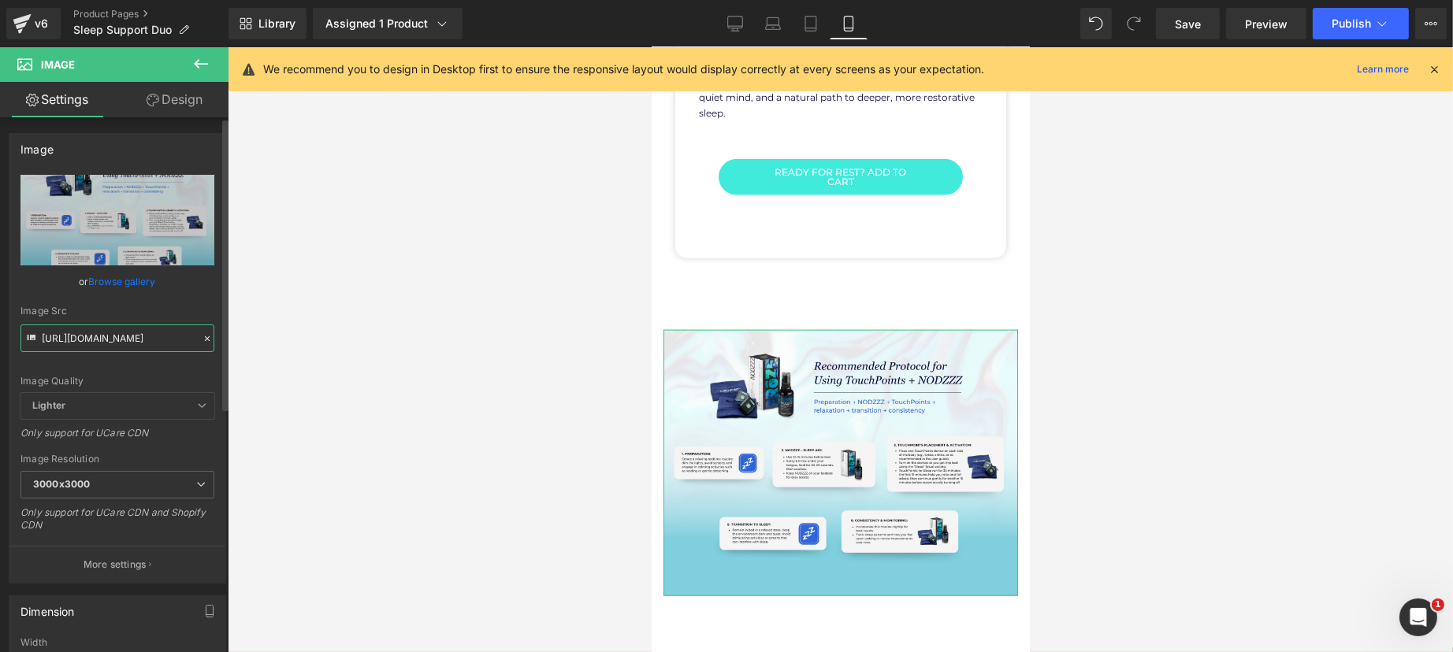
click at [165, 337] on input "https://cdn.shopify.com/s/files/1/1529/9657/files/Step_by_Step_for_Proze_x_TP_3…" at bounding box center [117, 339] width 194 height 28
paste input "text"
click at [169, 317] on div "Image Src https://cdn.shopify.com/s/files/1/1529/9657/files/Step_by_Step_for_Pr…" at bounding box center [117, 329] width 194 height 46
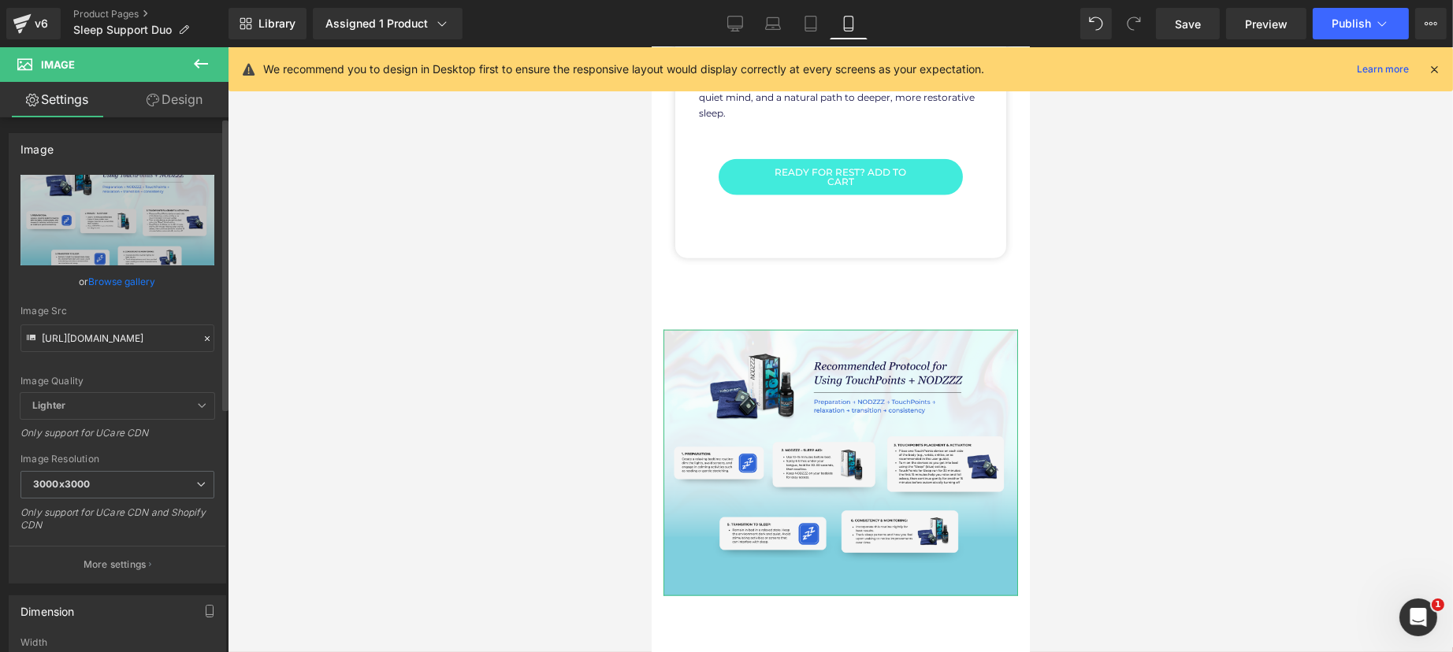
scroll to position [0, 0]
click at [129, 328] on input "https://cdn.shopify.com/s/files/1/1529/9657/files/Step_by_Step_for_Proze_x_TP_3…" at bounding box center [117, 339] width 194 height 28
paste input "1.png?v=1759325824"
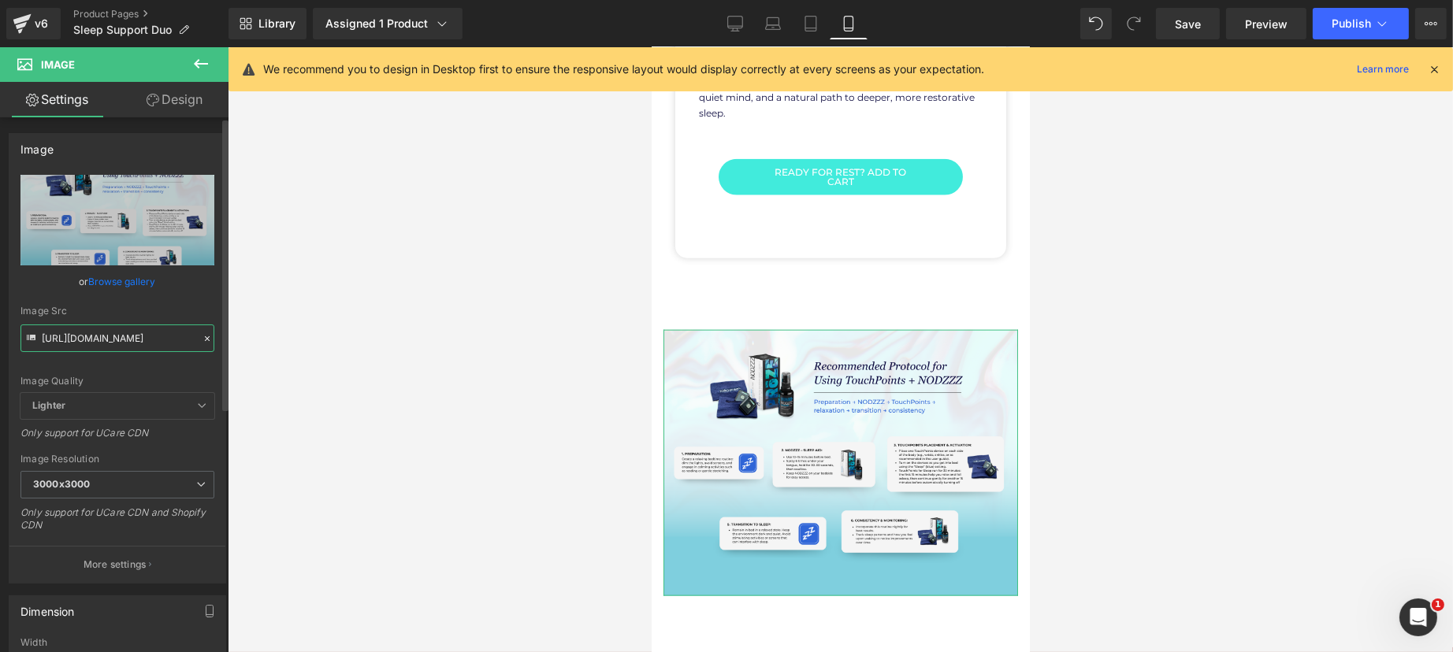
scroll to position [0, 308]
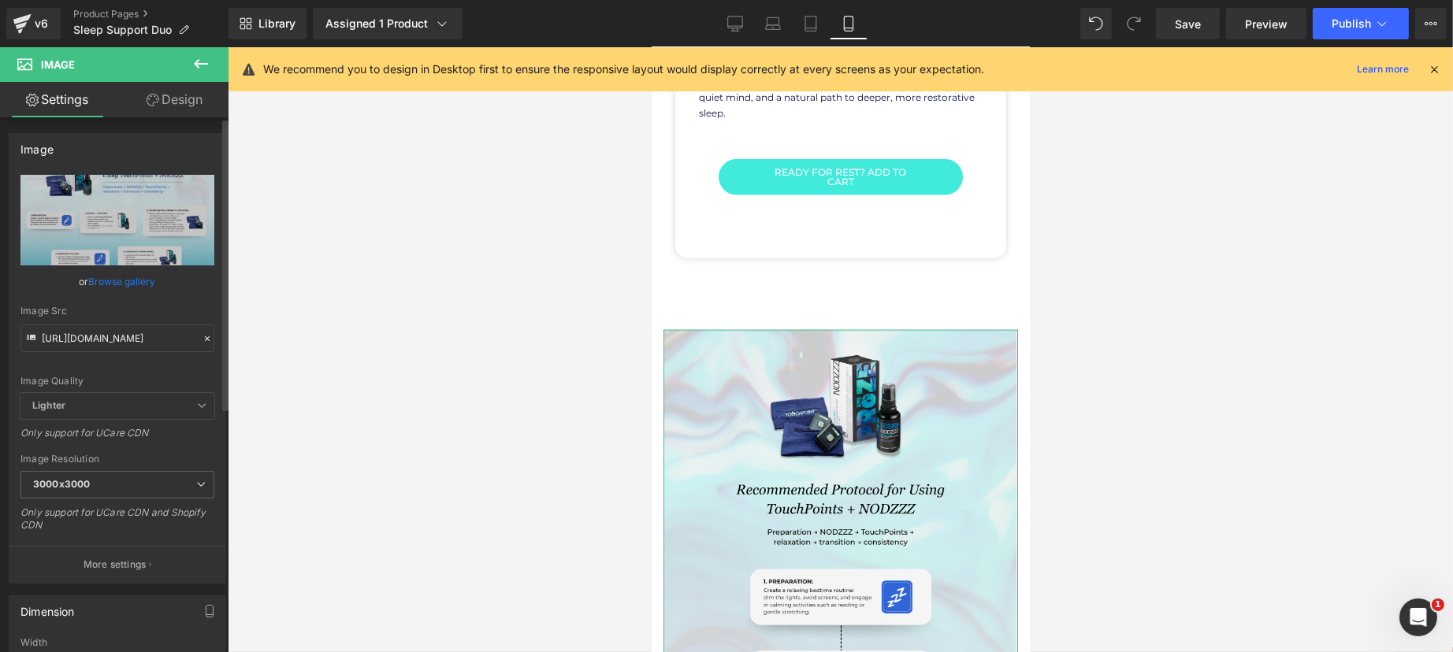
click at [132, 317] on div "Image Src https://cdn.shopify.com/s/files/1/1529/9657/files/Step_by_Step_for_Pr…" at bounding box center [117, 329] width 194 height 46
type input "https://cdn.shopify.com/s/files/1/1529/9657/files/Step_by_Step_for_Proze_x_TP_1…"
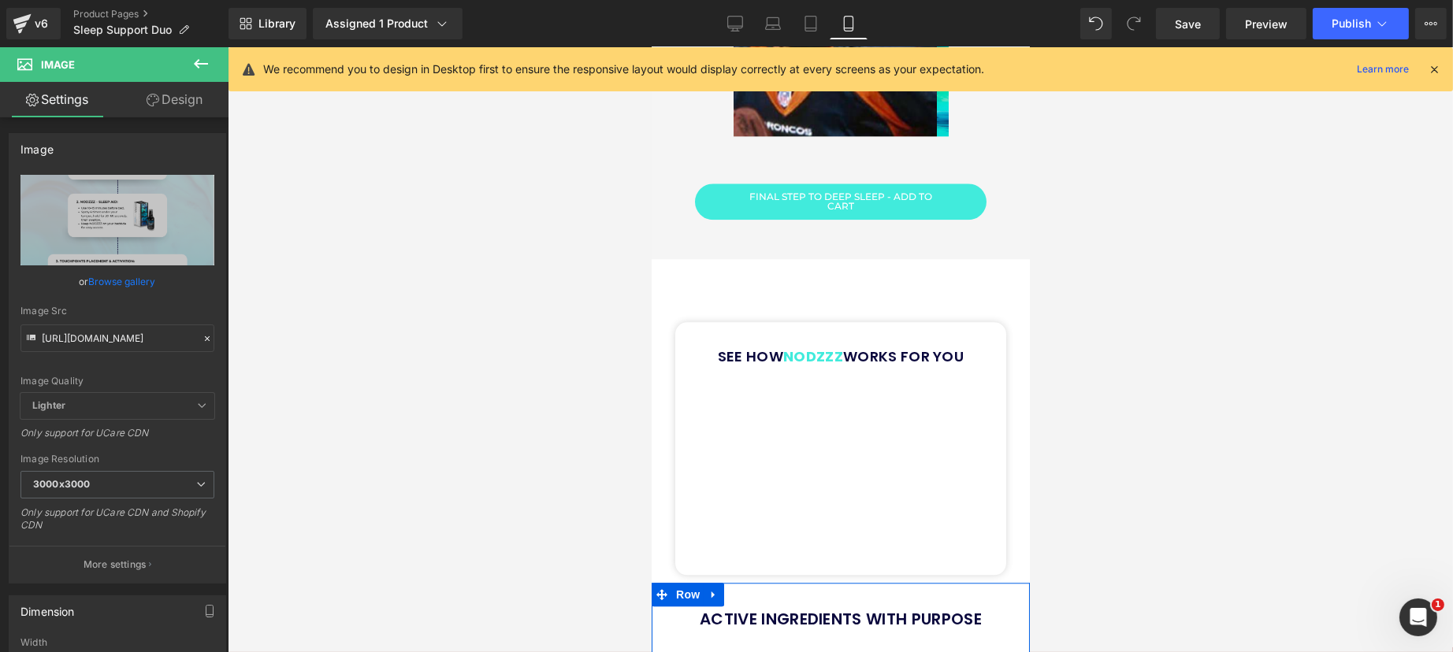
scroll to position [5962, 0]
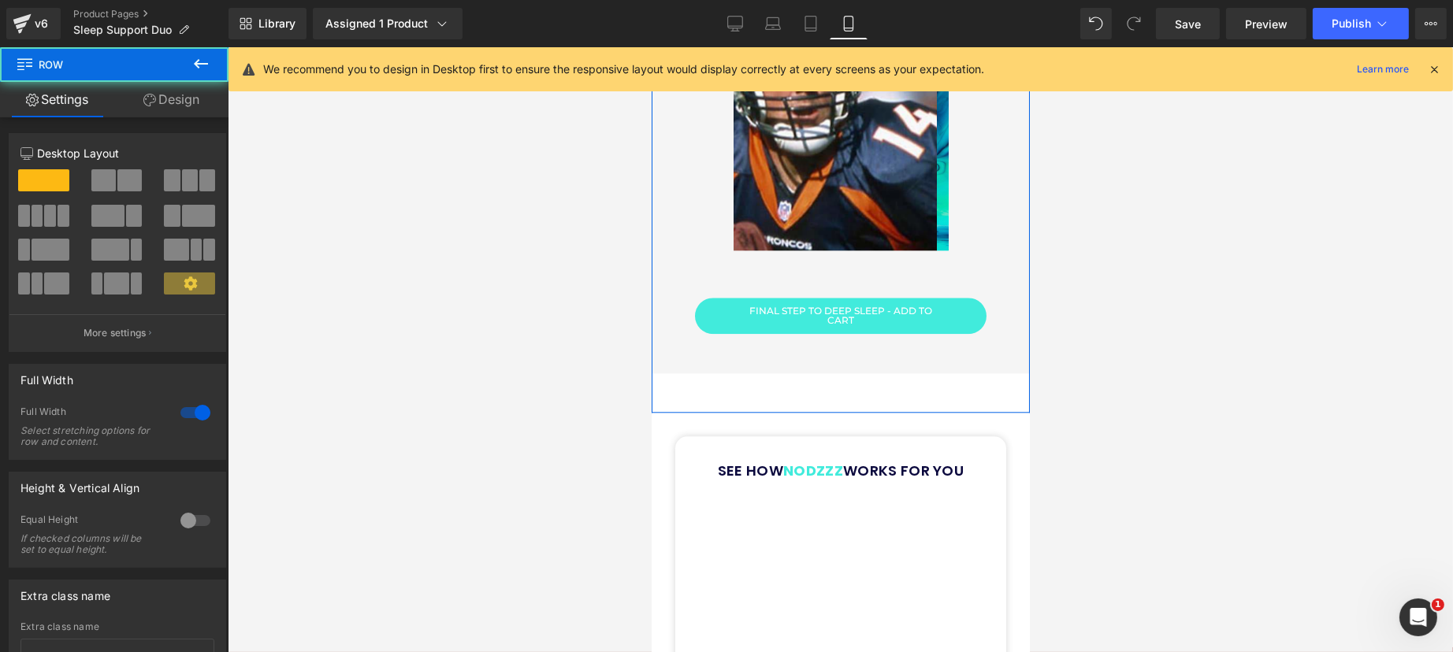
click at [208, 118] on div "12 12 12 Column Size Customizer 12 Desktop Layout Laptop Layout Tablet Layout M…" at bounding box center [118, 425] width 236 height 617
click at [189, 105] on link "Design" at bounding box center [171, 99] width 114 height 35
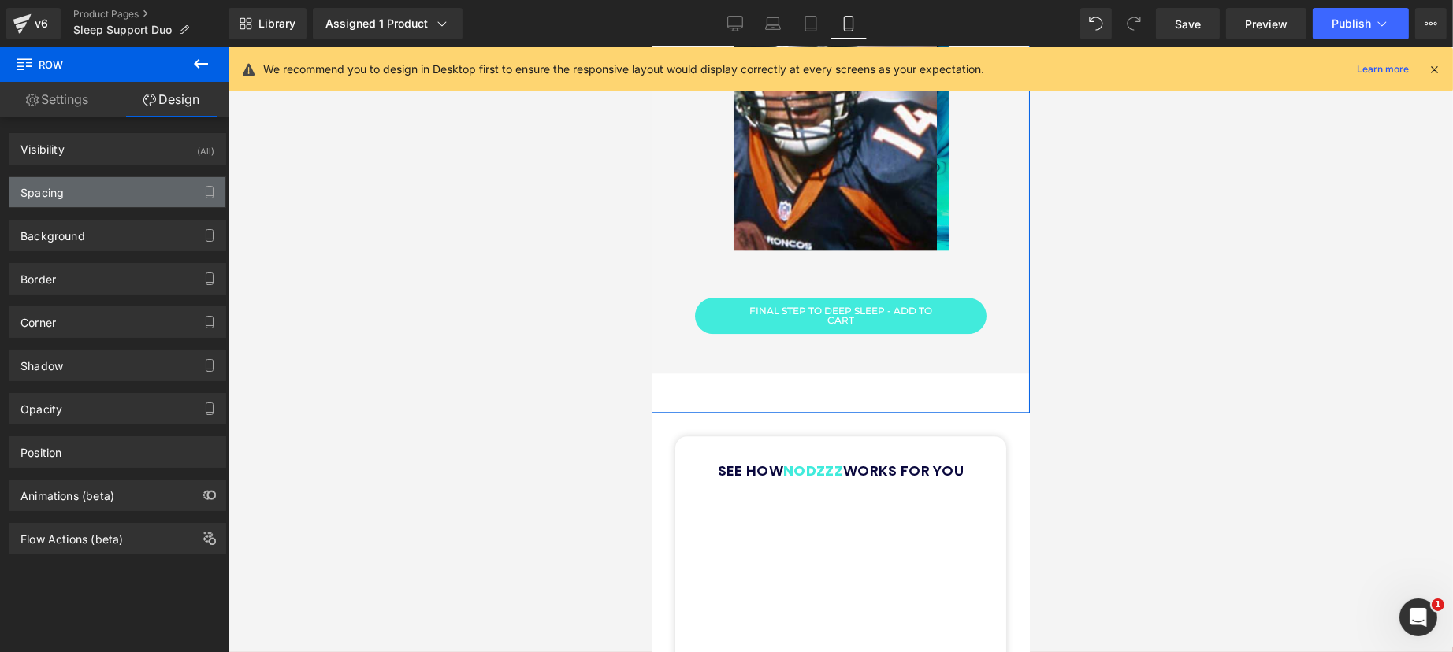
click at [93, 195] on div "Spacing" at bounding box center [117, 192] width 216 height 30
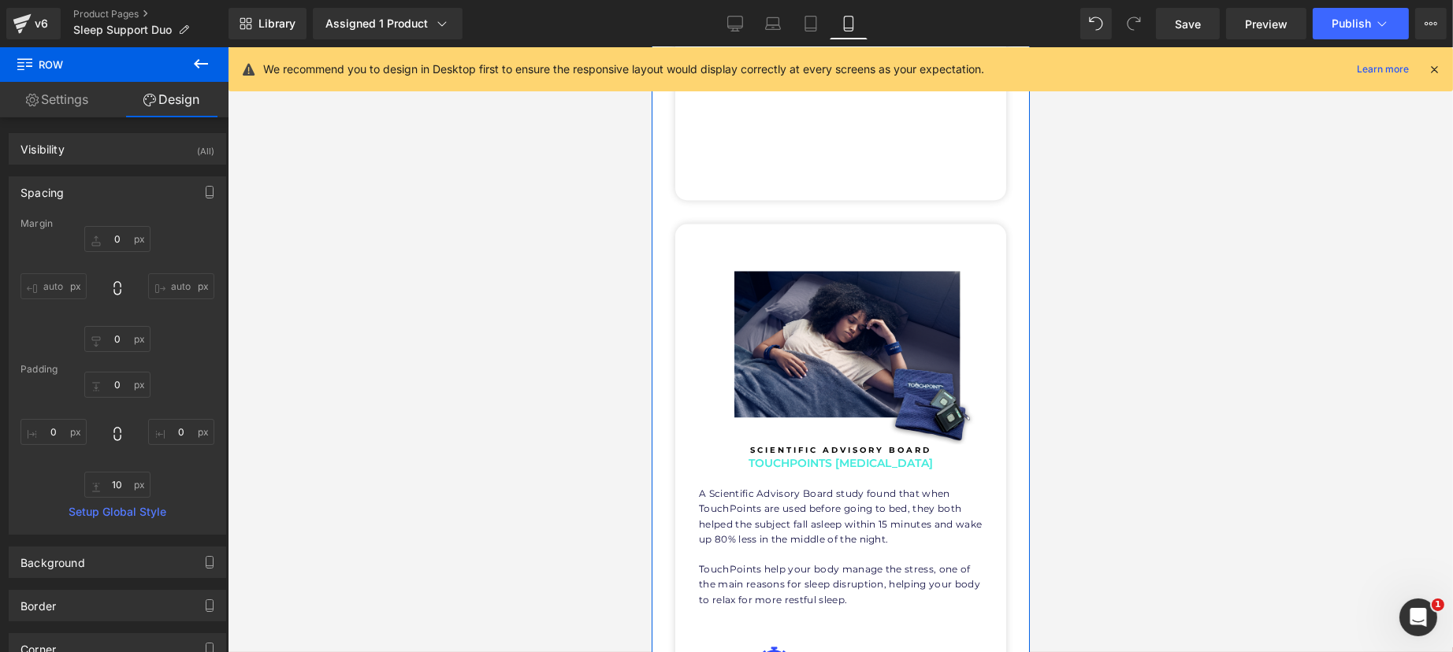
scroll to position [4190, 0]
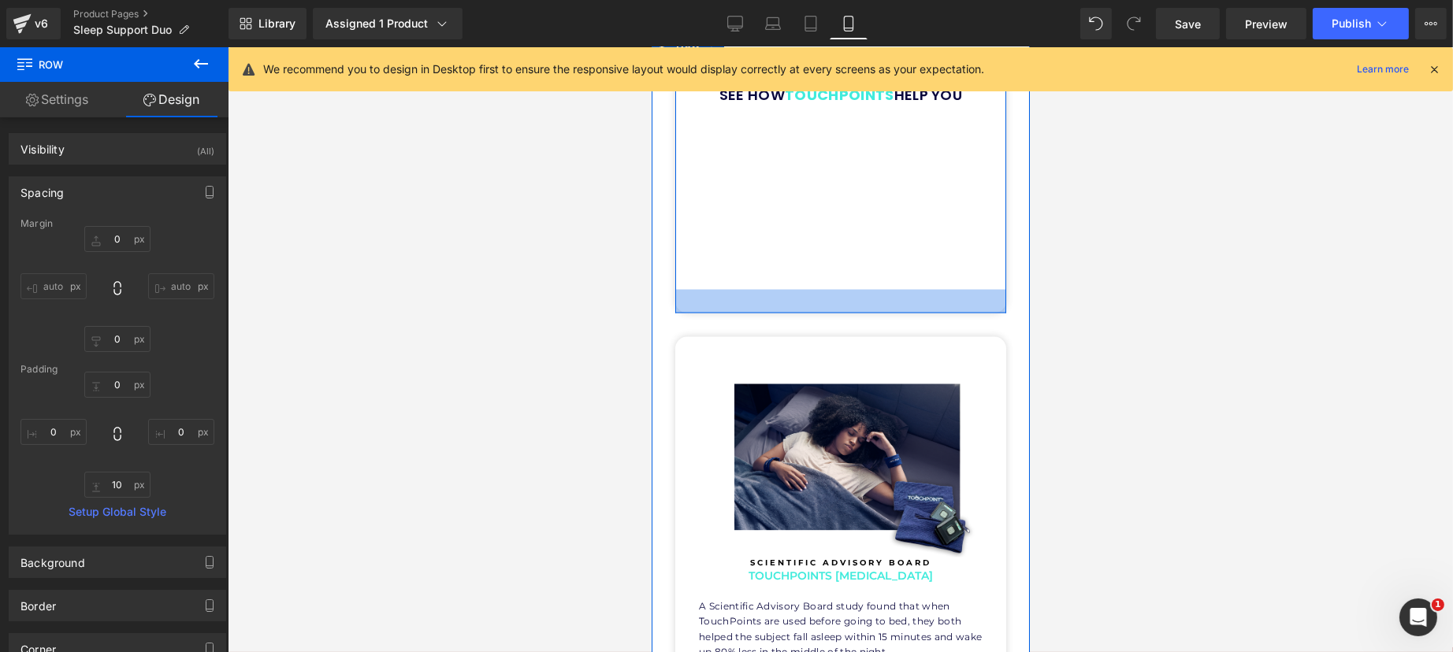
click at [832, 292] on div at bounding box center [839, 302] width 331 height 24
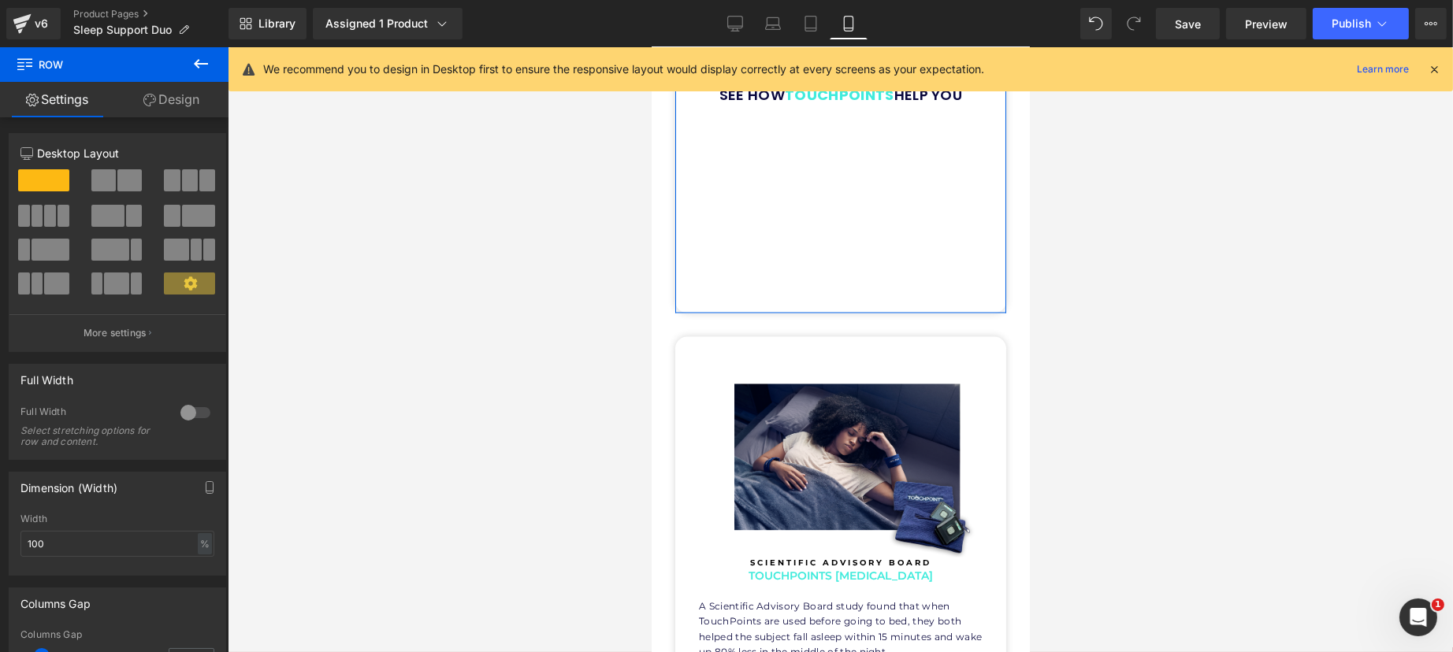
click at [188, 91] on link "Design" at bounding box center [171, 99] width 114 height 35
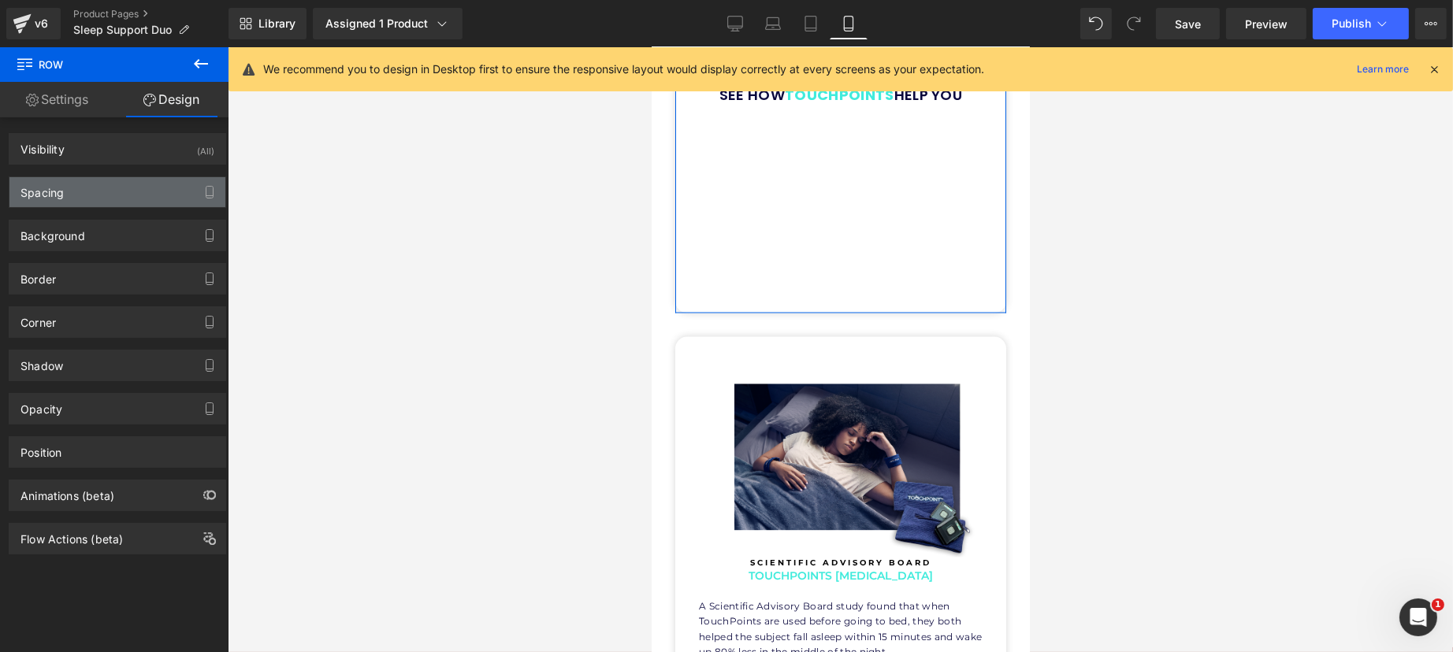
click at [110, 187] on div "Spacing" at bounding box center [117, 192] width 216 height 30
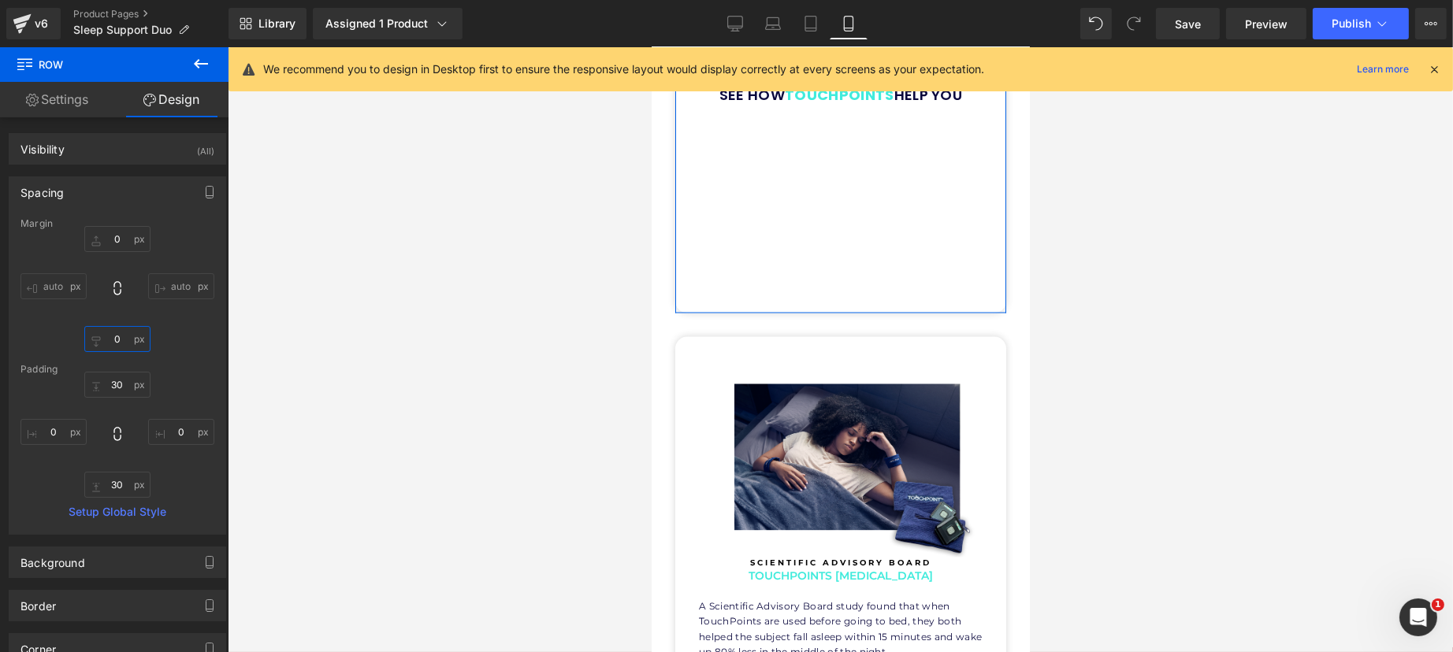
click at [127, 348] on input "0" at bounding box center [117, 339] width 66 height 26
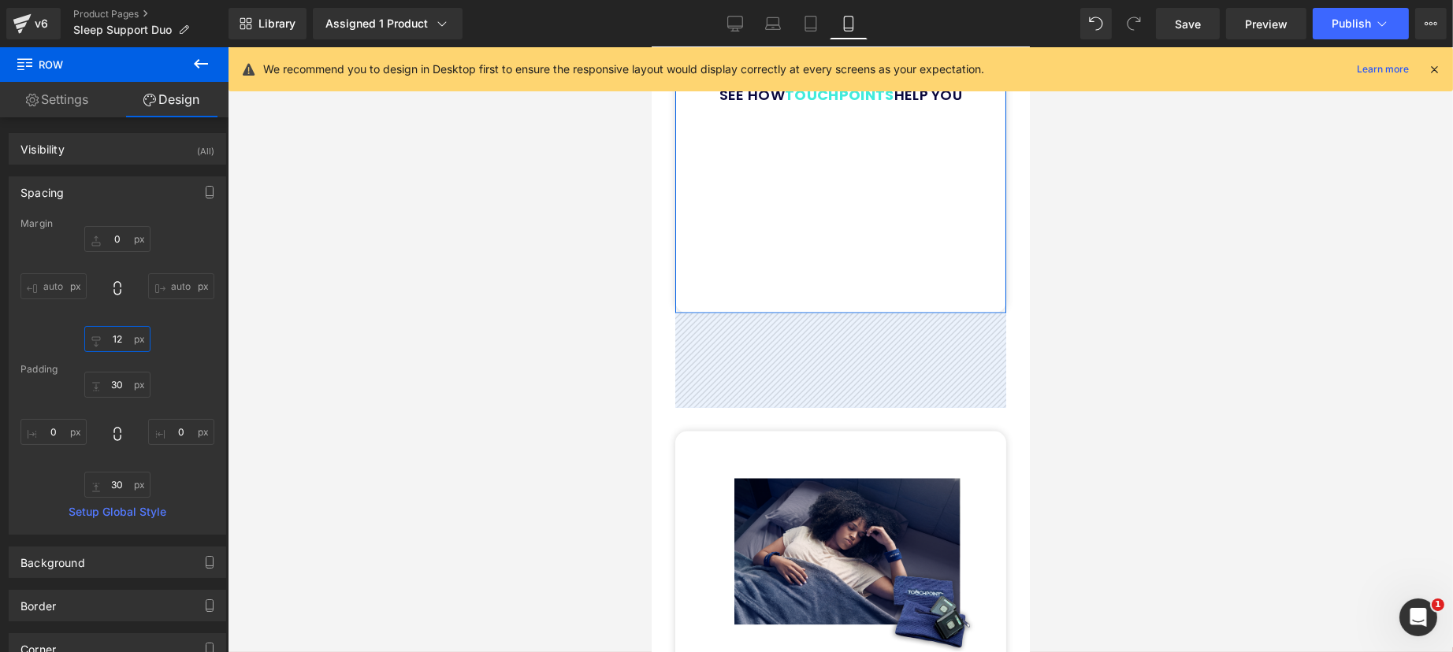
type input "1"
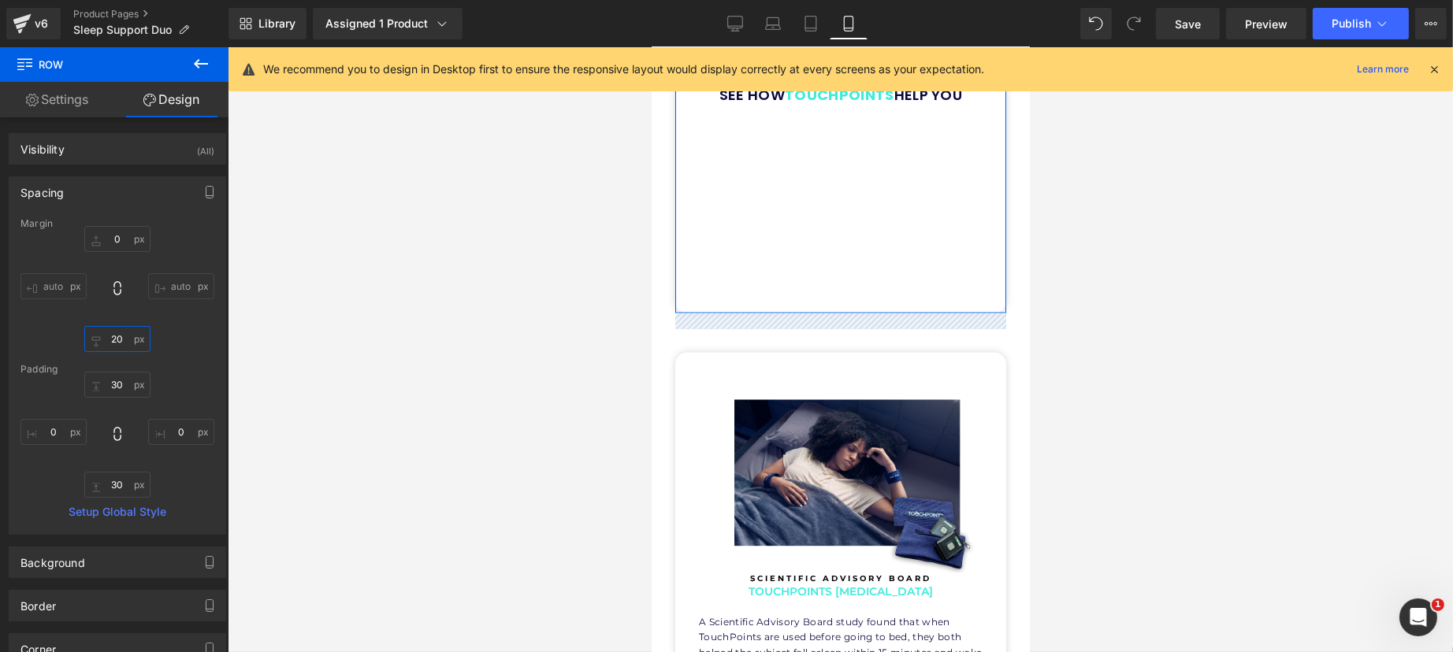
type input "2"
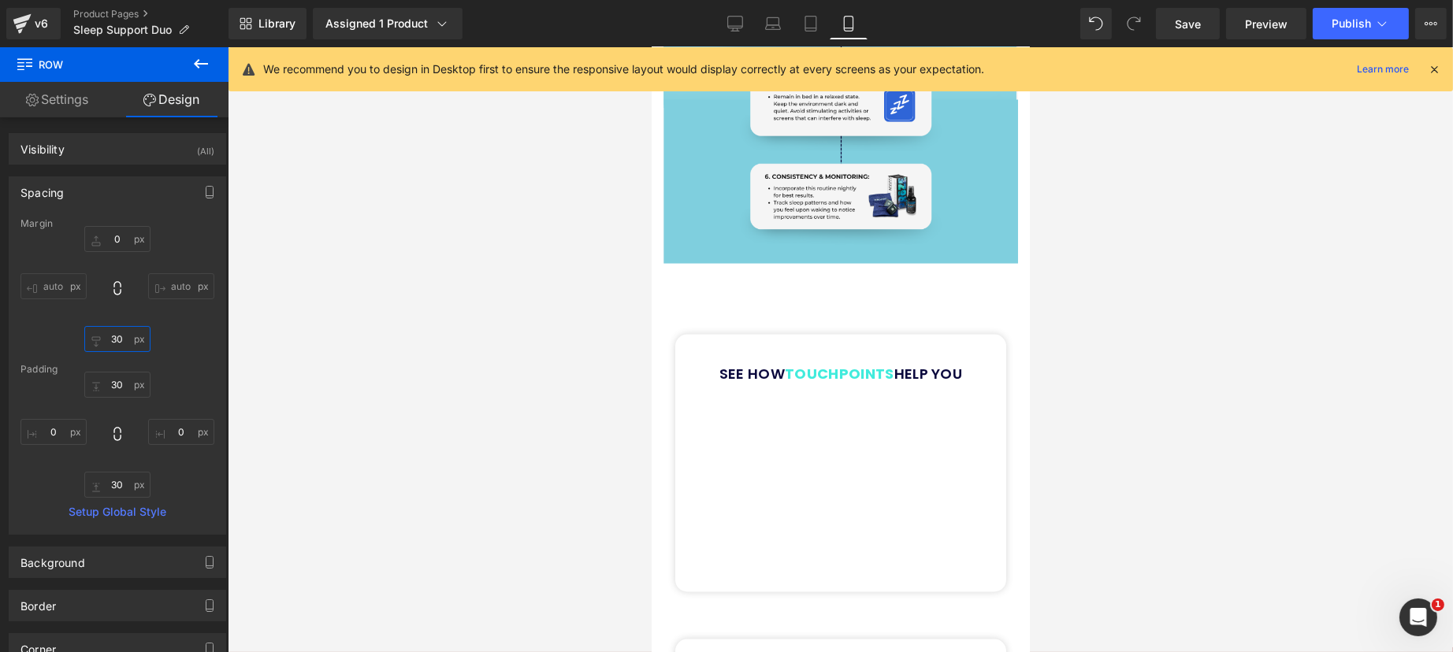
scroll to position [3993, 0]
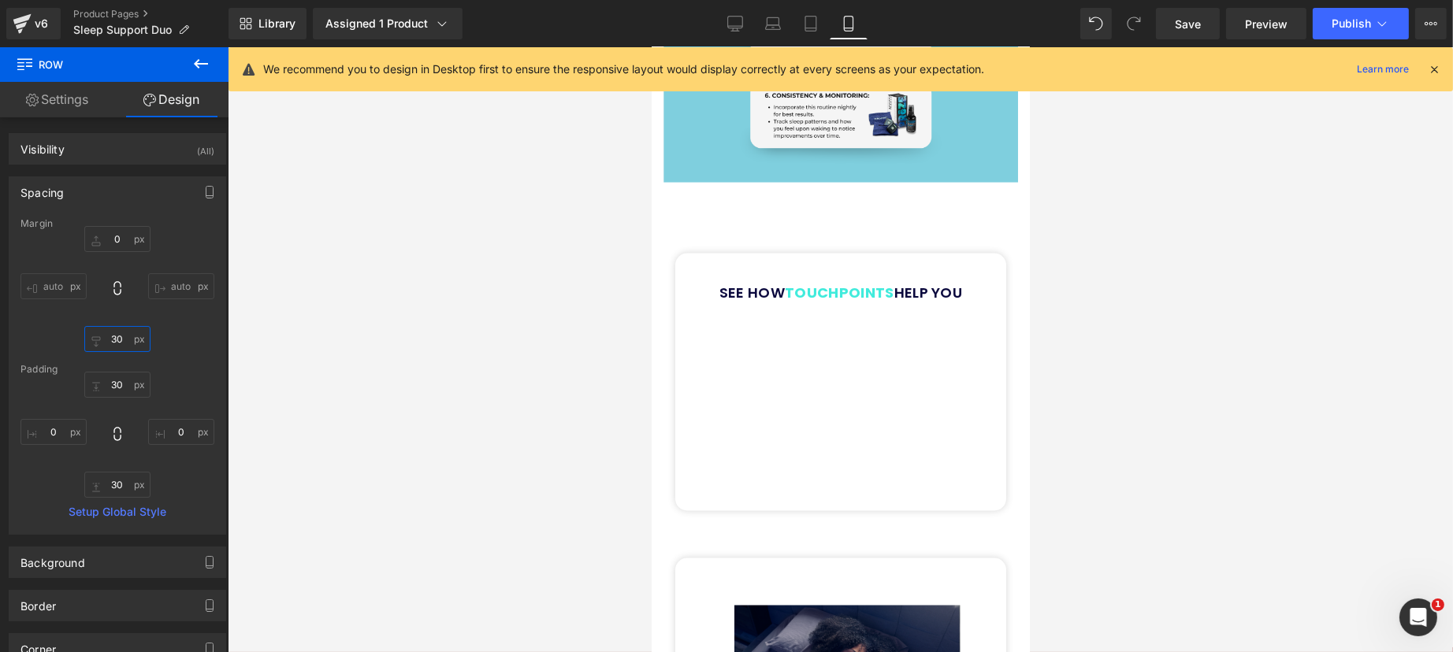
type input "3"
type input "40"
click at [1190, 10] on link "Save" at bounding box center [1188, 24] width 64 height 32
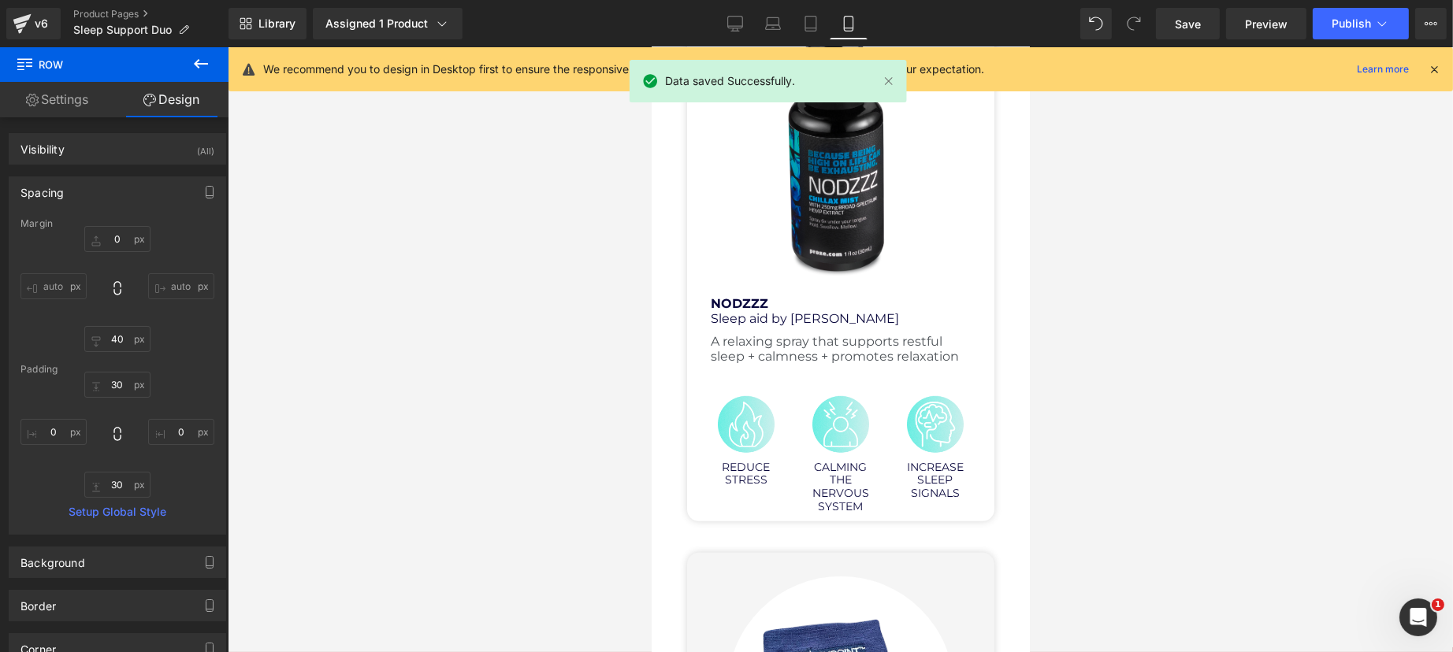
scroll to position [1137, 0]
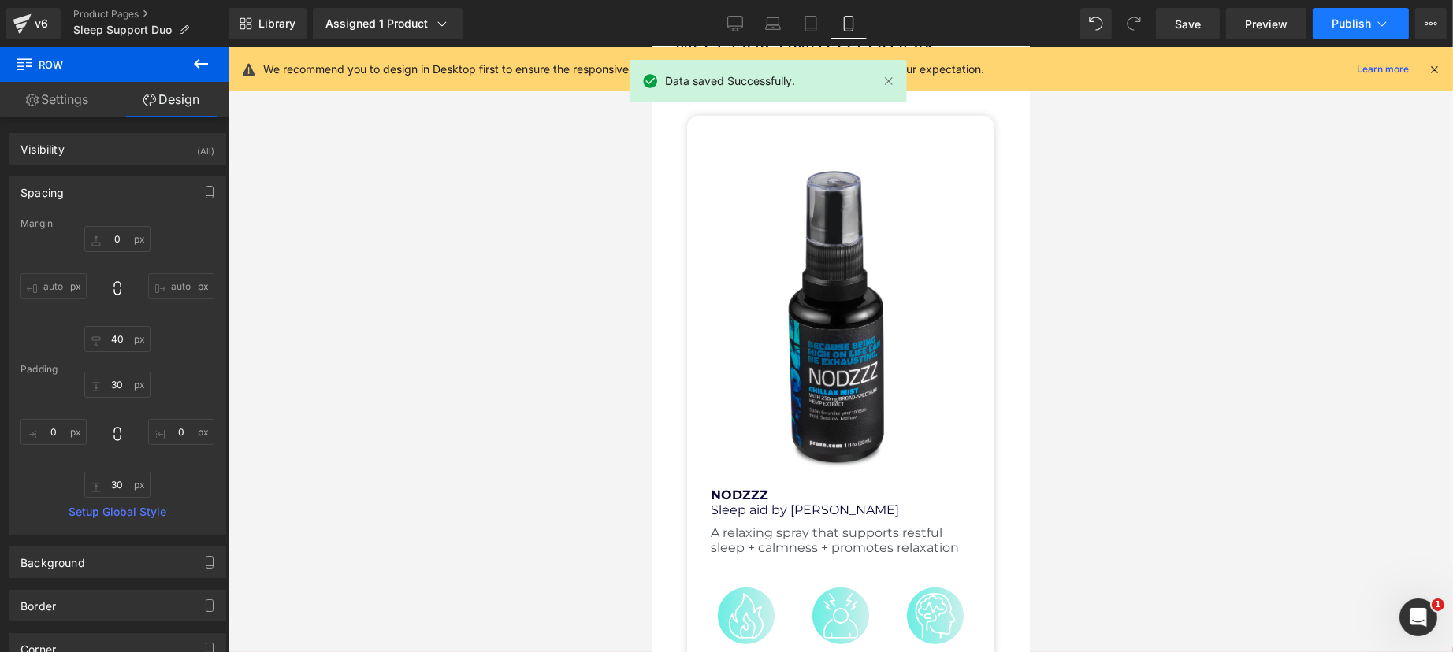
click at [1353, 28] on span "Publish" at bounding box center [1350, 23] width 39 height 13
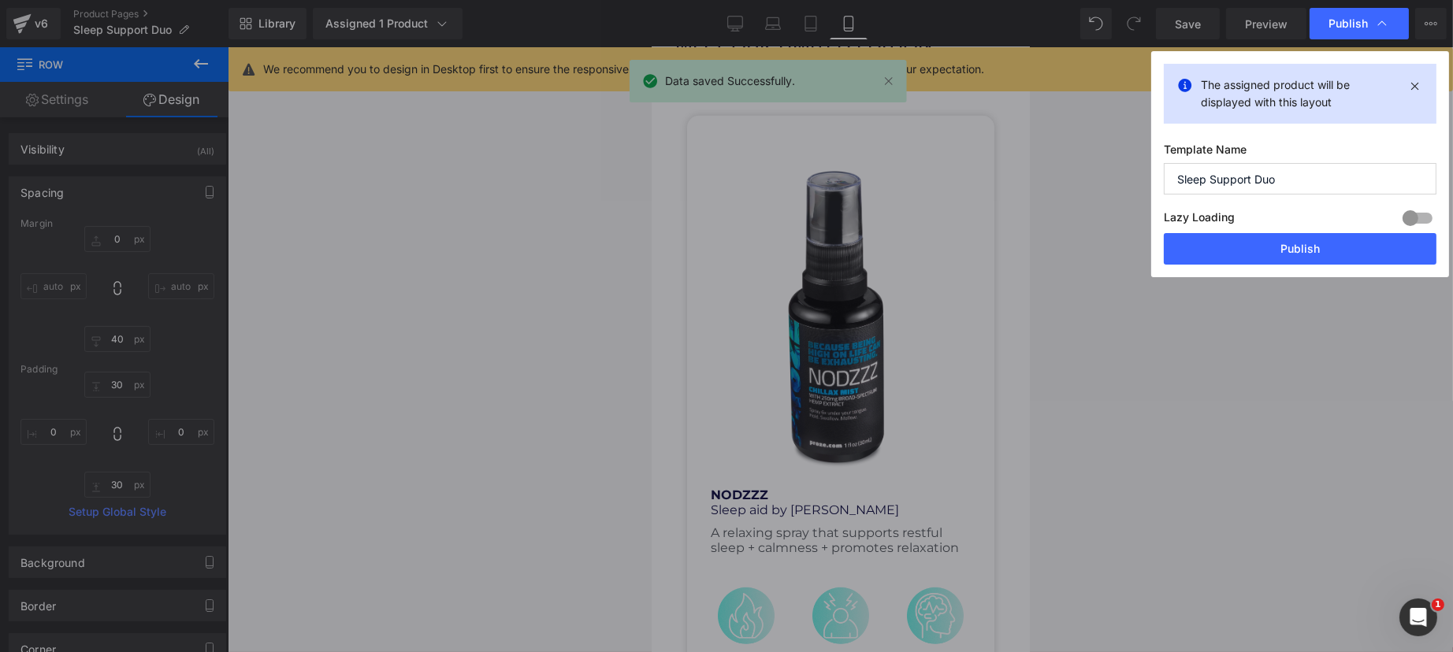
click at [1260, 254] on button "Publish" at bounding box center [1300, 249] width 273 height 32
